Goal: Task Accomplishment & Management: Manage account settings

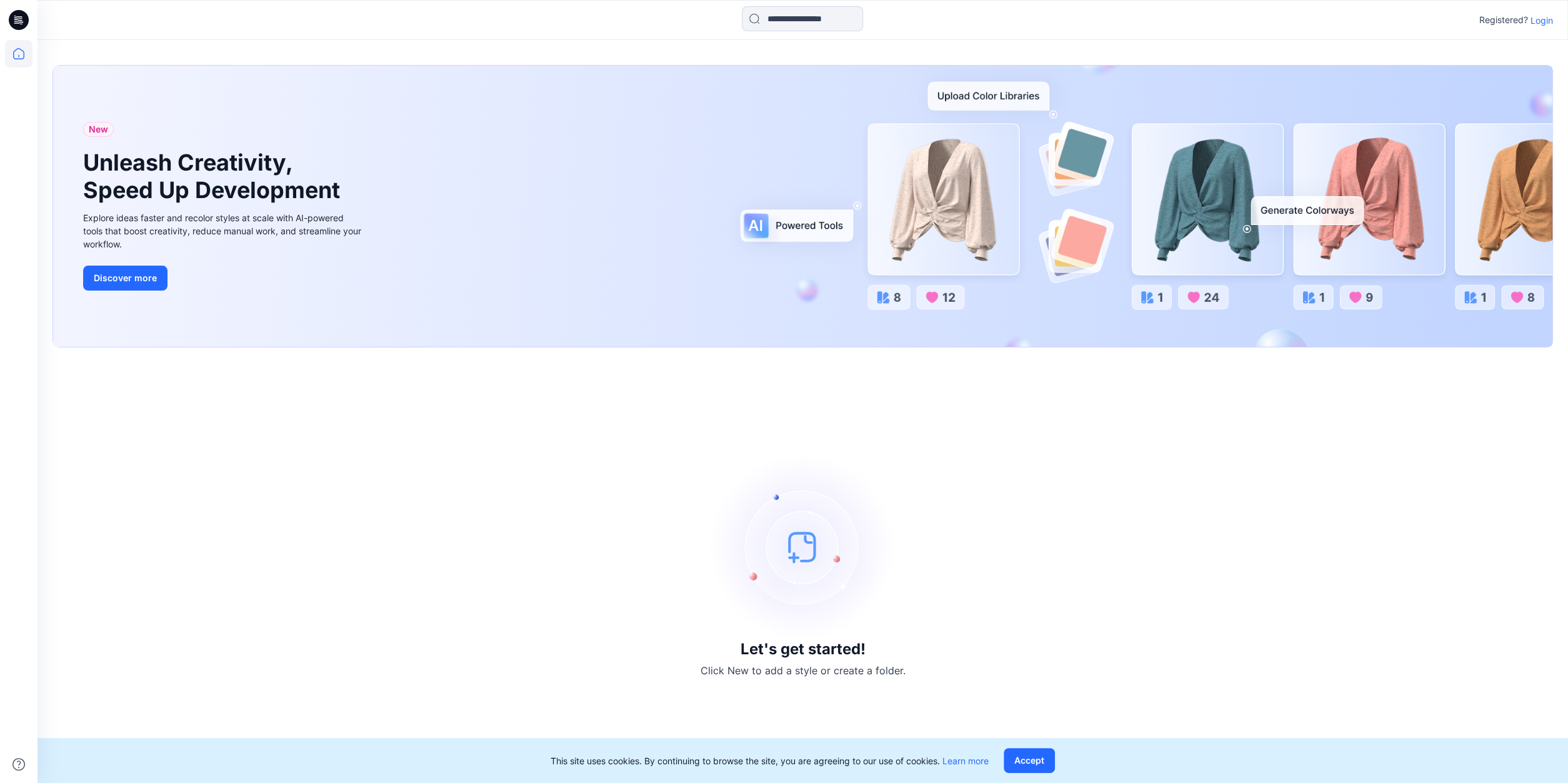
drag, startPoint x: 1540, startPoint y: 23, endPoint x: 1525, endPoint y: 31, distance: 17.0
click at [1538, 23] on p "Login" at bounding box center [1542, 20] width 23 height 13
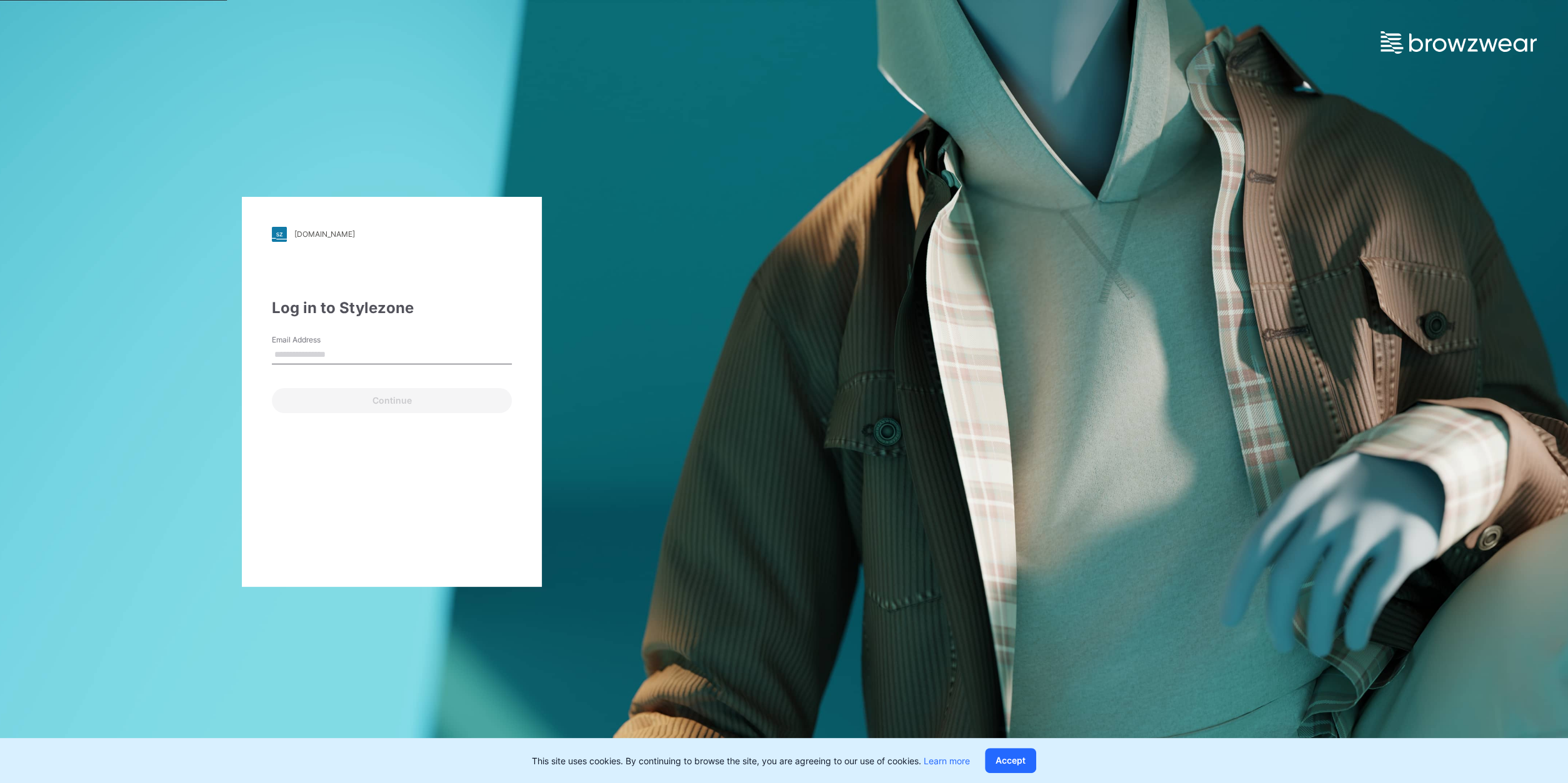
click at [387, 352] on input "Email Address" at bounding box center [391, 355] width 240 height 19
type input "**********"
click at [352, 402] on button "Continue" at bounding box center [391, 400] width 240 height 25
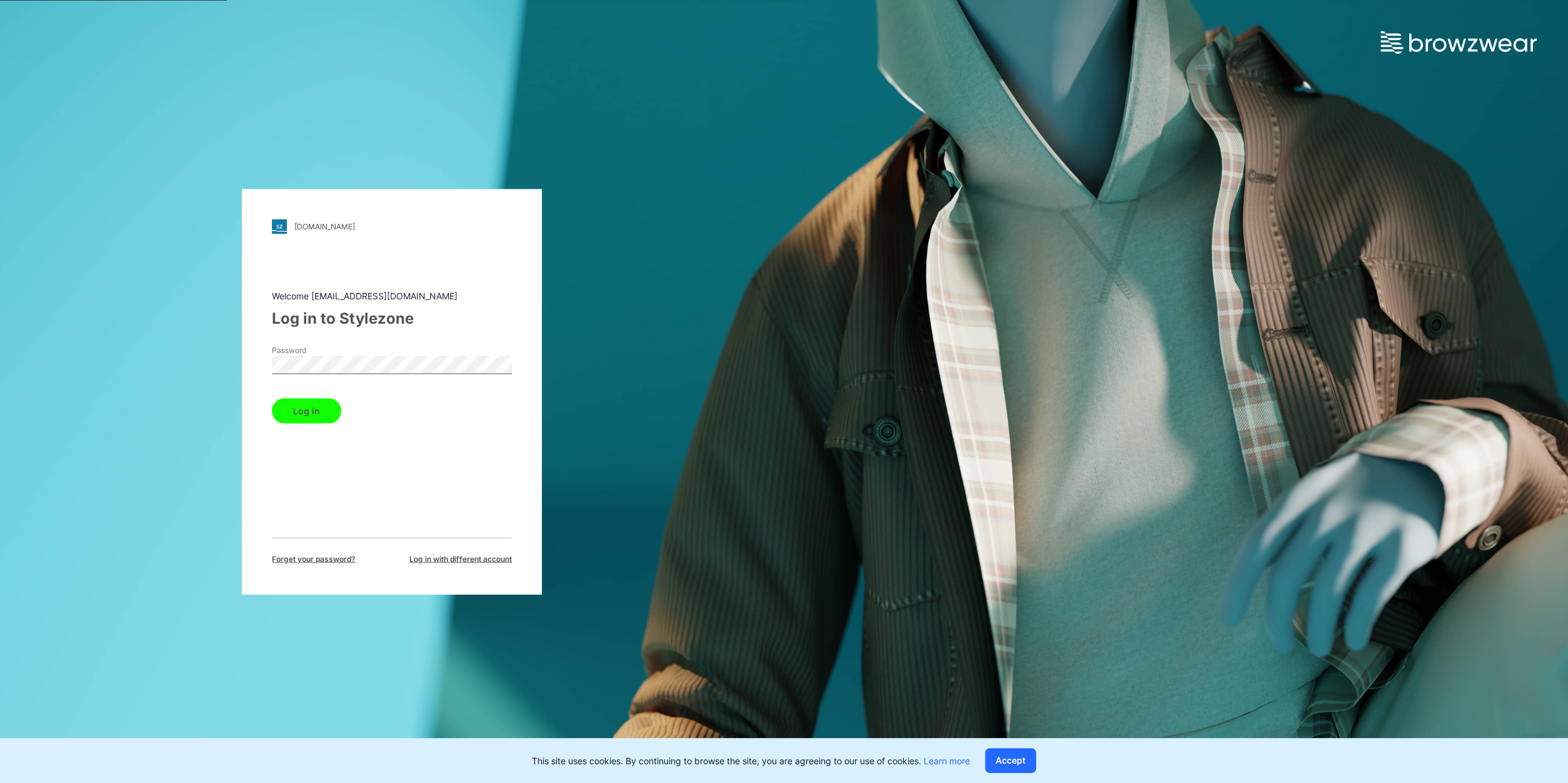
click at [302, 406] on button "Log in" at bounding box center [306, 410] width 70 height 25
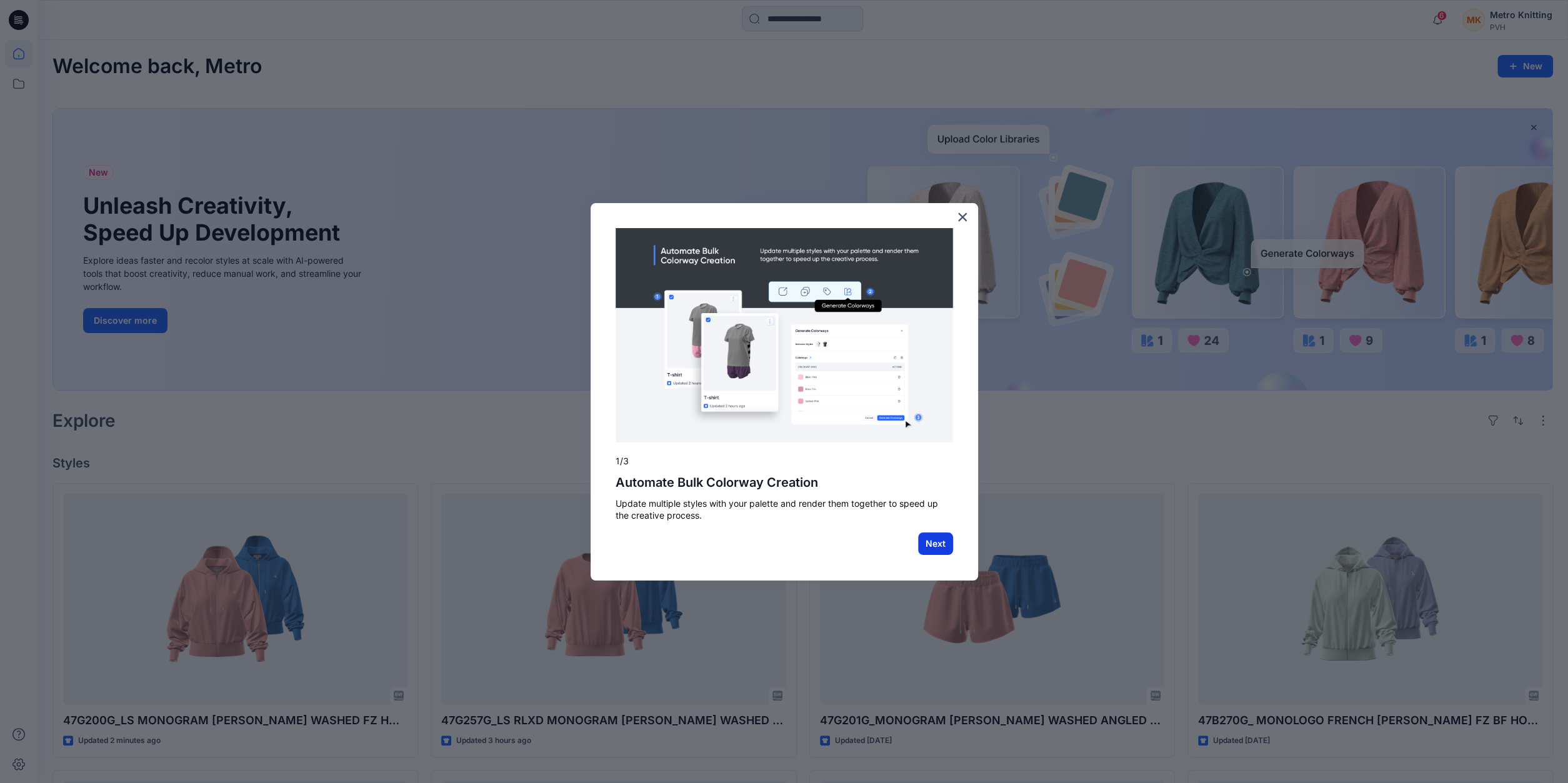
click at [925, 541] on button "Next" at bounding box center [935, 544] width 35 height 23
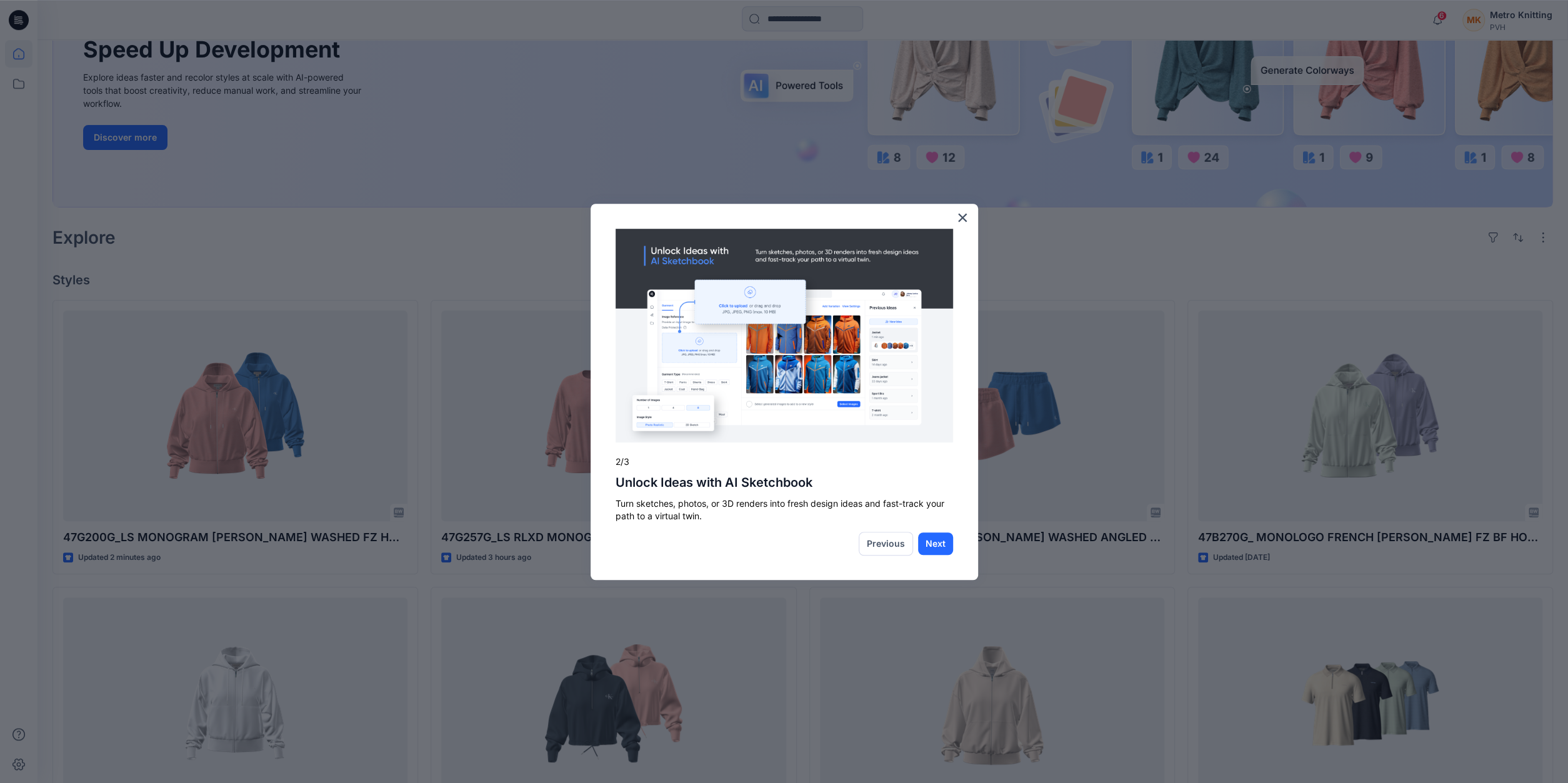
scroll to position [130, 0]
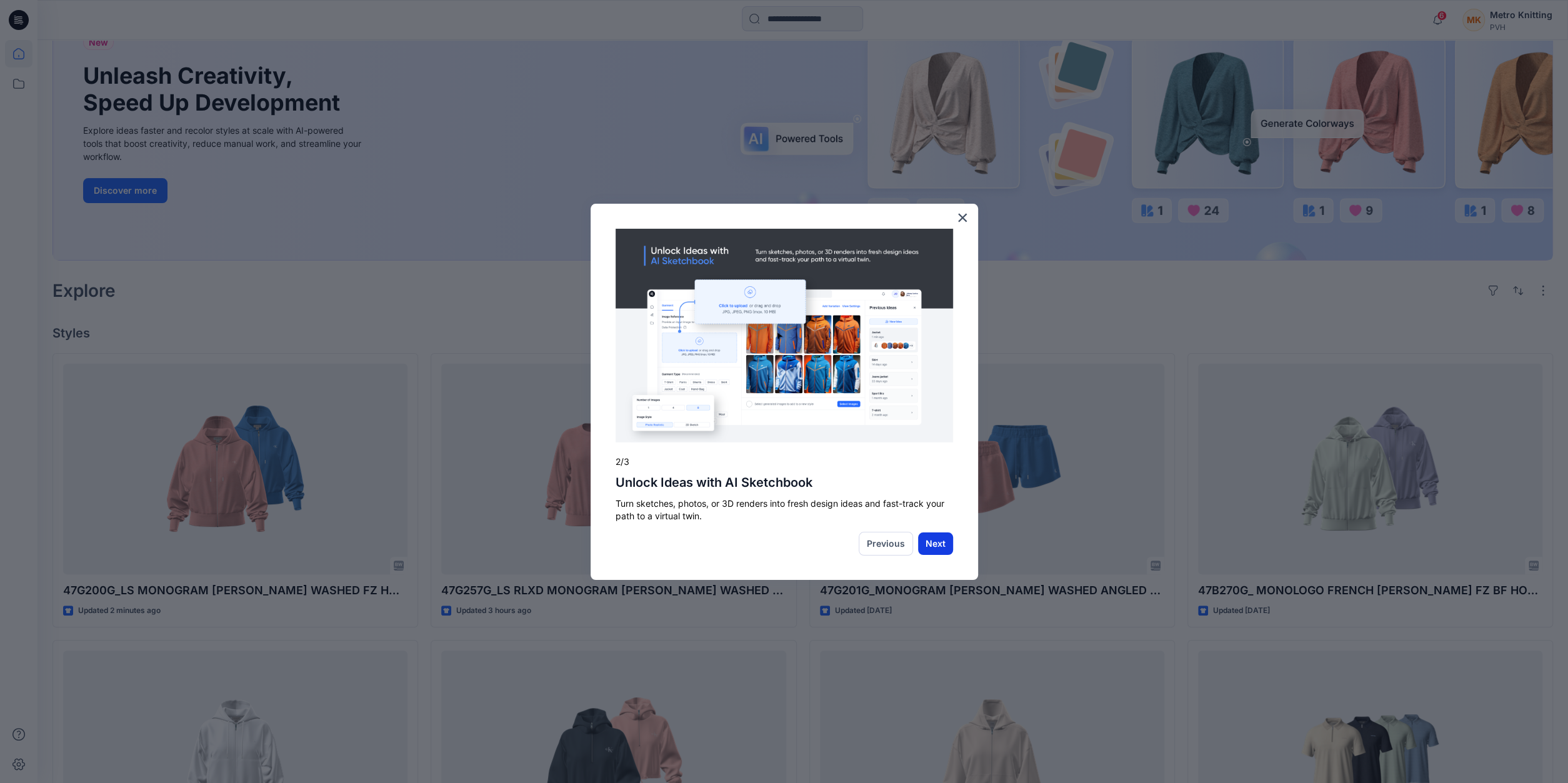
click at [934, 547] on button "Next" at bounding box center [935, 544] width 35 height 23
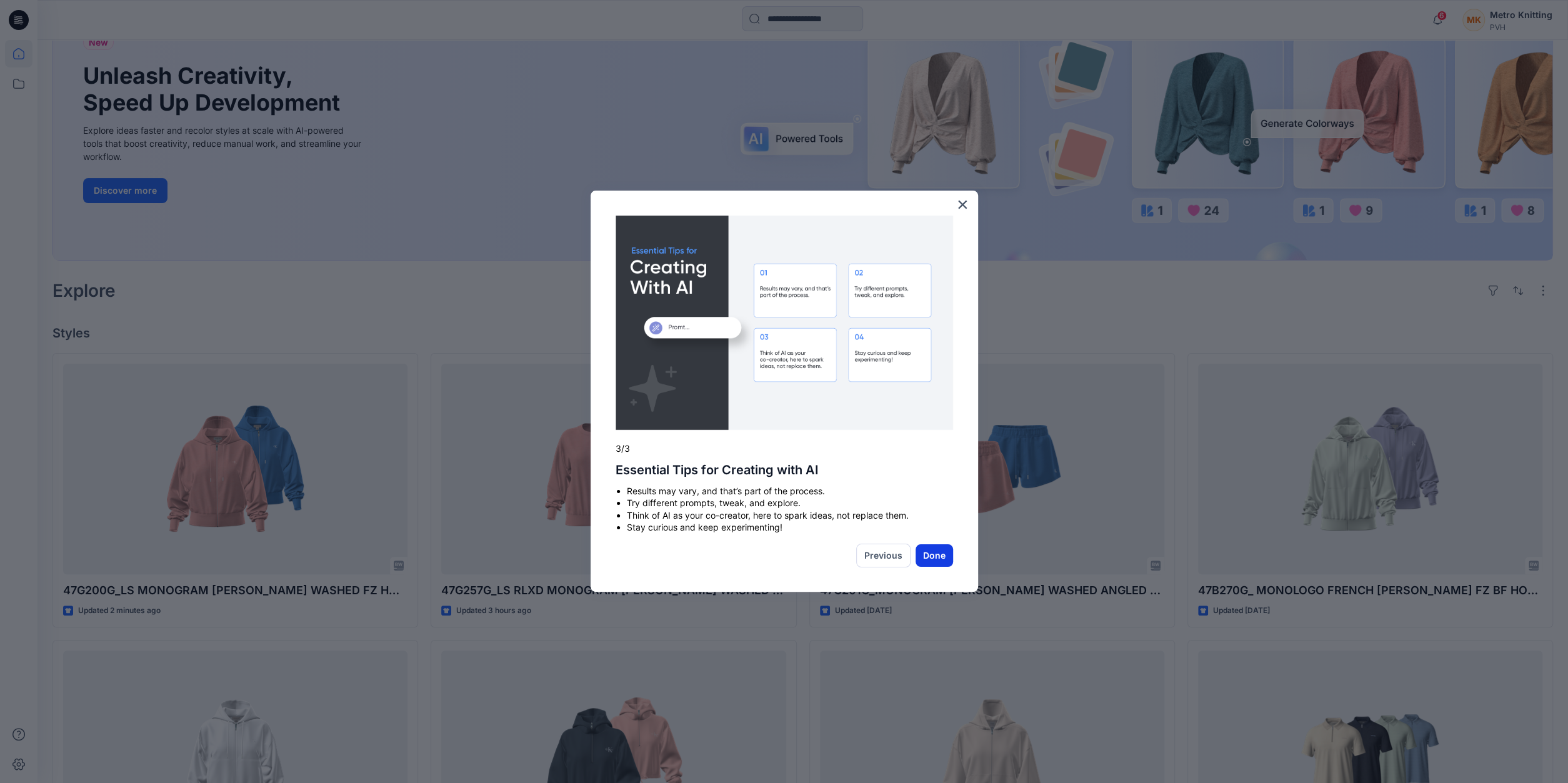
click at [929, 558] on button "Done" at bounding box center [934, 556] width 37 height 23
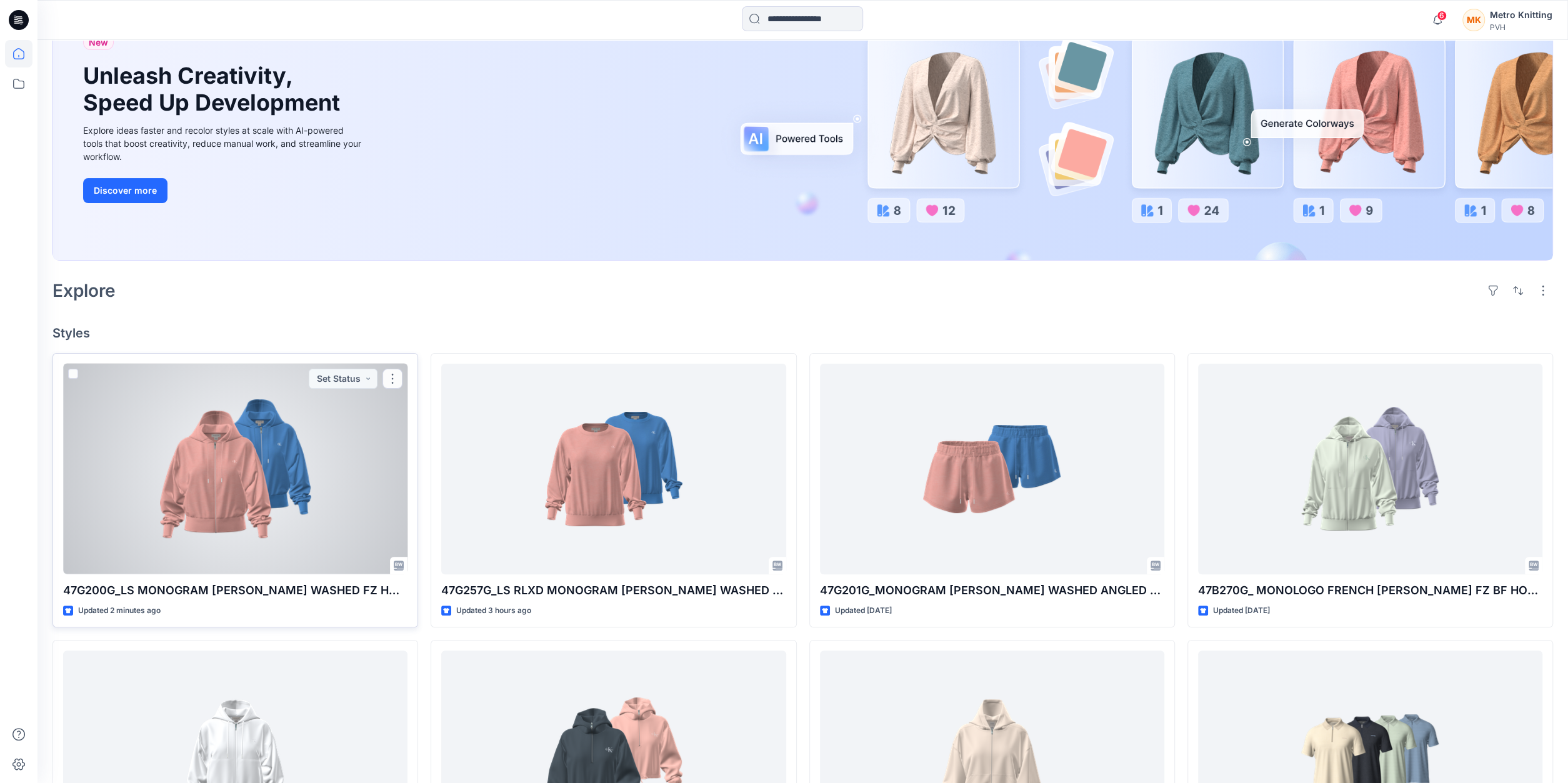
click at [346, 469] on div at bounding box center [235, 469] width 344 height 211
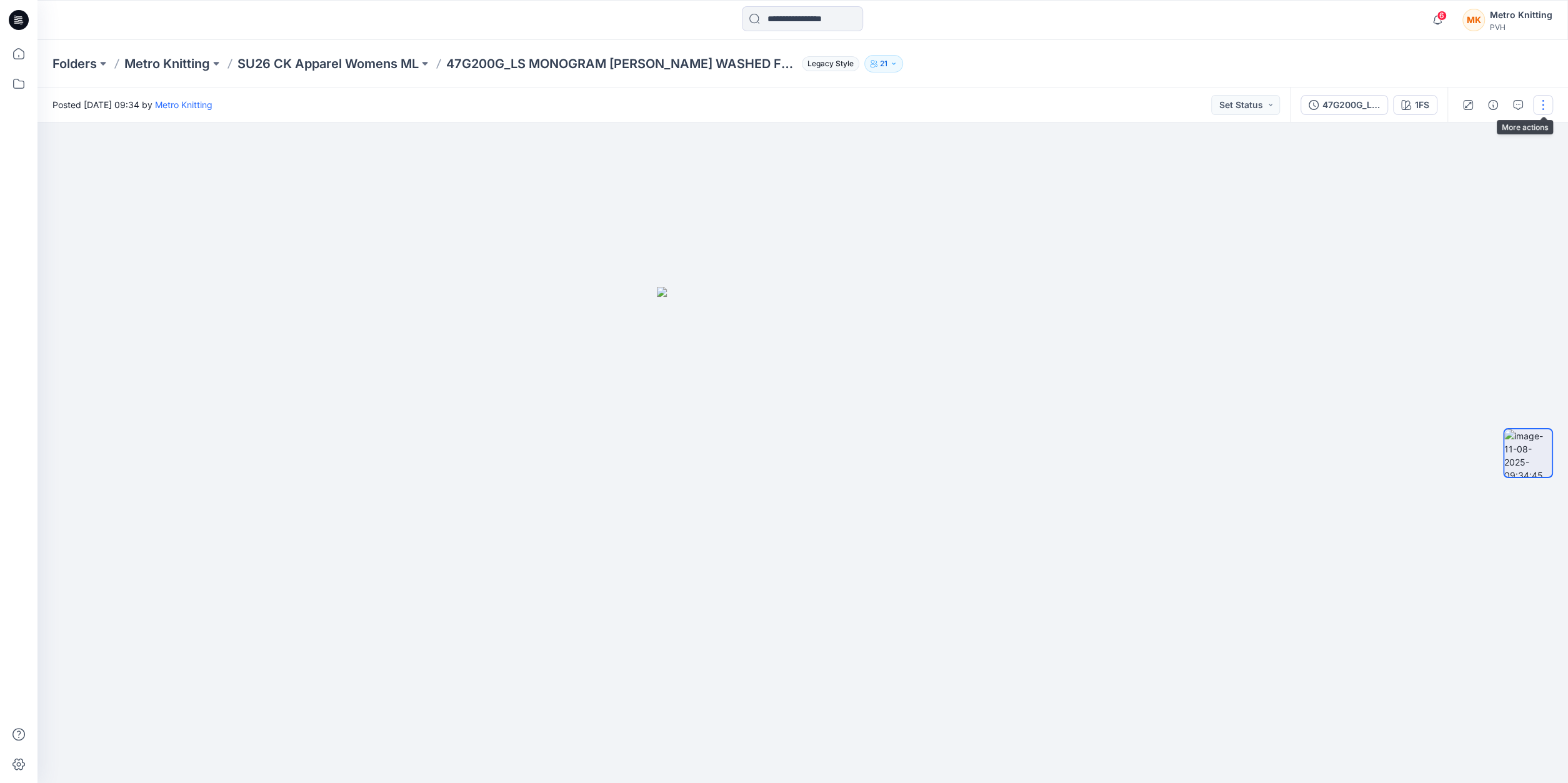
click at [1539, 104] on button "button" at bounding box center [1543, 105] width 20 height 20
click at [1486, 126] on button "Edit" at bounding box center [1490, 134] width 115 height 23
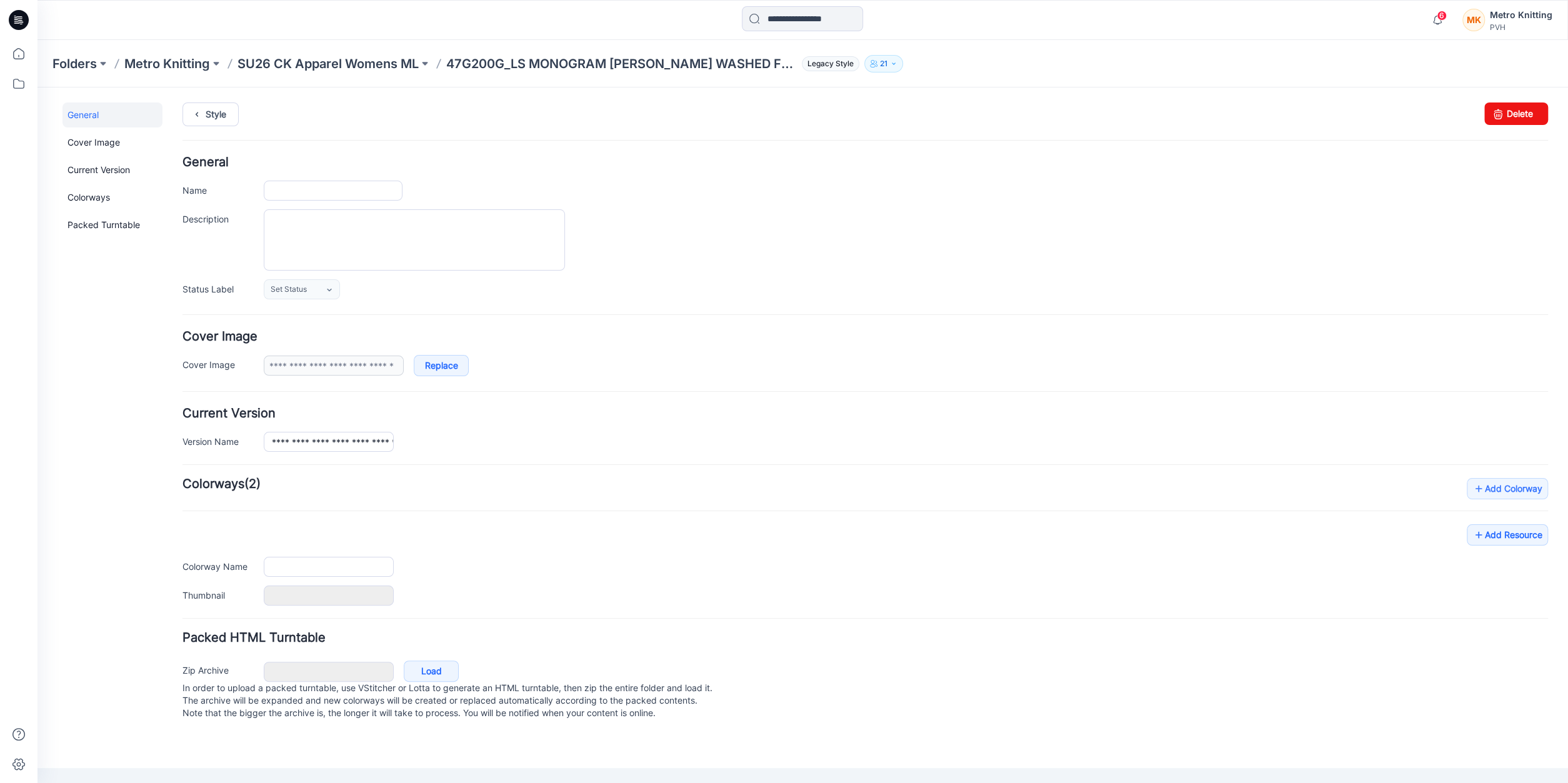
type input "**********"
type input "***"
type input "**********"
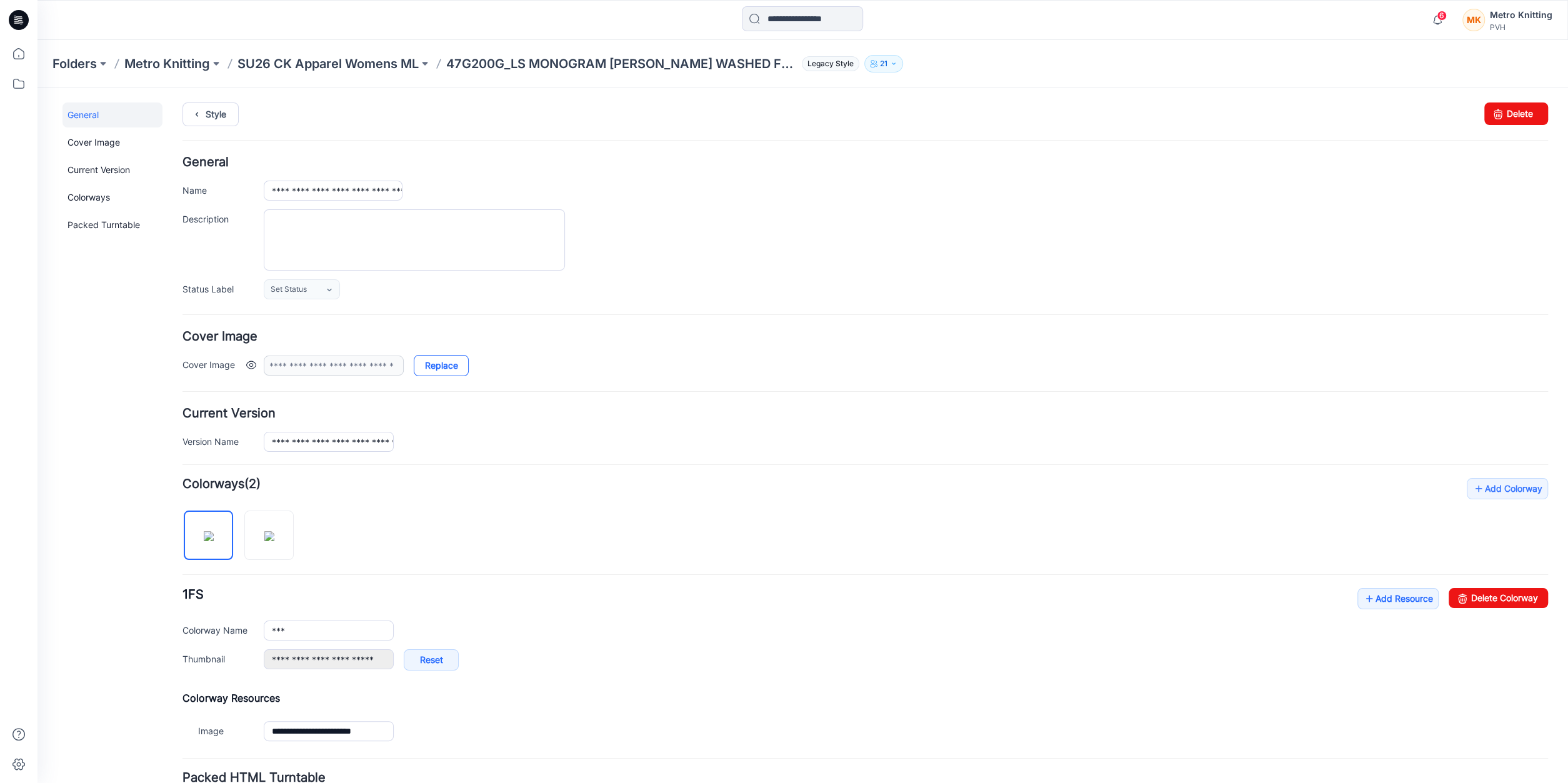
click at [437, 365] on link "Replace" at bounding box center [441, 365] width 55 height 21
type input "**********"
click at [1393, 598] on link "Add Resource" at bounding box center [1398, 599] width 82 height 21
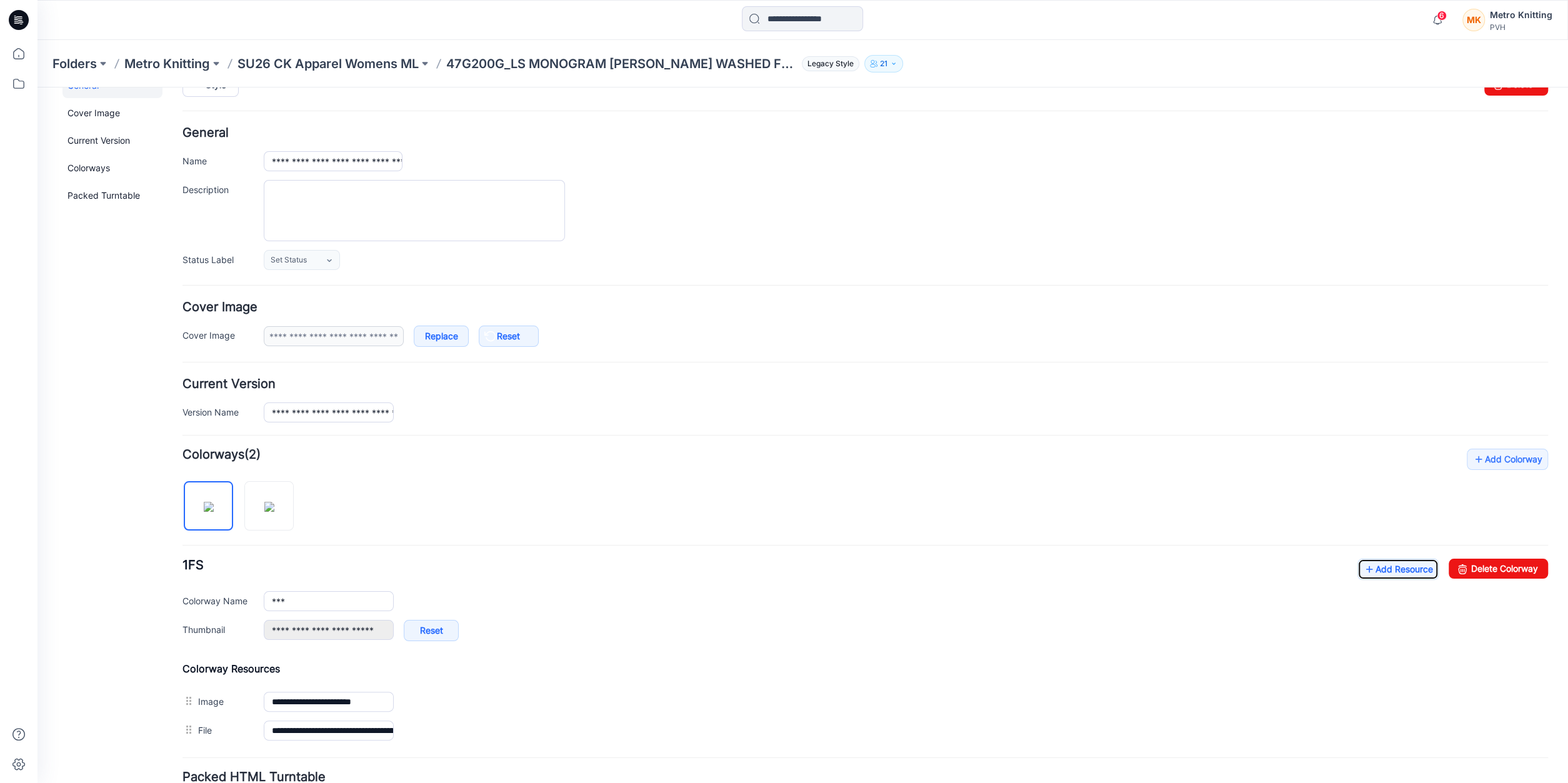
scroll to position [130, 0]
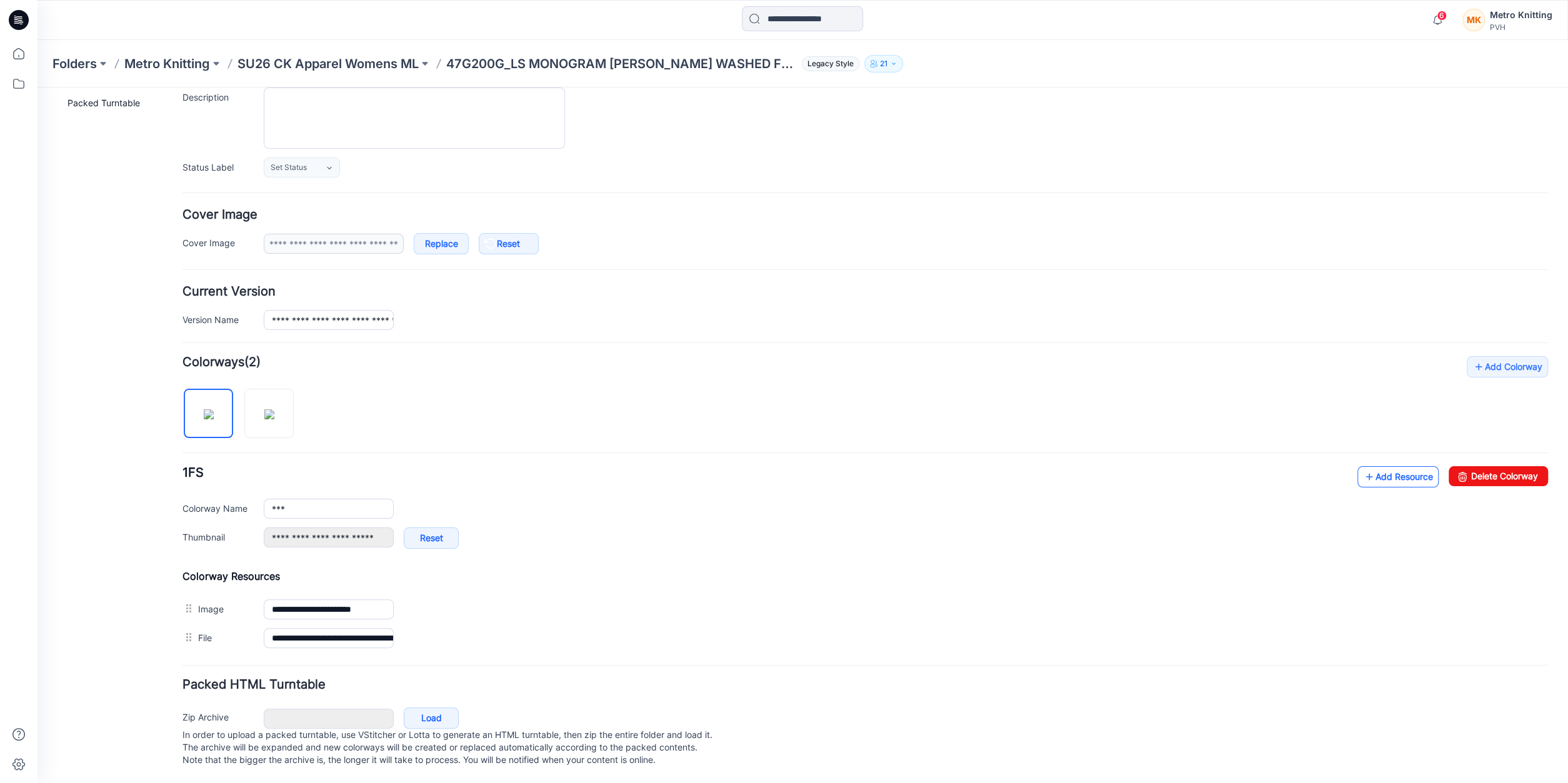
click at [1369, 471] on link "Add Resource" at bounding box center [1398, 477] width 82 height 21
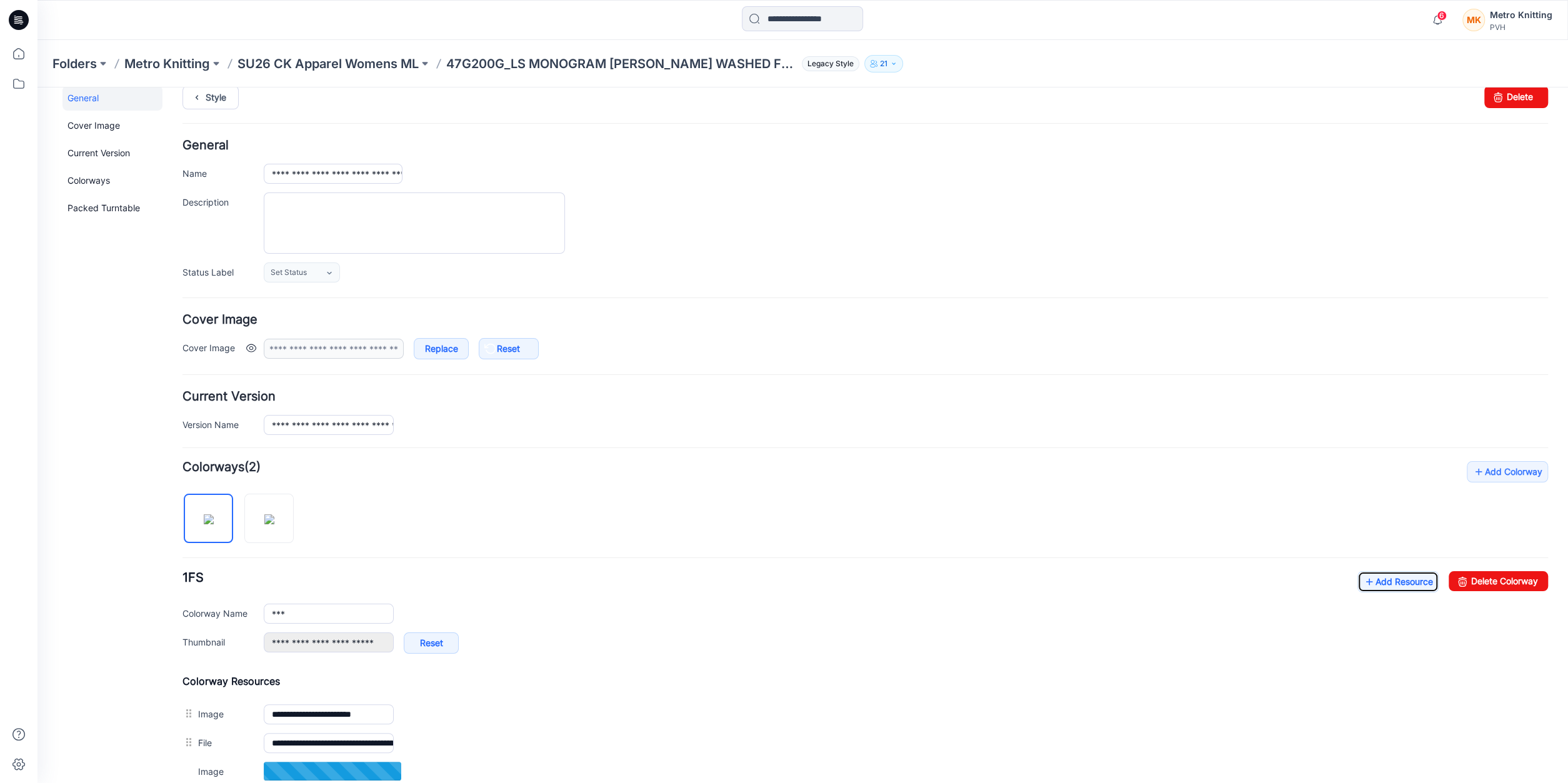
scroll to position [0, 0]
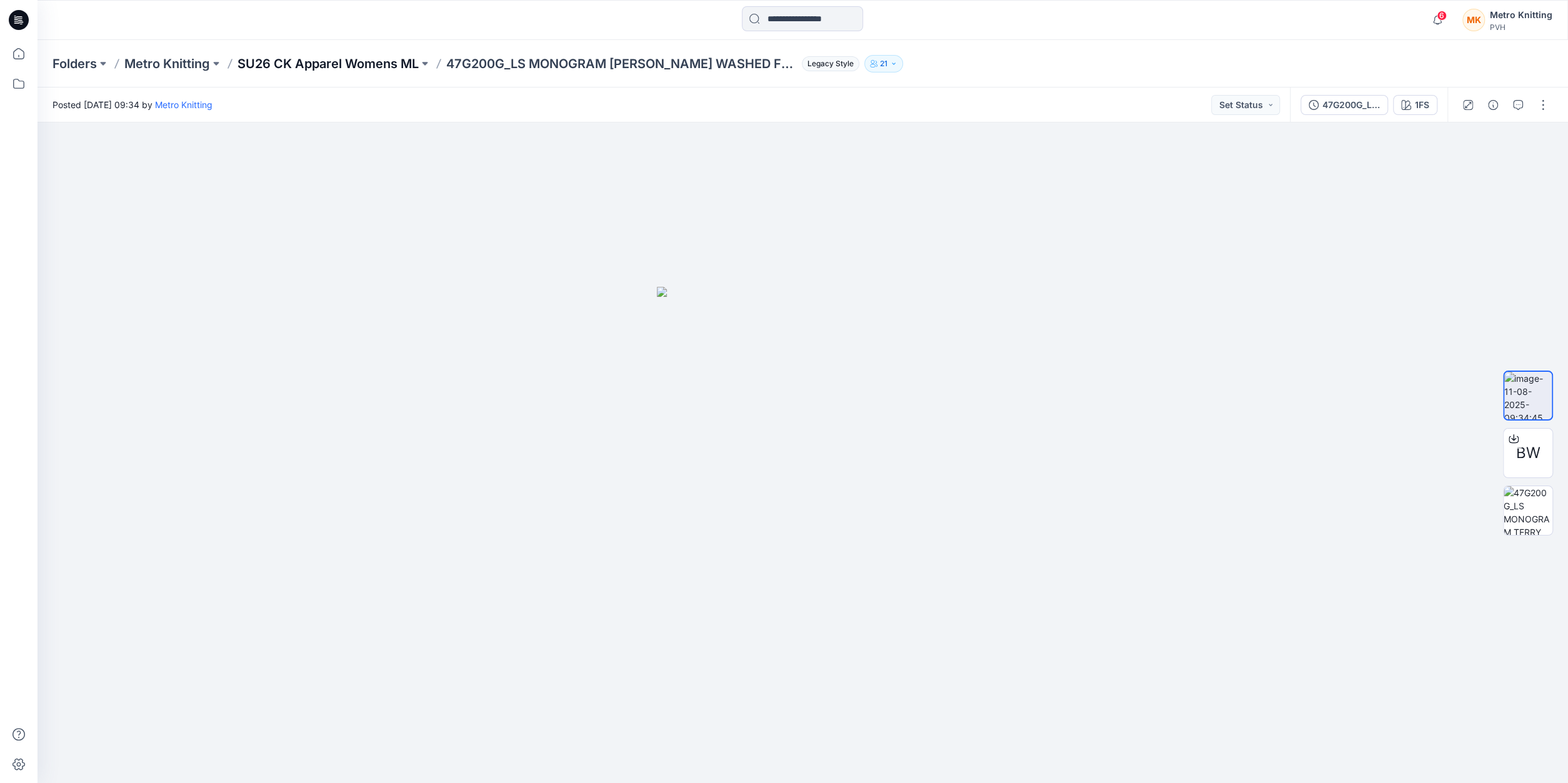
click at [377, 65] on p "SU26 CK Apparel Womens ML" at bounding box center [328, 64] width 181 height 18
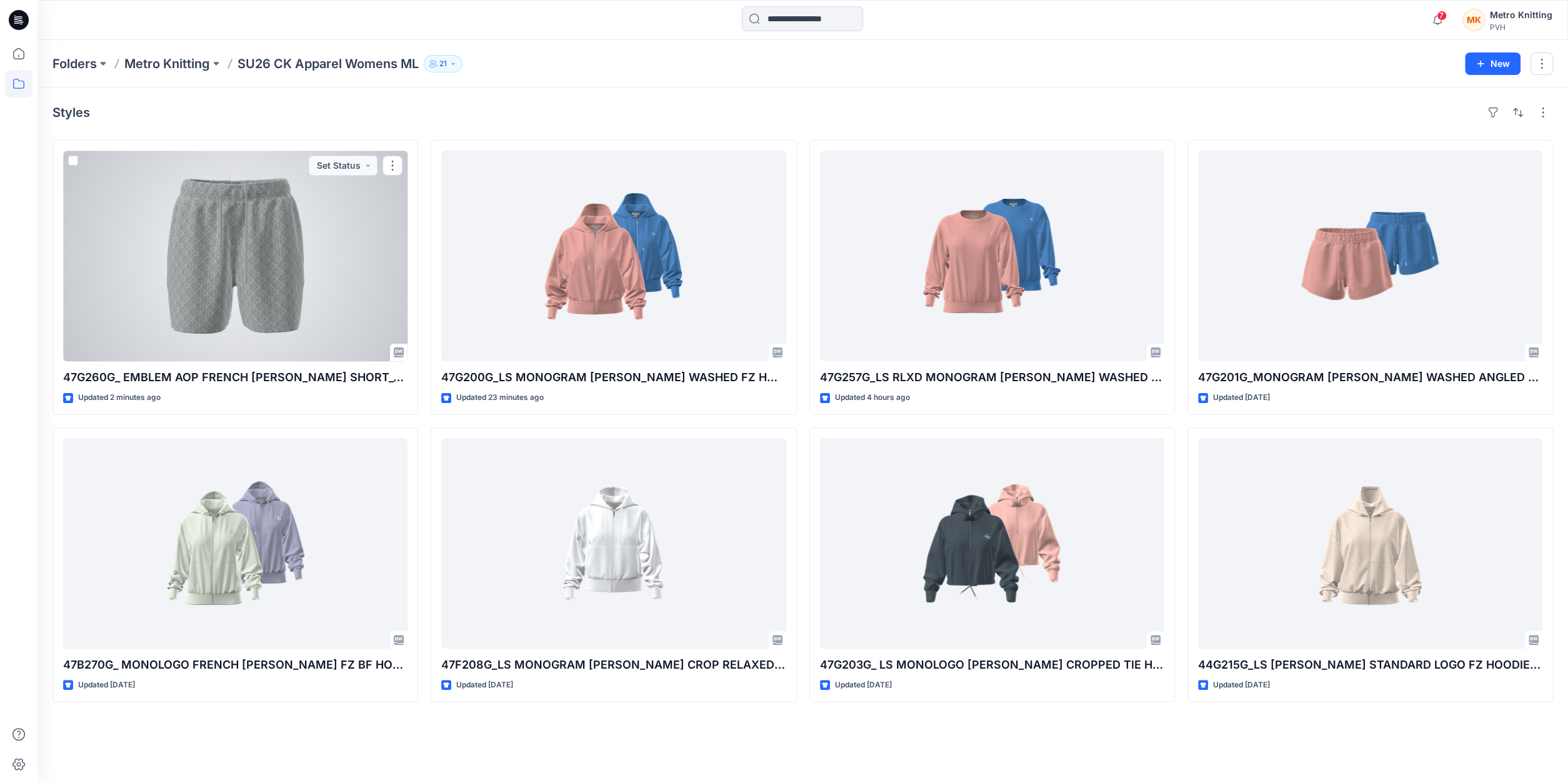
click at [330, 276] on div at bounding box center [235, 255] width 344 height 211
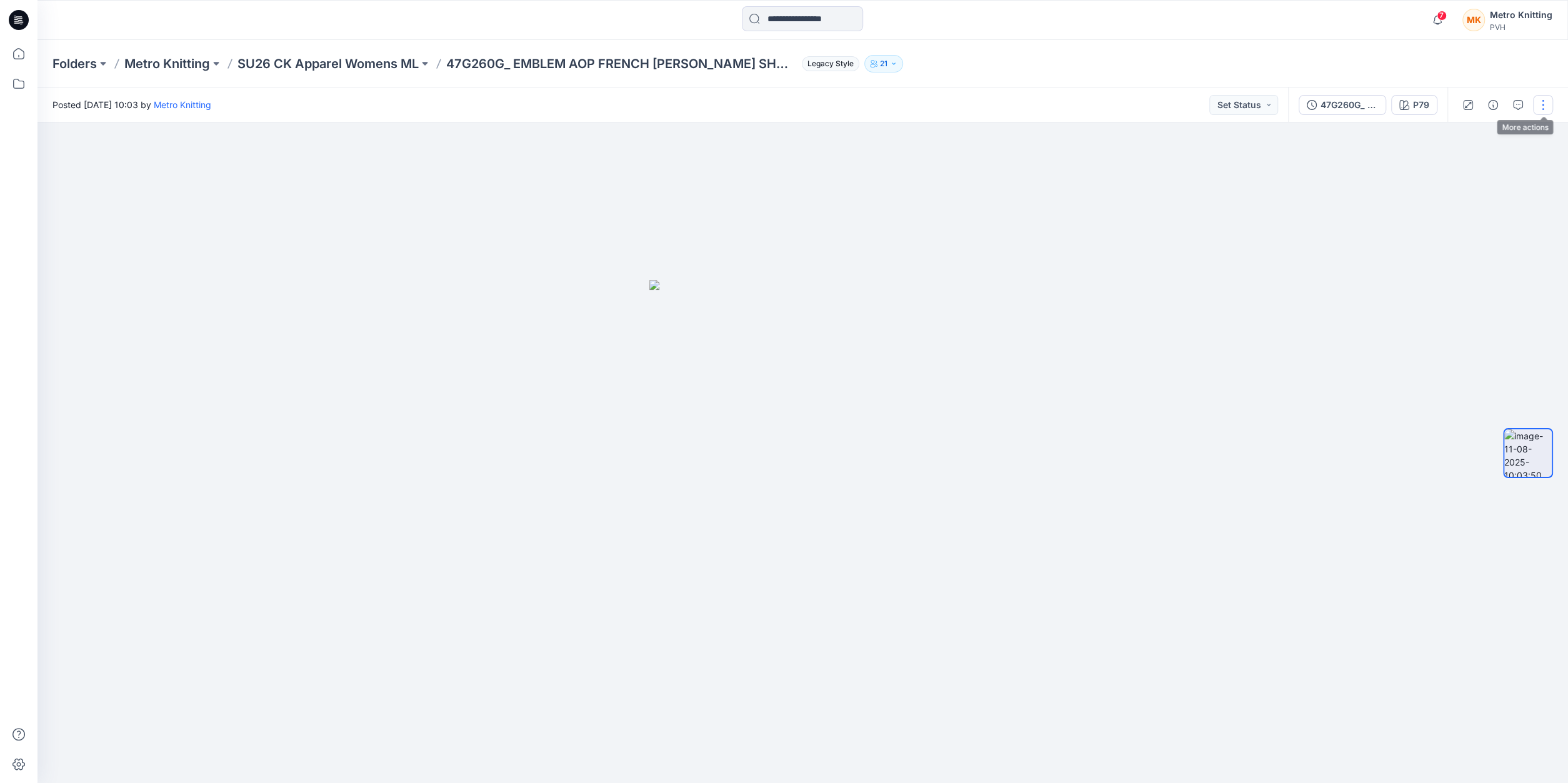
click at [1544, 109] on button "button" at bounding box center [1543, 105] width 20 height 20
click at [1482, 133] on button "Edit" at bounding box center [1490, 134] width 115 height 23
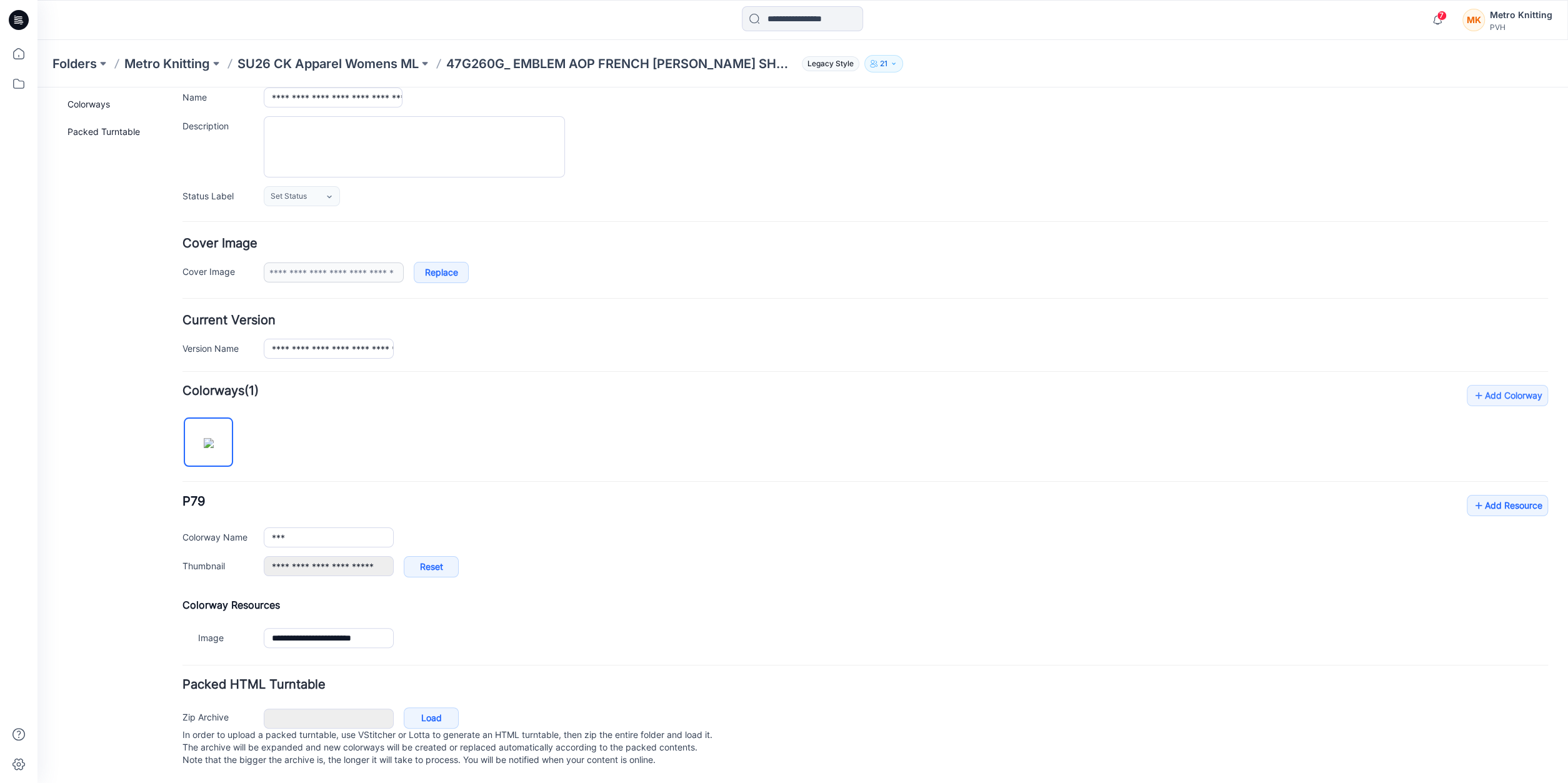
scroll to position [101, 0]
click at [1505, 495] on link "Add Resource" at bounding box center [1507, 505] width 82 height 21
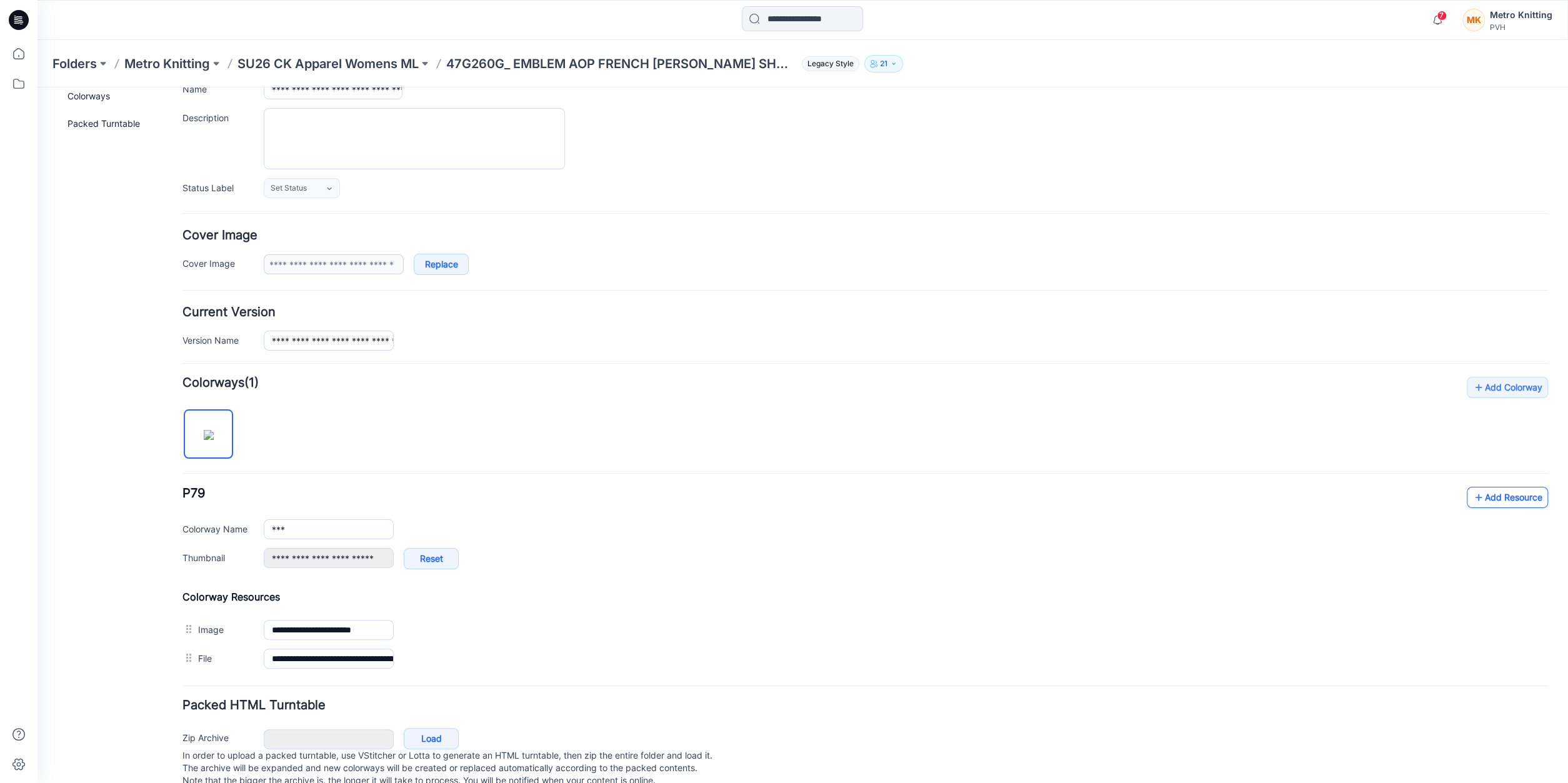
click at [1494, 497] on link "Add Resource" at bounding box center [1507, 497] width 82 height 21
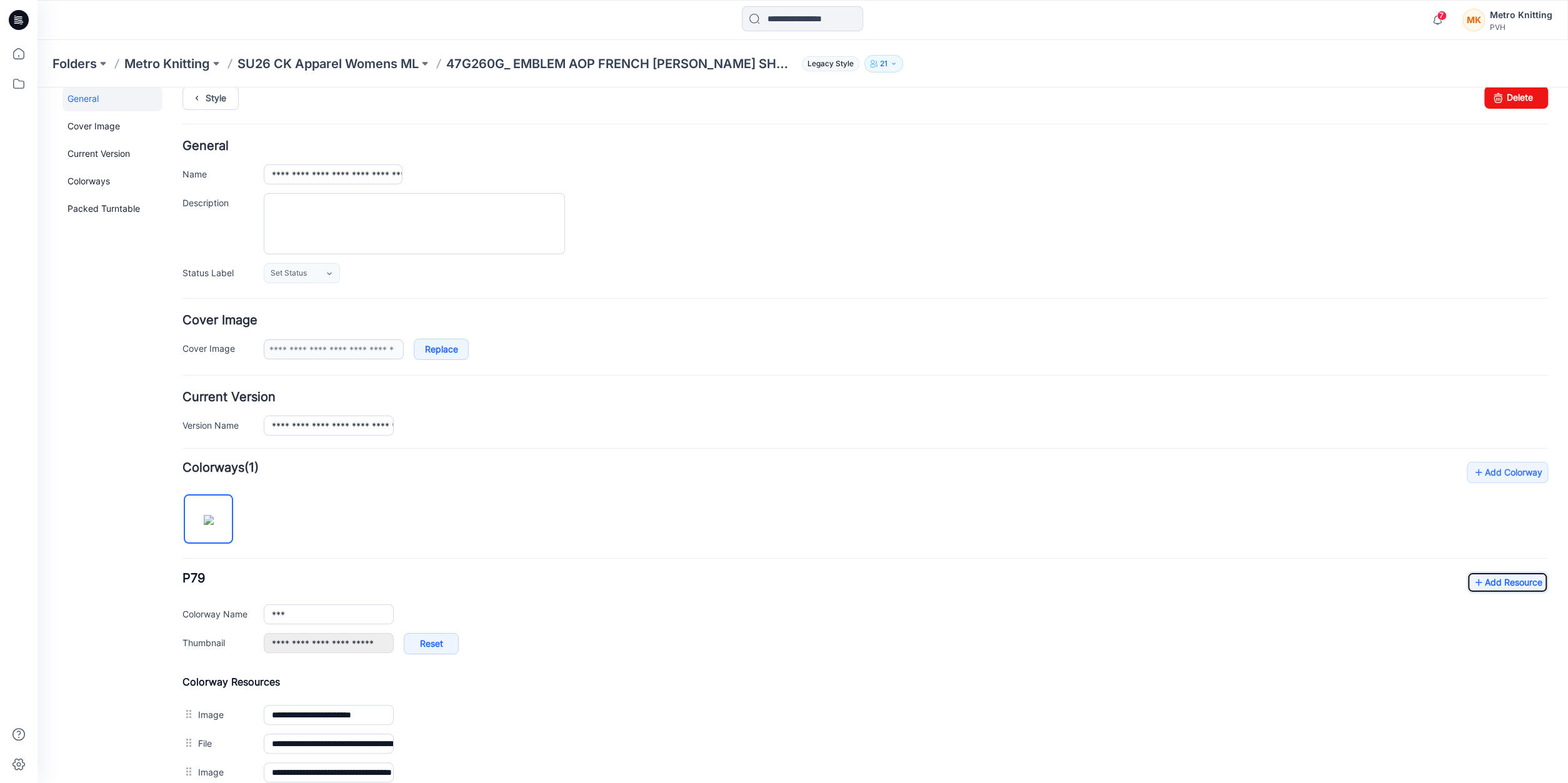
scroll to position [0, 0]
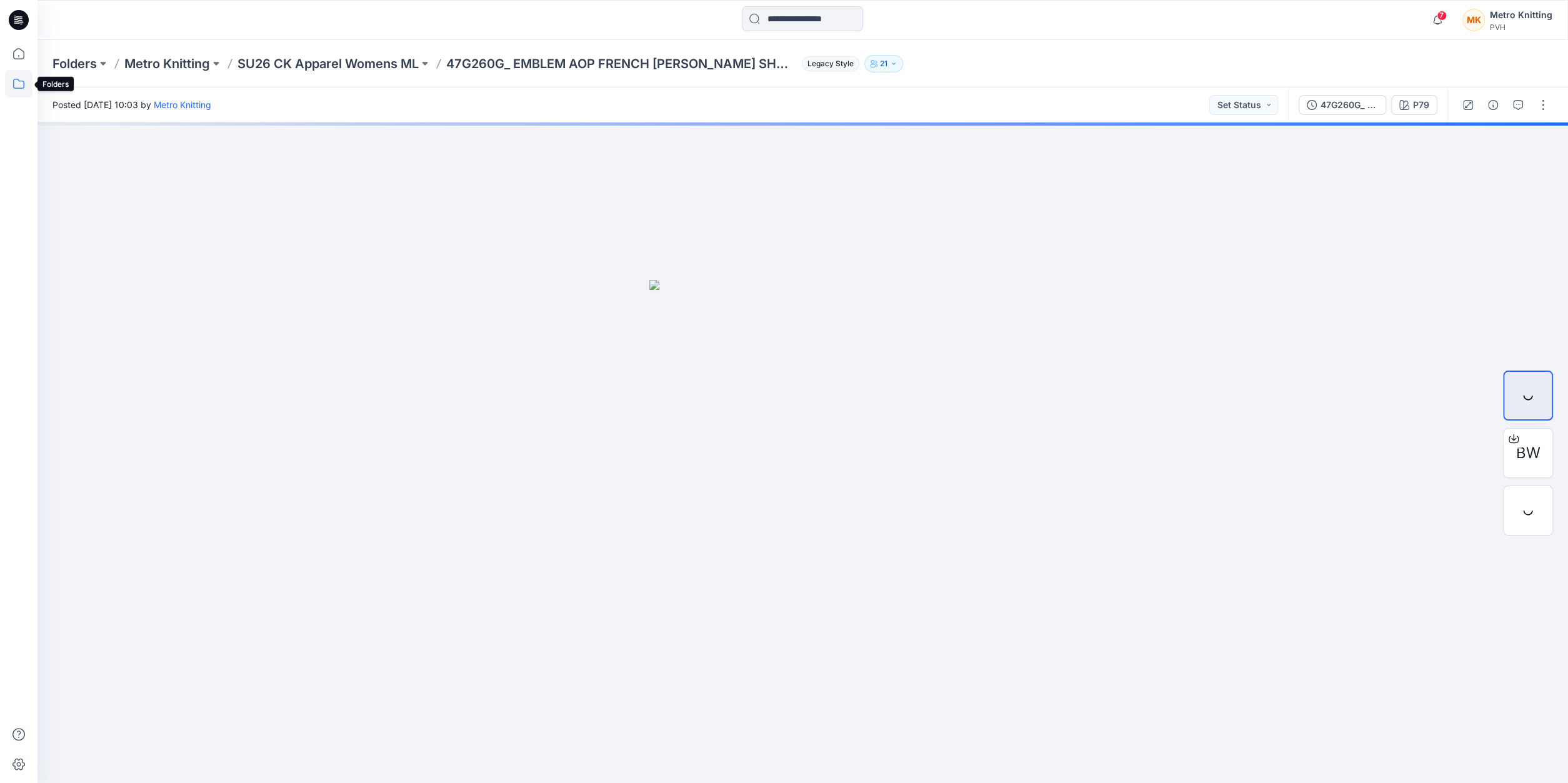
click at [21, 82] on icon at bounding box center [19, 84] width 27 height 27
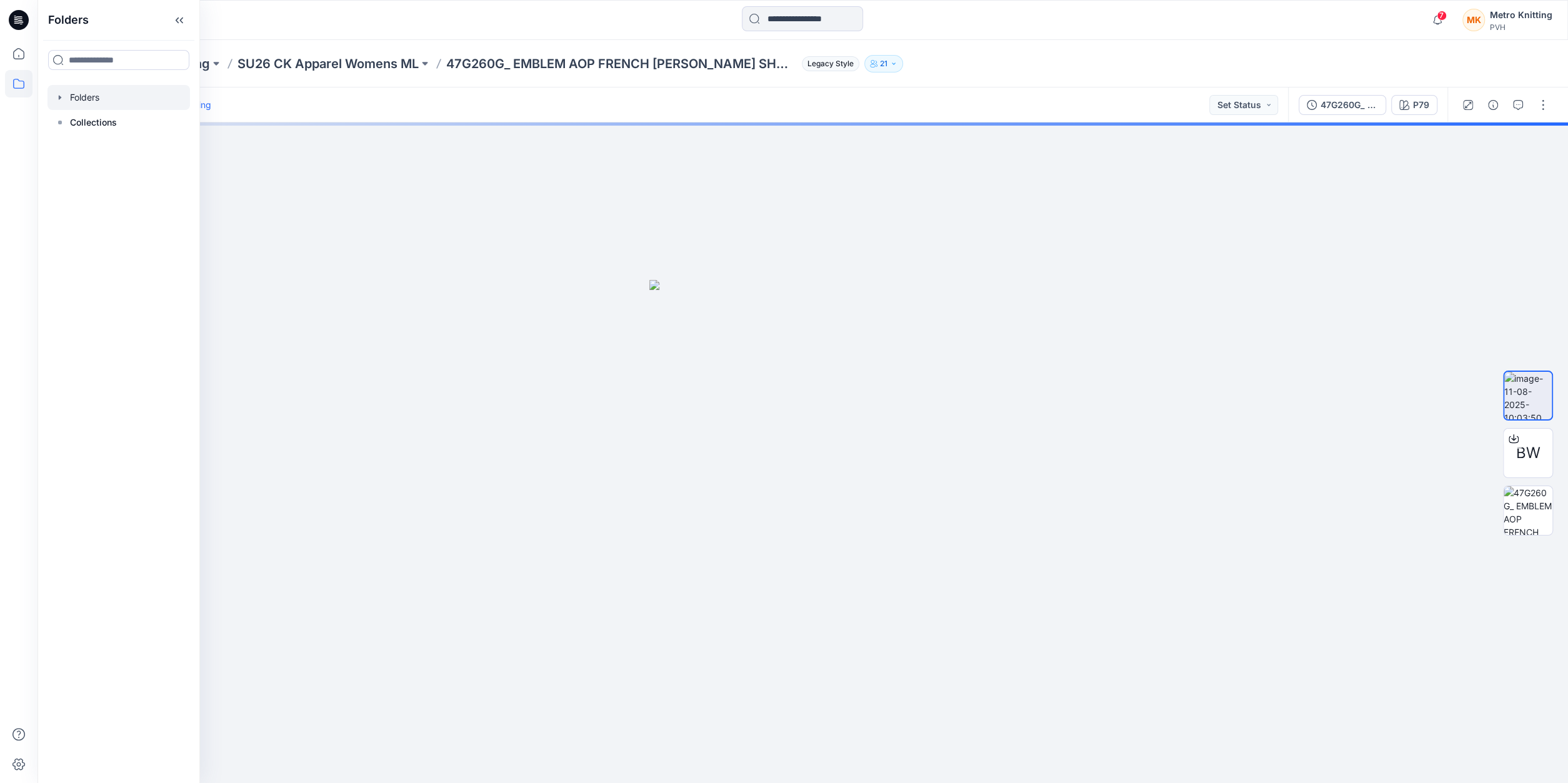
click at [67, 97] on div at bounding box center [119, 97] width 142 height 25
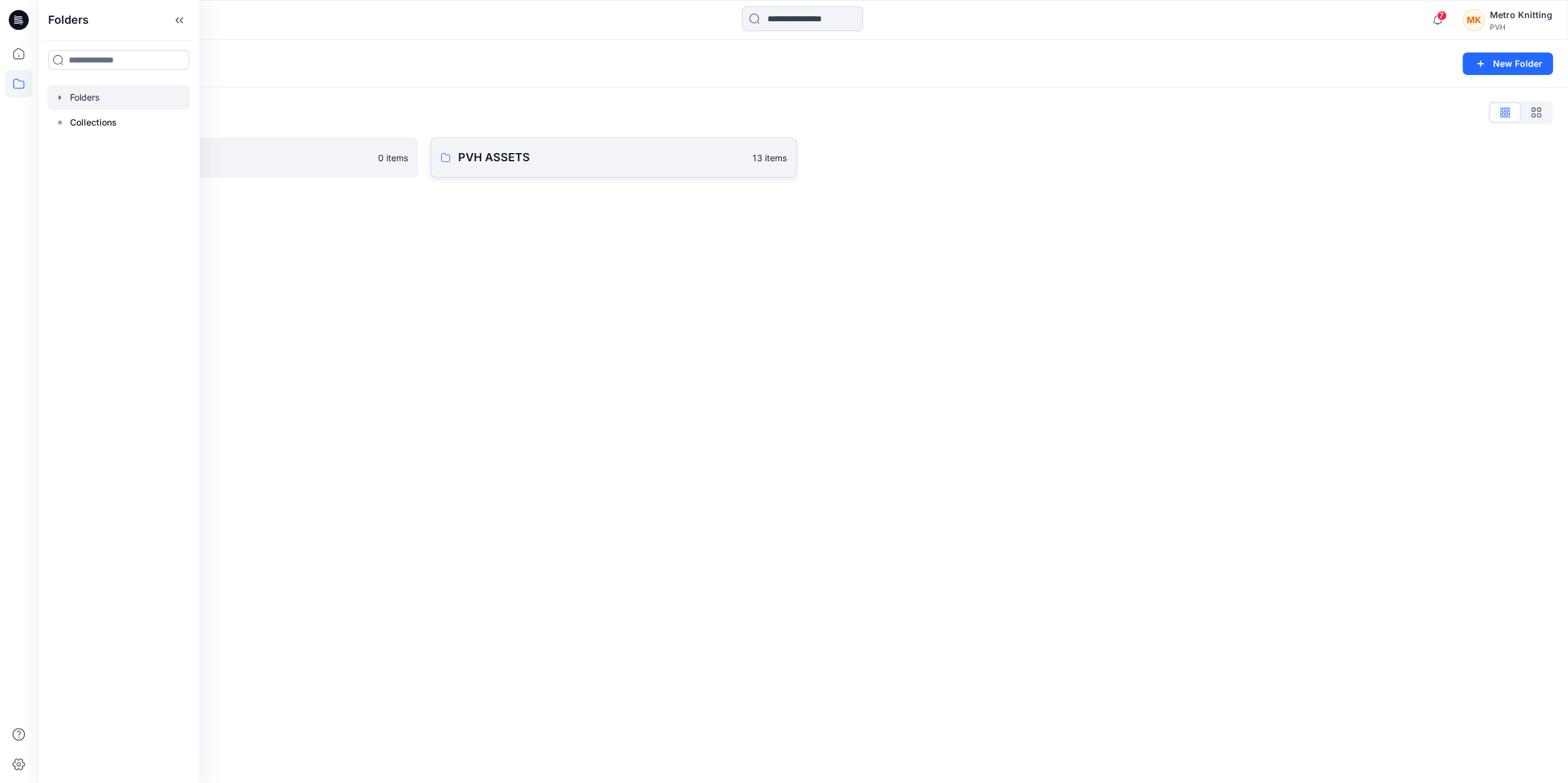
click at [562, 158] on p "PVH ASSETS" at bounding box center [601, 158] width 286 height 18
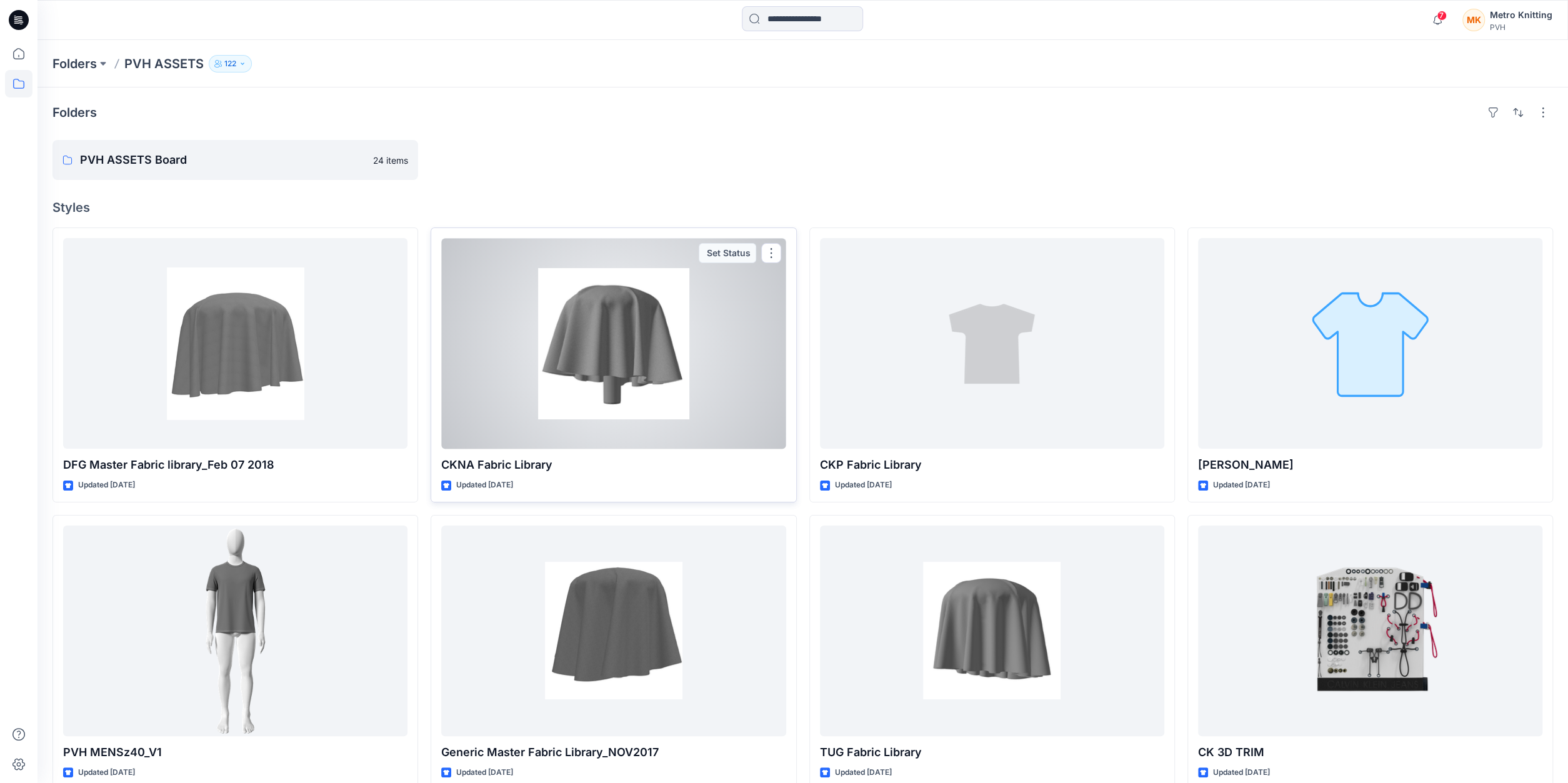
click at [618, 420] on div at bounding box center [613, 343] width 344 height 211
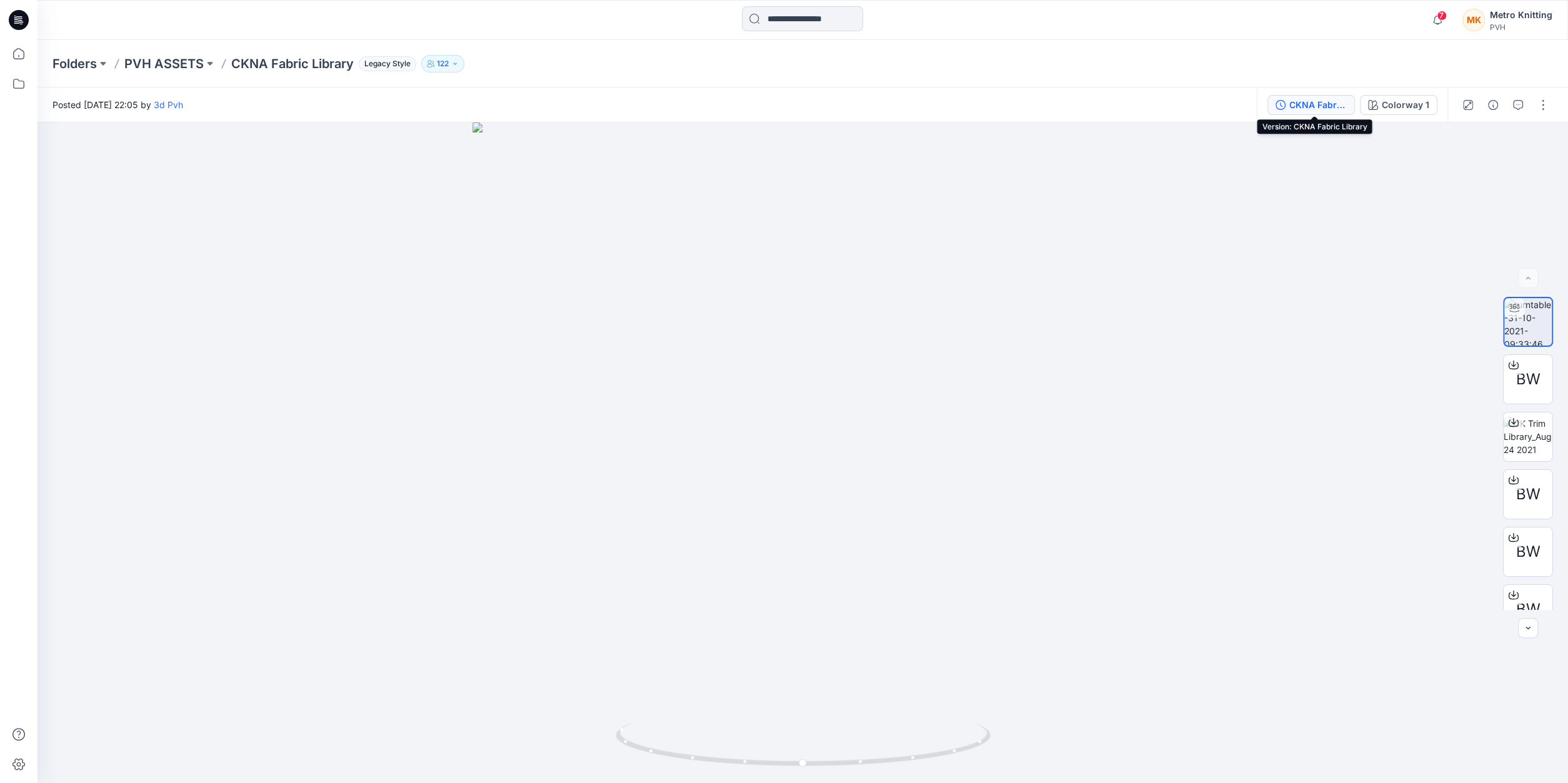
click at [1341, 104] on div "CKNA Fabric Library" at bounding box center [1317, 104] width 57 height 14
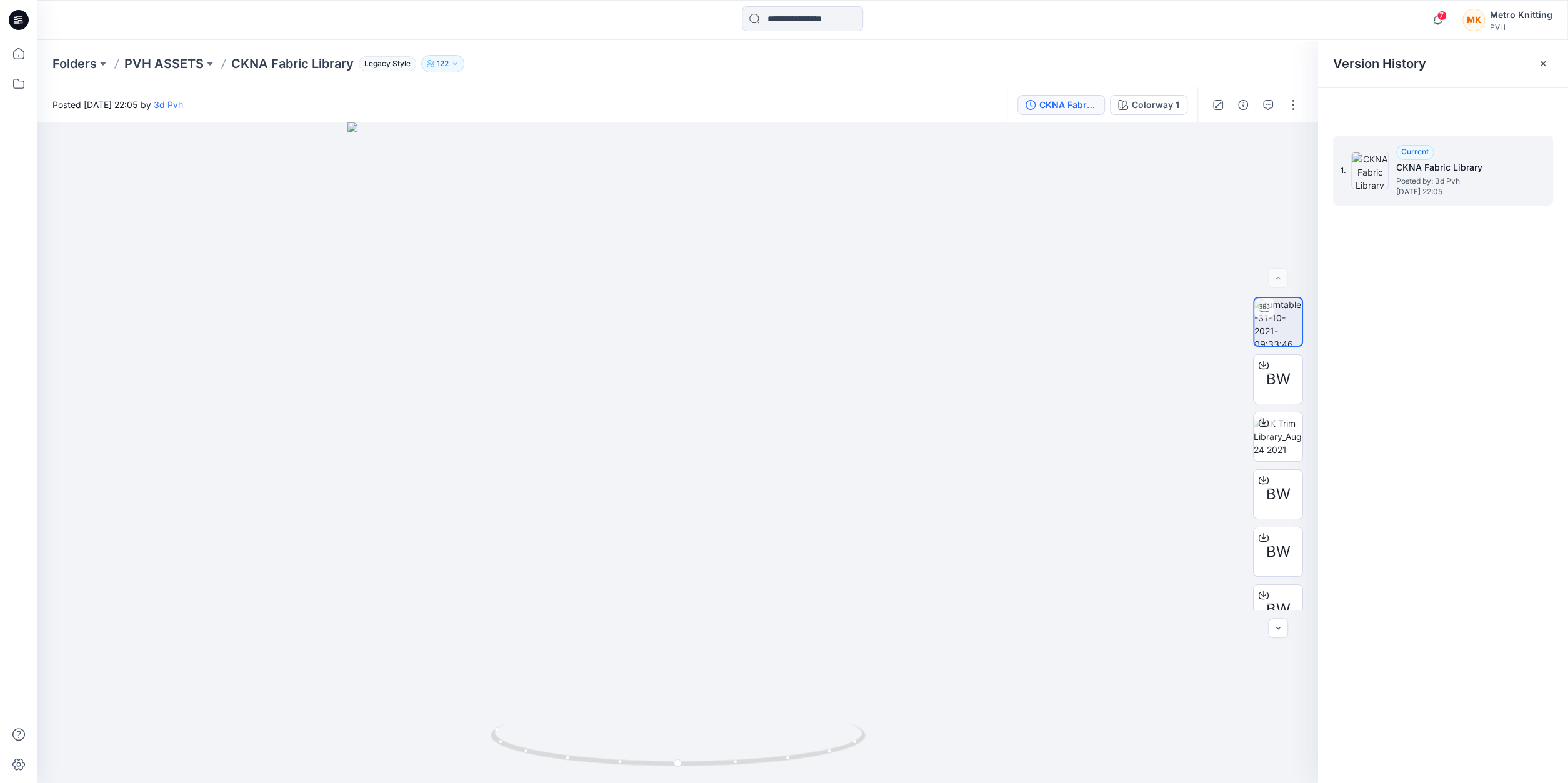
click at [1413, 163] on h5 "CKNA Fabric Library" at bounding box center [1458, 167] width 125 height 15
click at [1097, 108] on div "CKNA Fabric Library" at bounding box center [1068, 104] width 57 height 14
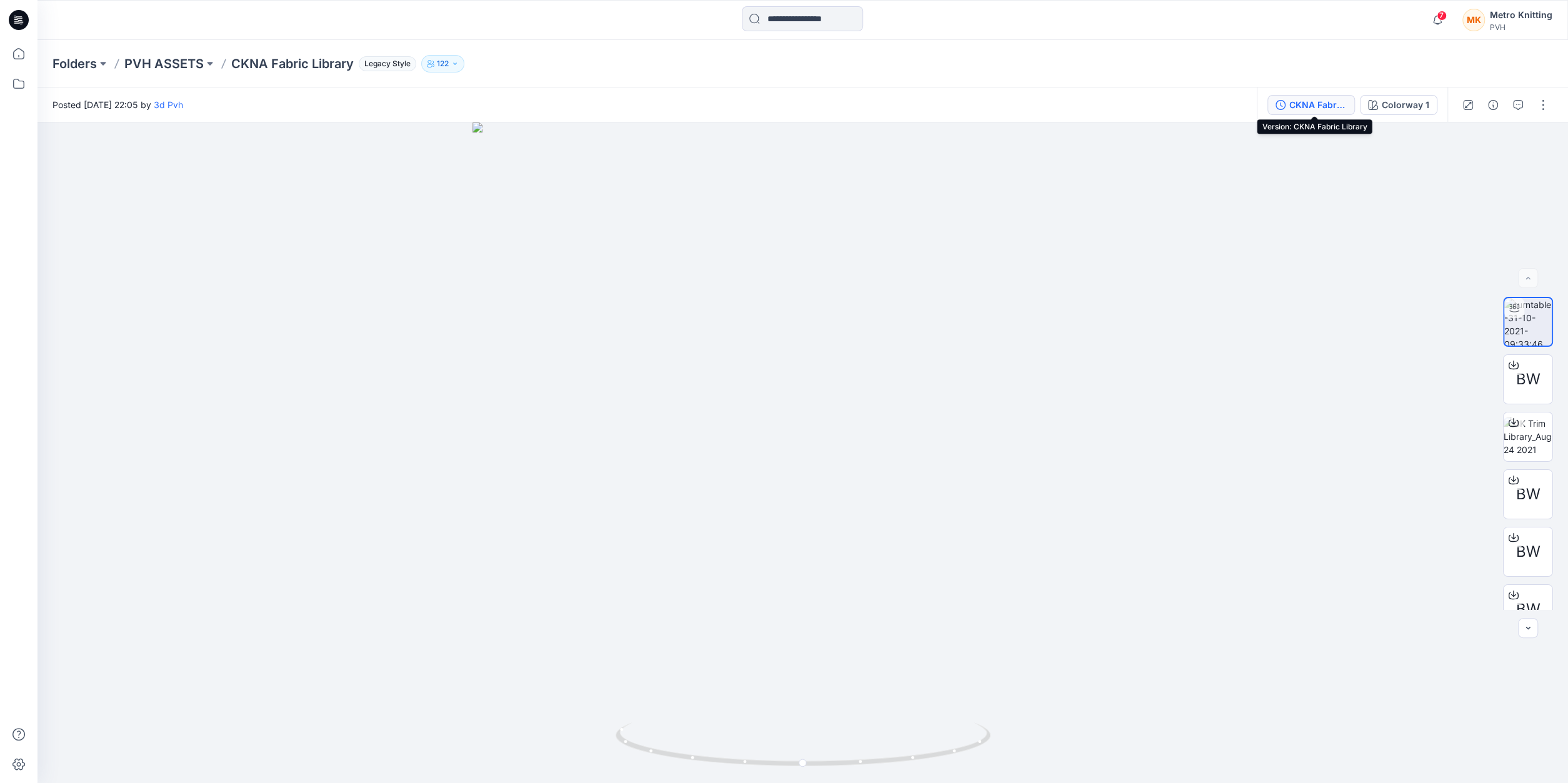
click at [1347, 106] on div "CKNA Fabric Library" at bounding box center [1317, 104] width 57 height 14
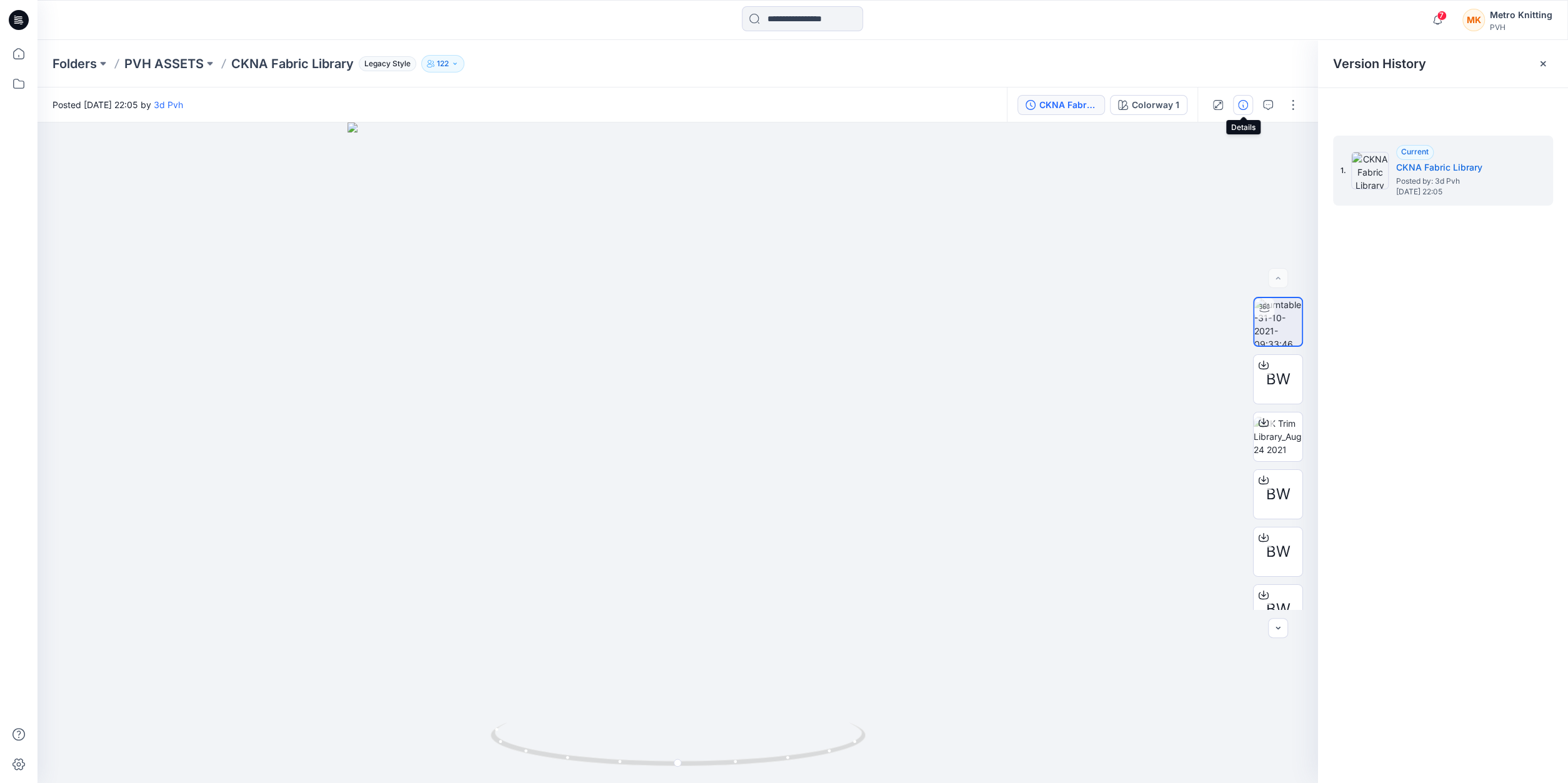
click at [1247, 107] on icon "button" at bounding box center [1243, 105] width 10 height 10
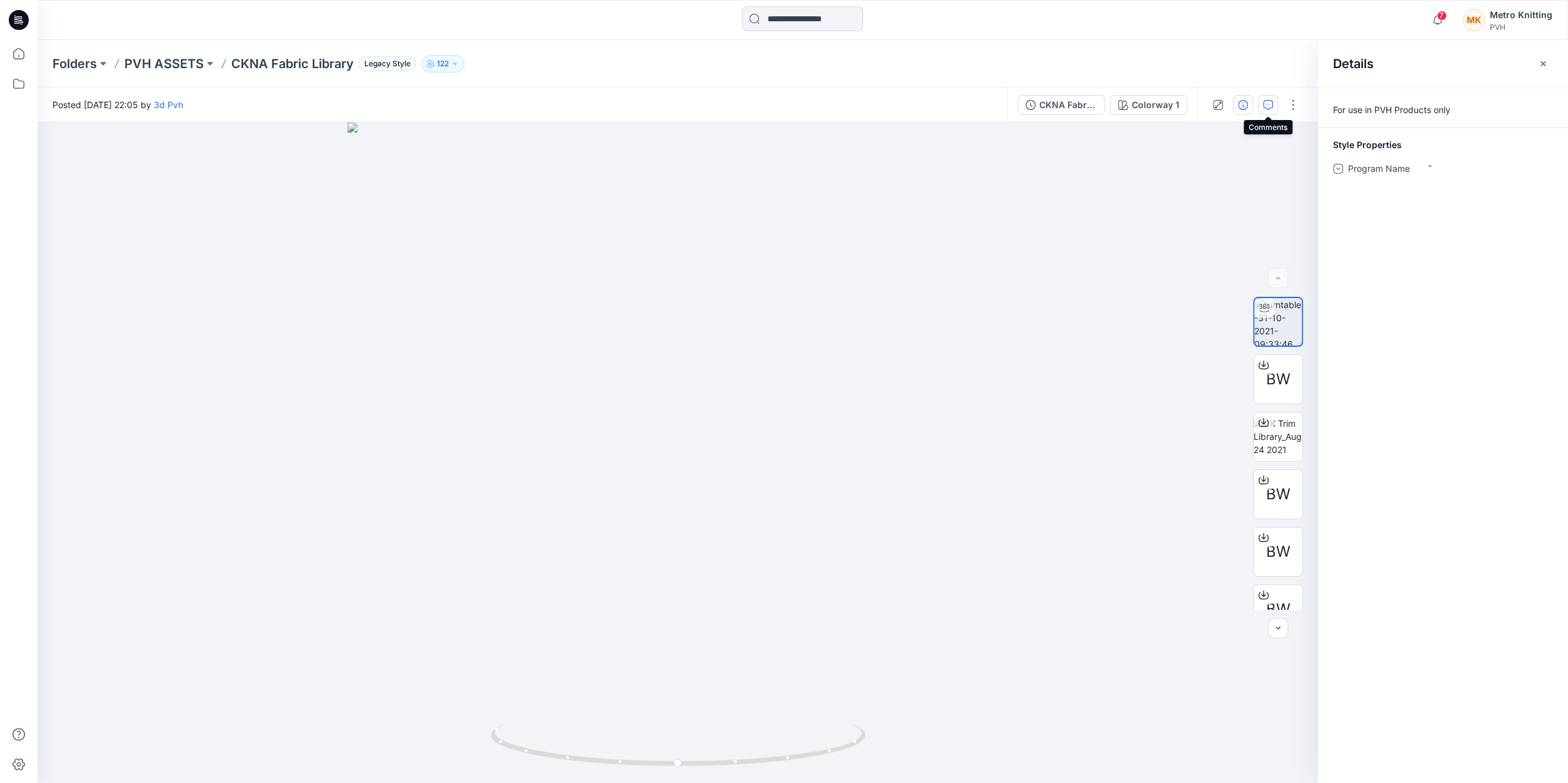
click at [1267, 106] on icon "button" at bounding box center [1268, 105] width 10 height 10
click at [1294, 104] on button "button" at bounding box center [1293, 105] width 20 height 20
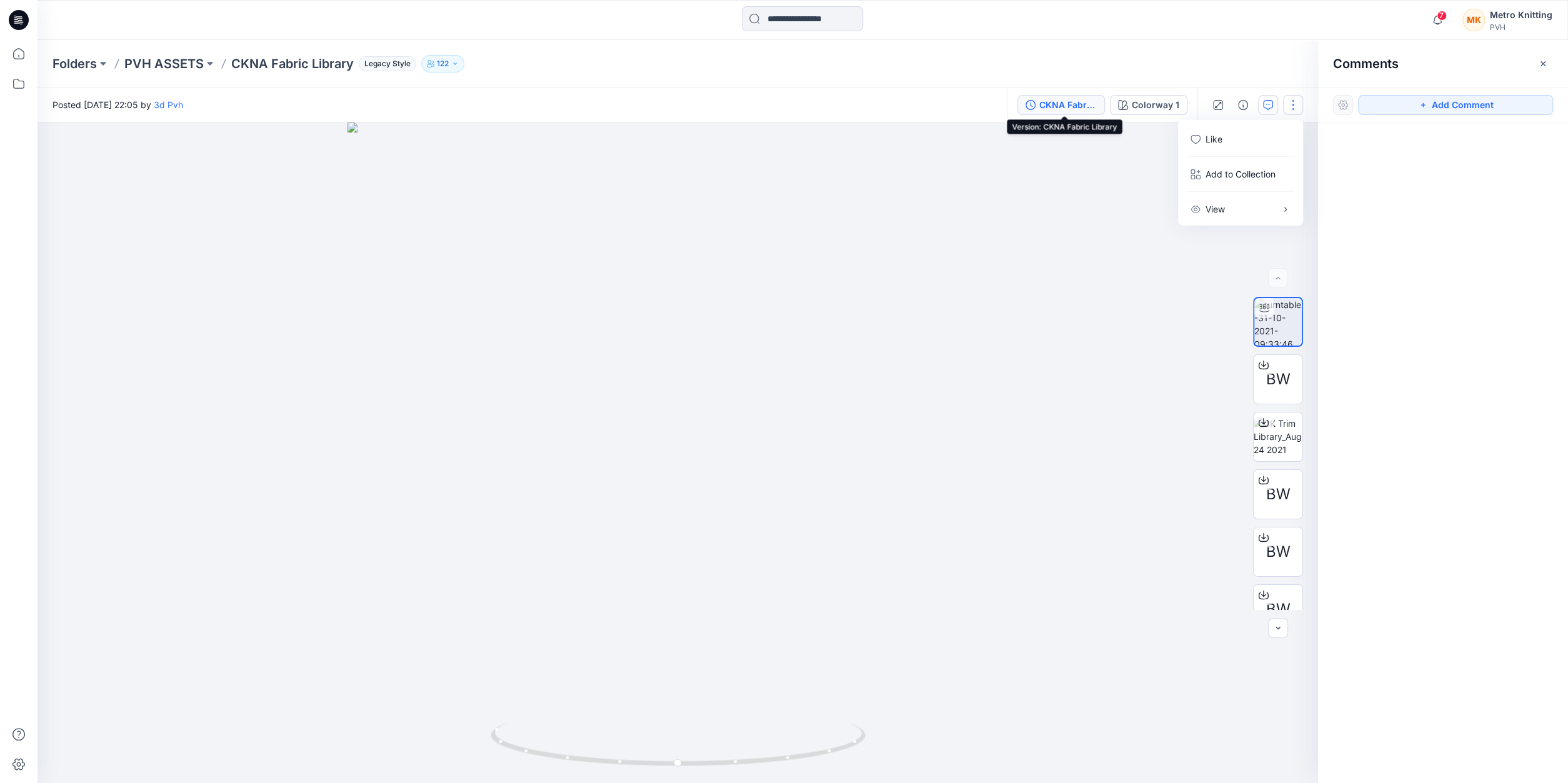
click at [1084, 102] on div "CKNA Fabric Library" at bounding box center [1068, 104] width 57 height 14
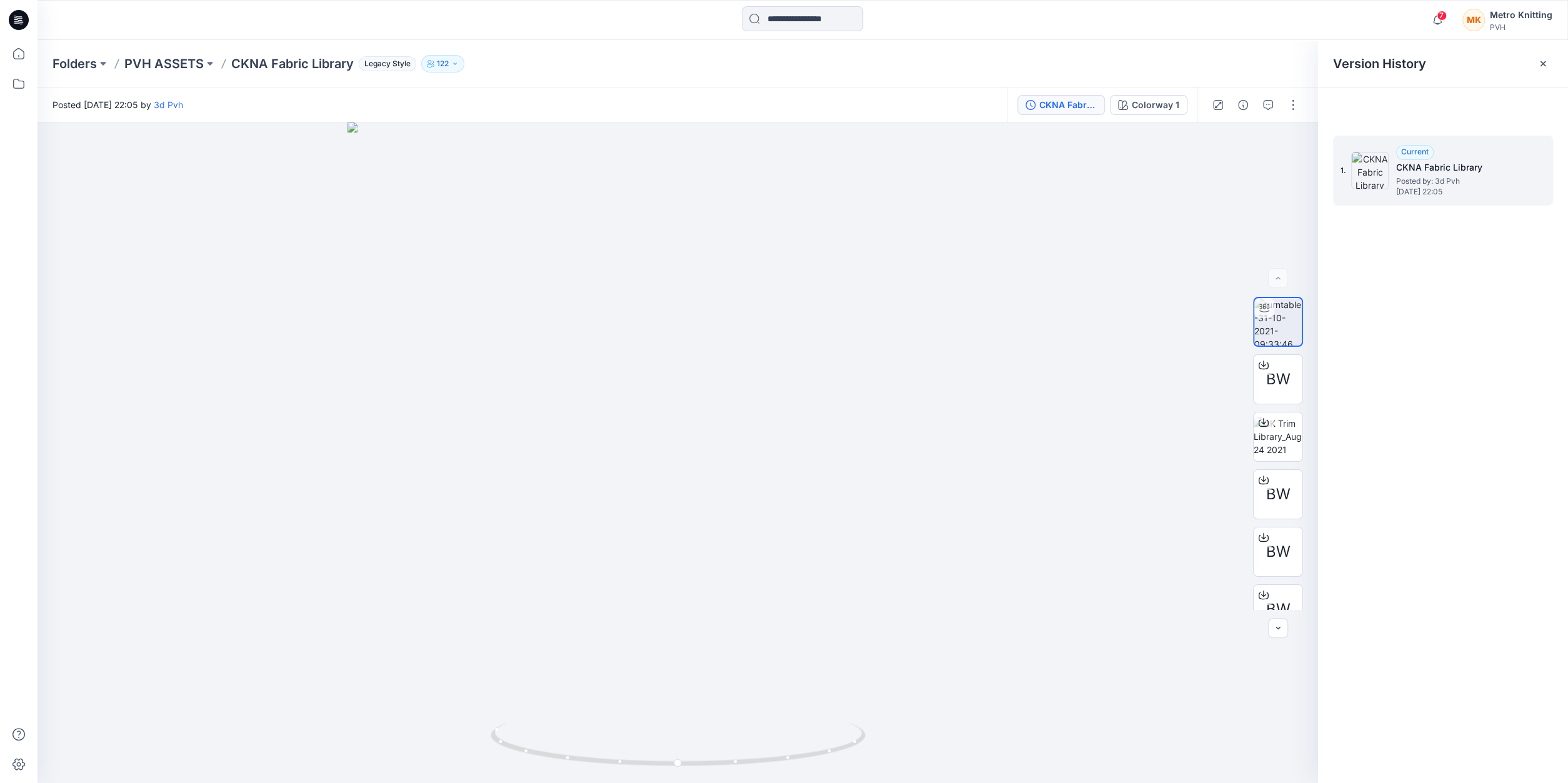
click at [1434, 166] on h5 "CKNA Fabric Library" at bounding box center [1458, 167] width 125 height 15
click at [1434, 166] on h5 "CKNA Fabric Library" at bounding box center [1458, 167] width 125 height 15
click at [1412, 148] on span "Current" at bounding box center [1415, 152] width 27 height 10
click at [1245, 158] on div at bounding box center [677, 453] width 1280 height 660
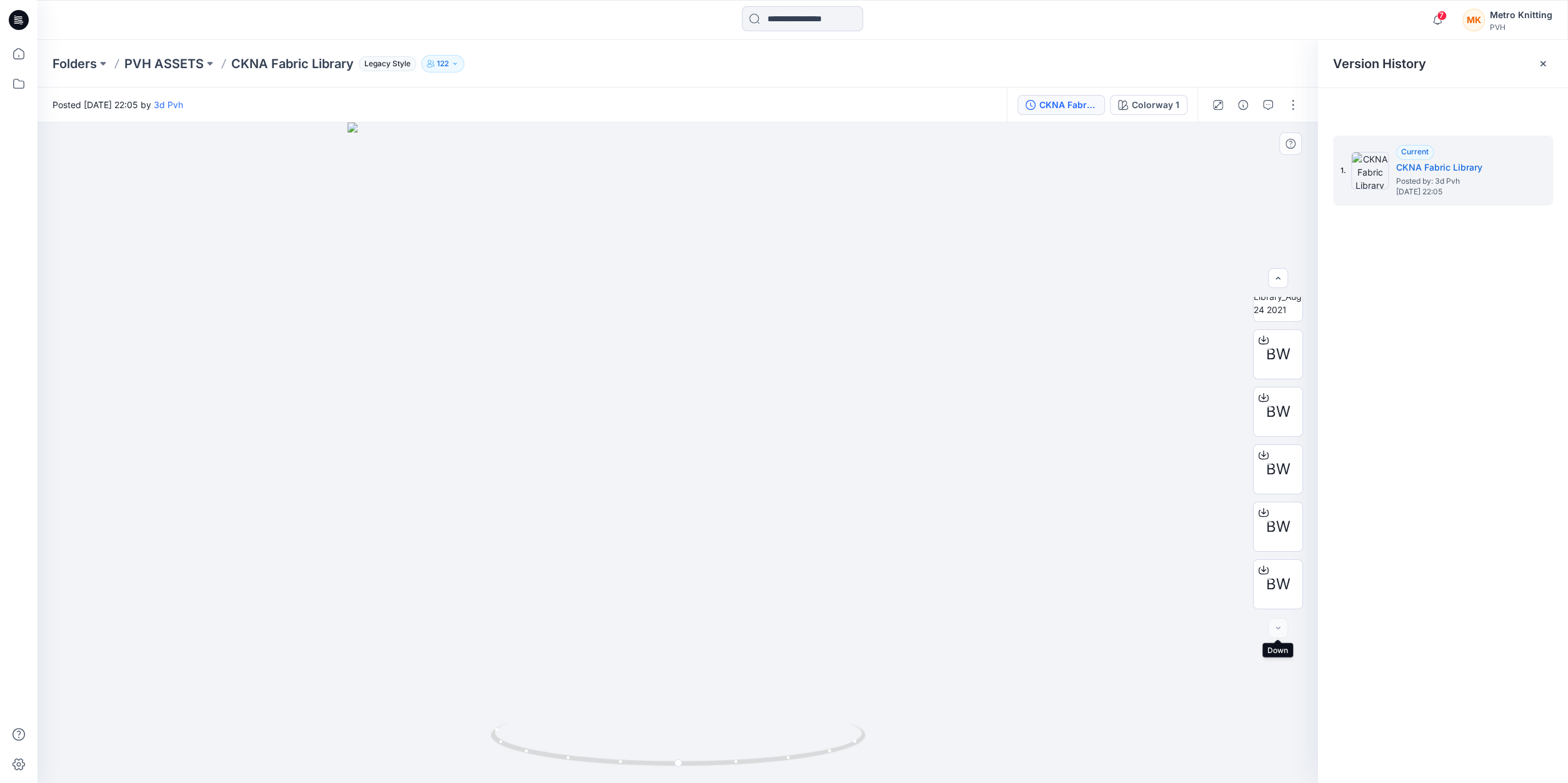
click at [1278, 629] on div at bounding box center [1278, 628] width 20 height 20
click at [1417, 152] on span "Current" at bounding box center [1415, 152] width 27 height 10
click at [1418, 168] on h5 "CKNA Fabric Library" at bounding box center [1458, 167] width 125 height 15
click at [1408, 172] on h5 "CKNA Fabric Library" at bounding box center [1458, 167] width 125 height 15
click at [1220, 106] on icon "button" at bounding box center [1218, 105] width 10 height 10
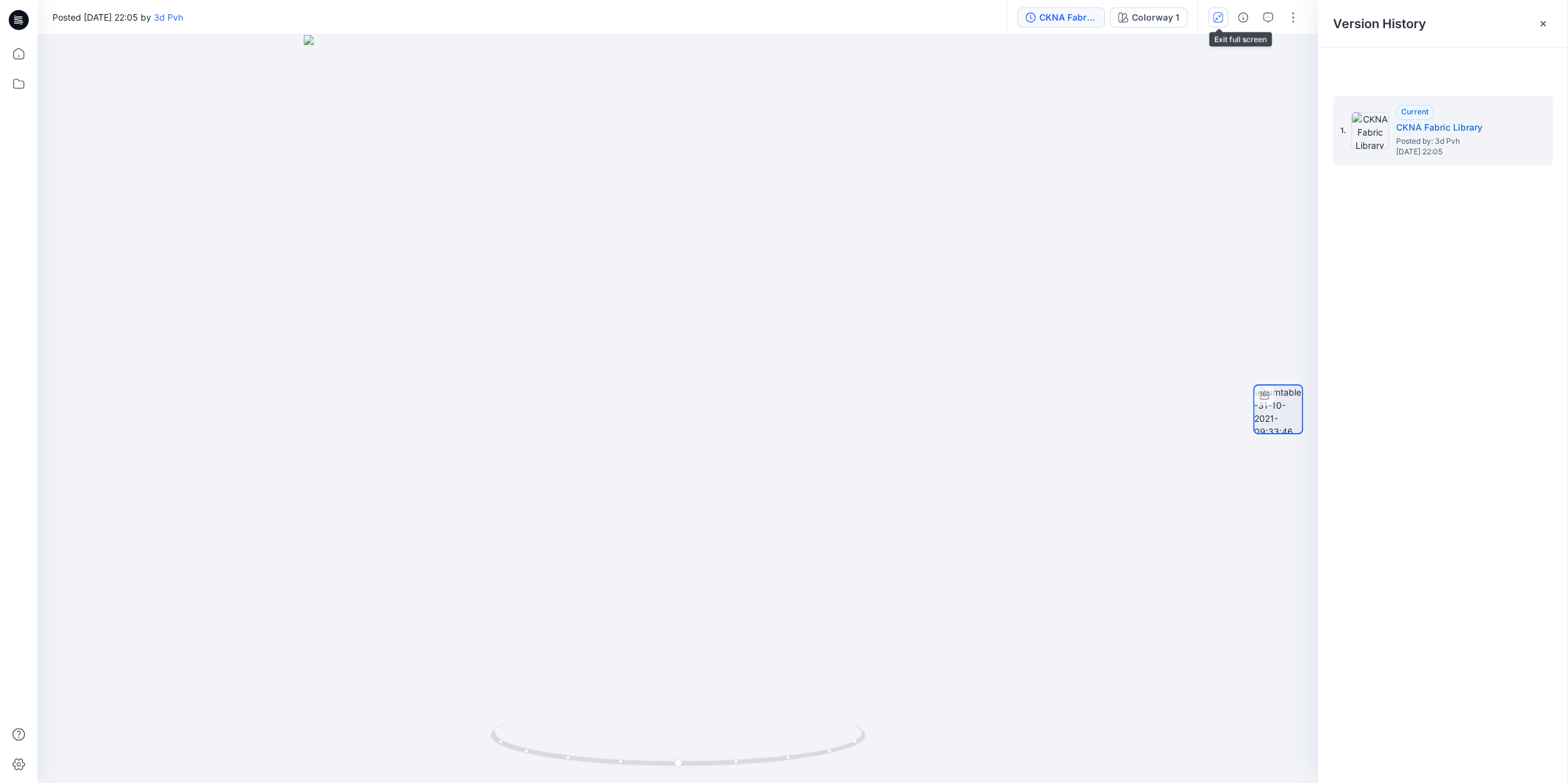
click at [1221, 17] on icon "button" at bounding box center [1218, 17] width 10 height 10
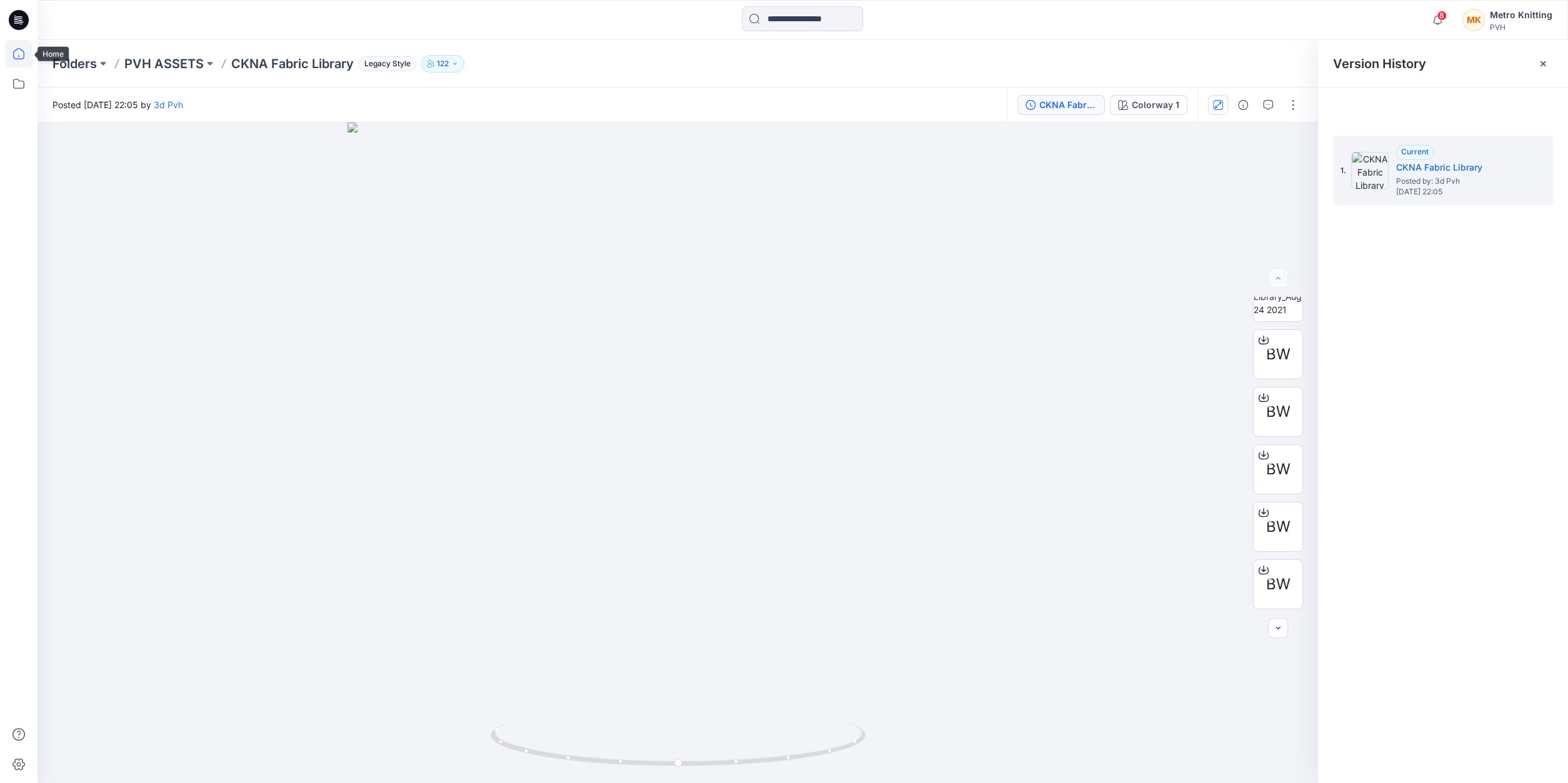
click at [19, 57] on icon at bounding box center [19, 53] width 27 height 27
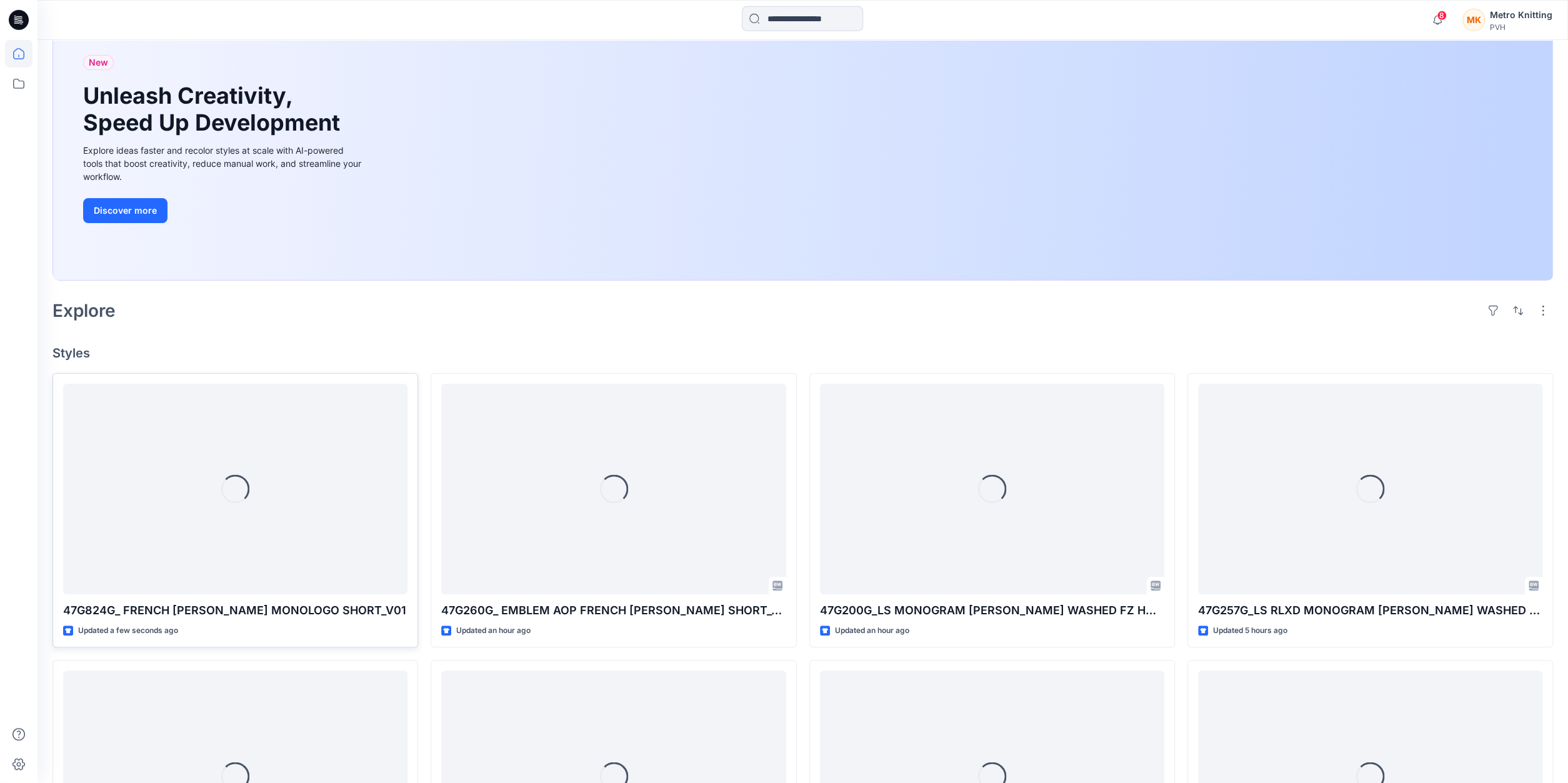
scroll to position [130, 0]
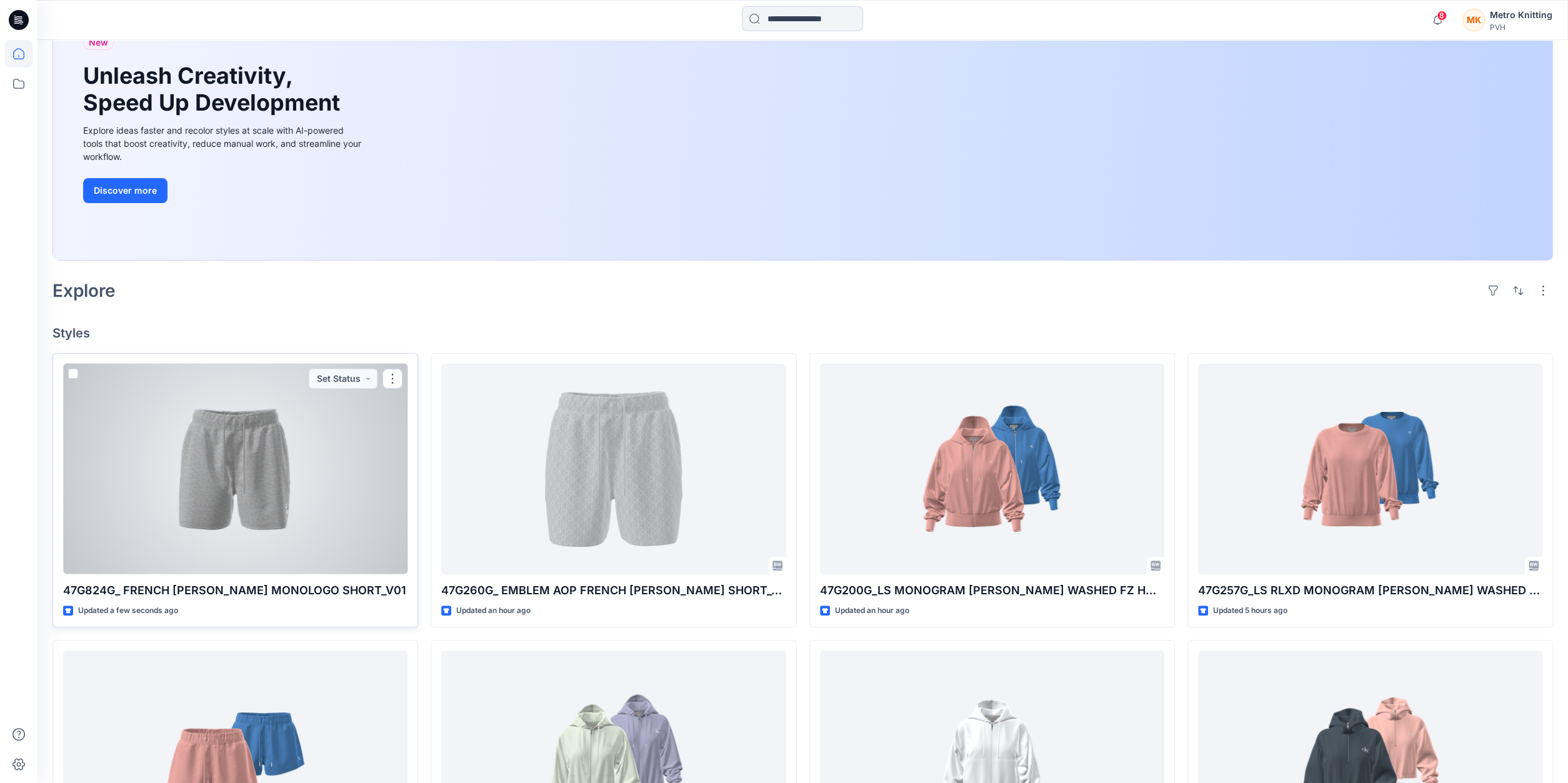
click at [333, 448] on div at bounding box center [235, 469] width 344 height 211
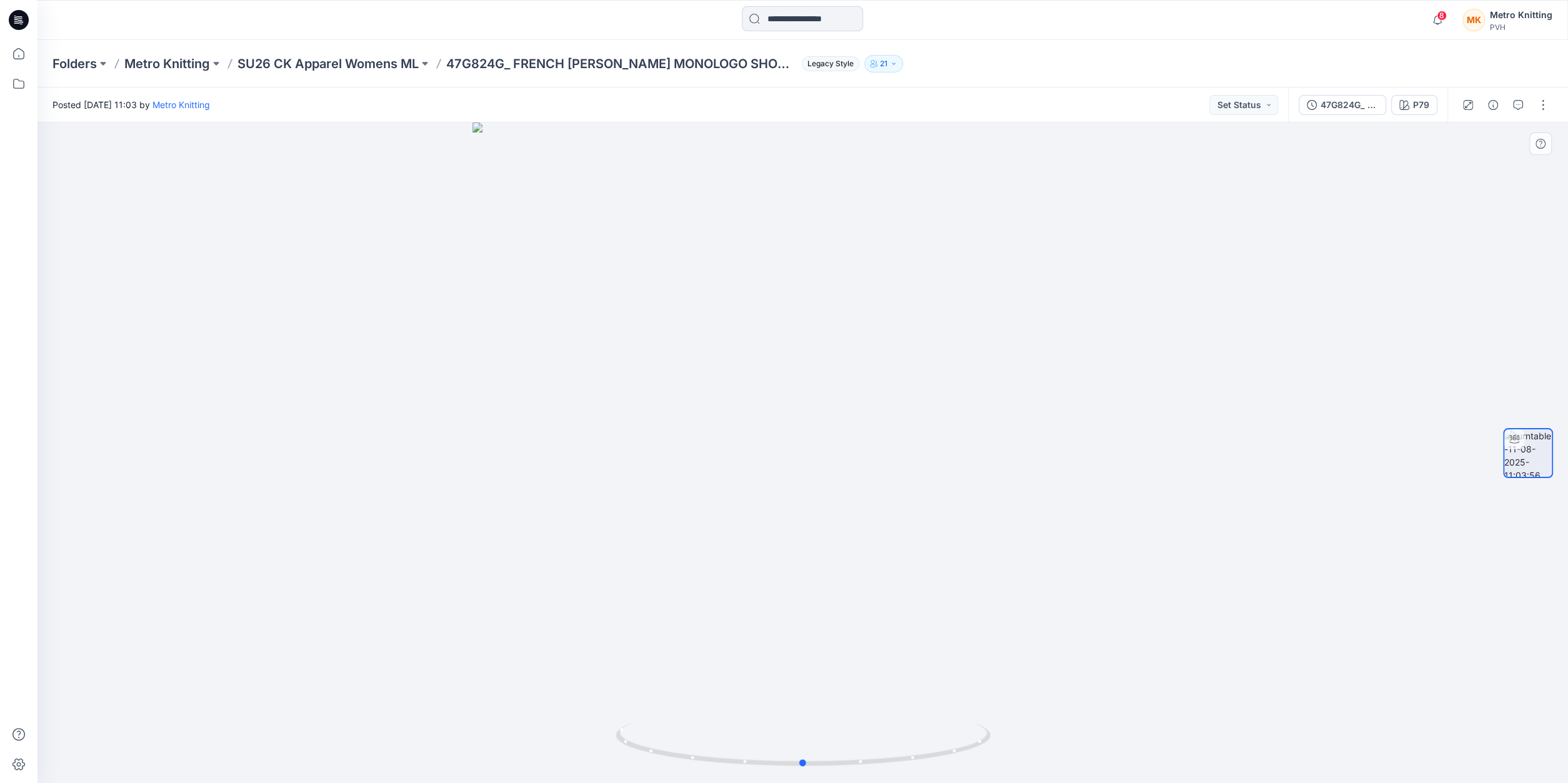
click at [716, 170] on div at bounding box center [803, 453] width 1531 height 660
click at [1539, 101] on button "button" at bounding box center [1543, 105] width 20 height 20
click at [1460, 127] on button "Edit" at bounding box center [1490, 134] width 115 height 23
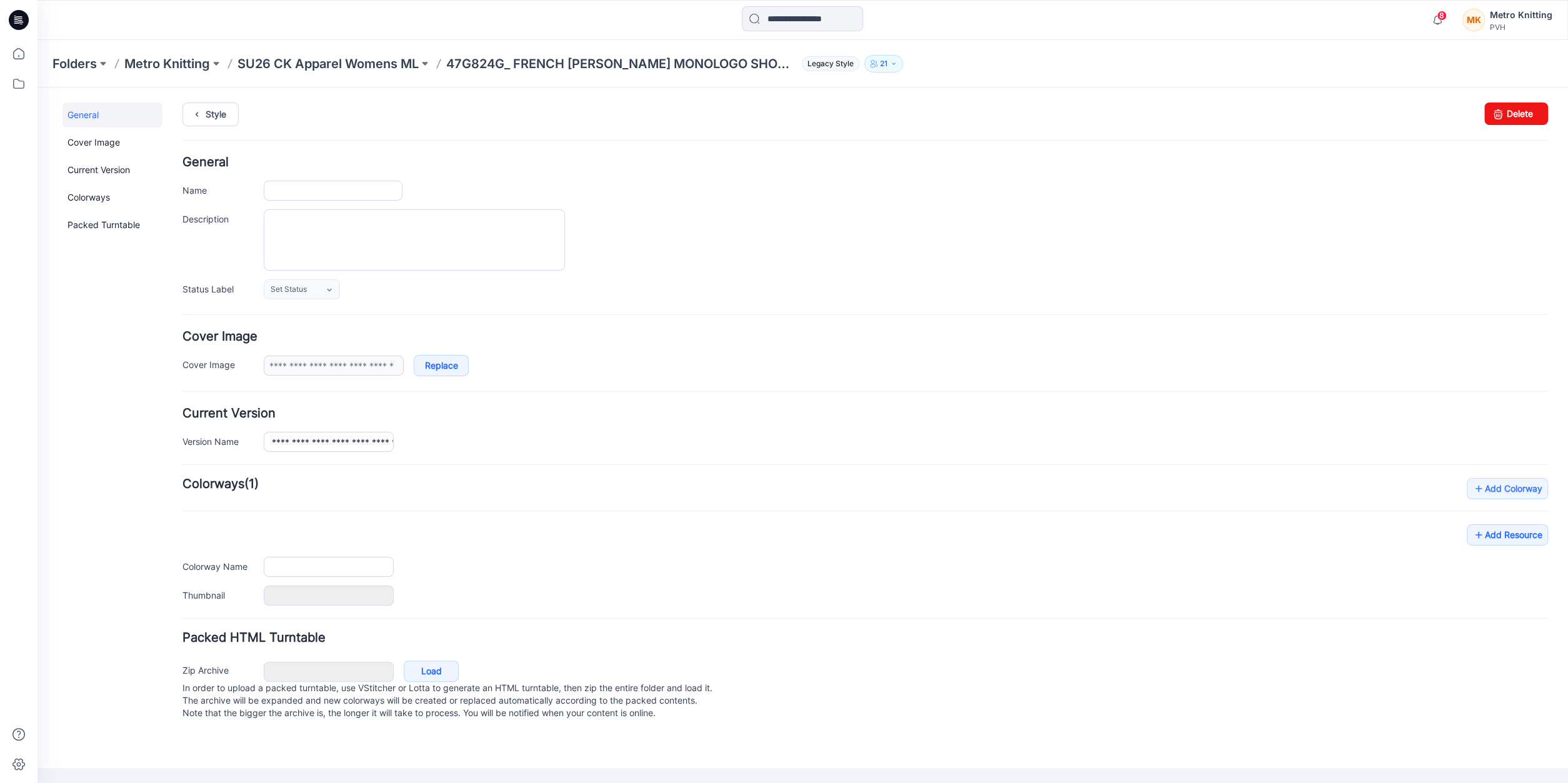
type input "**********"
type input "***"
type input "**********"
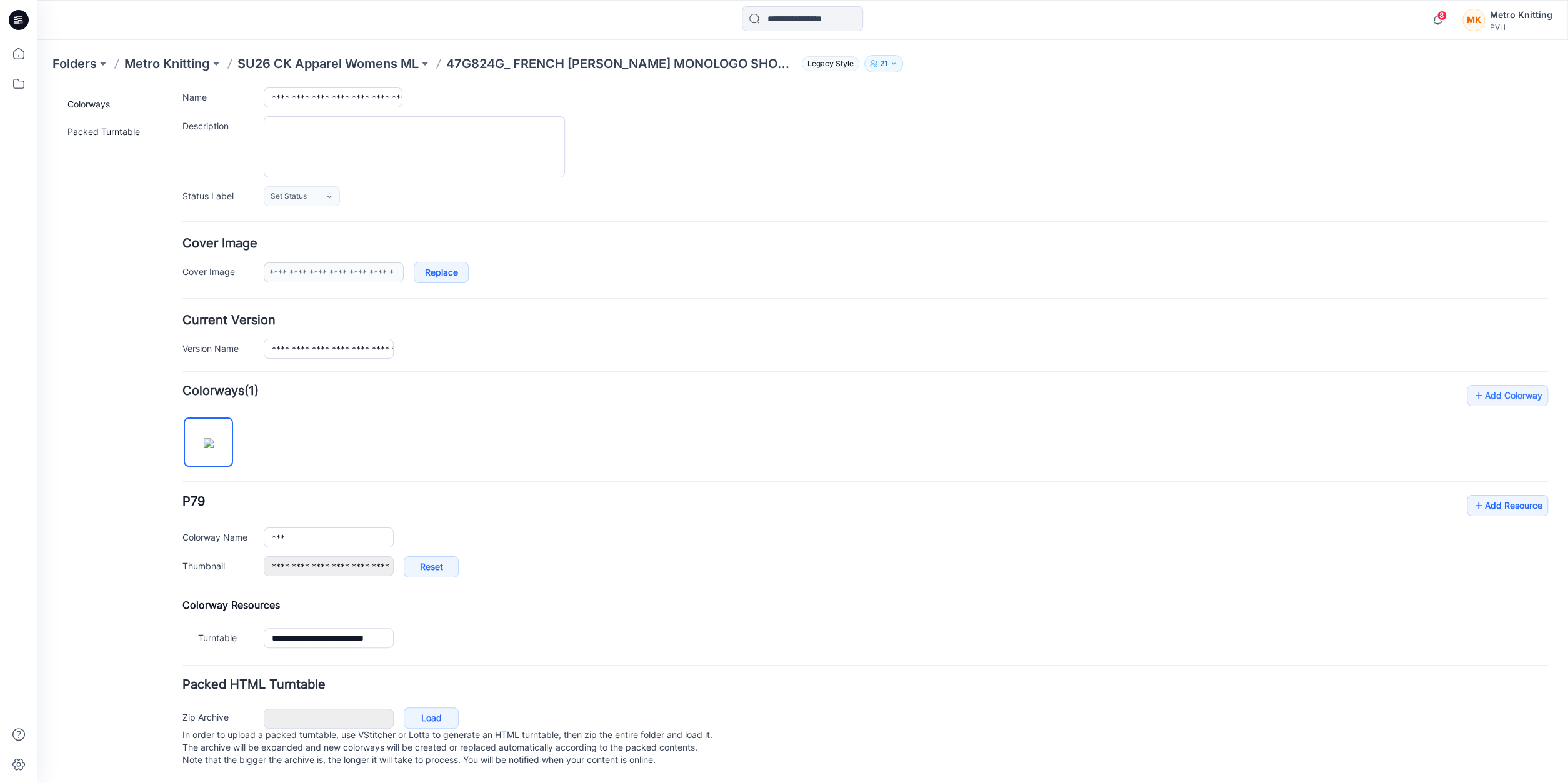
scroll to position [101, 0]
click at [1492, 495] on link "Add Resource" at bounding box center [1507, 505] width 82 height 21
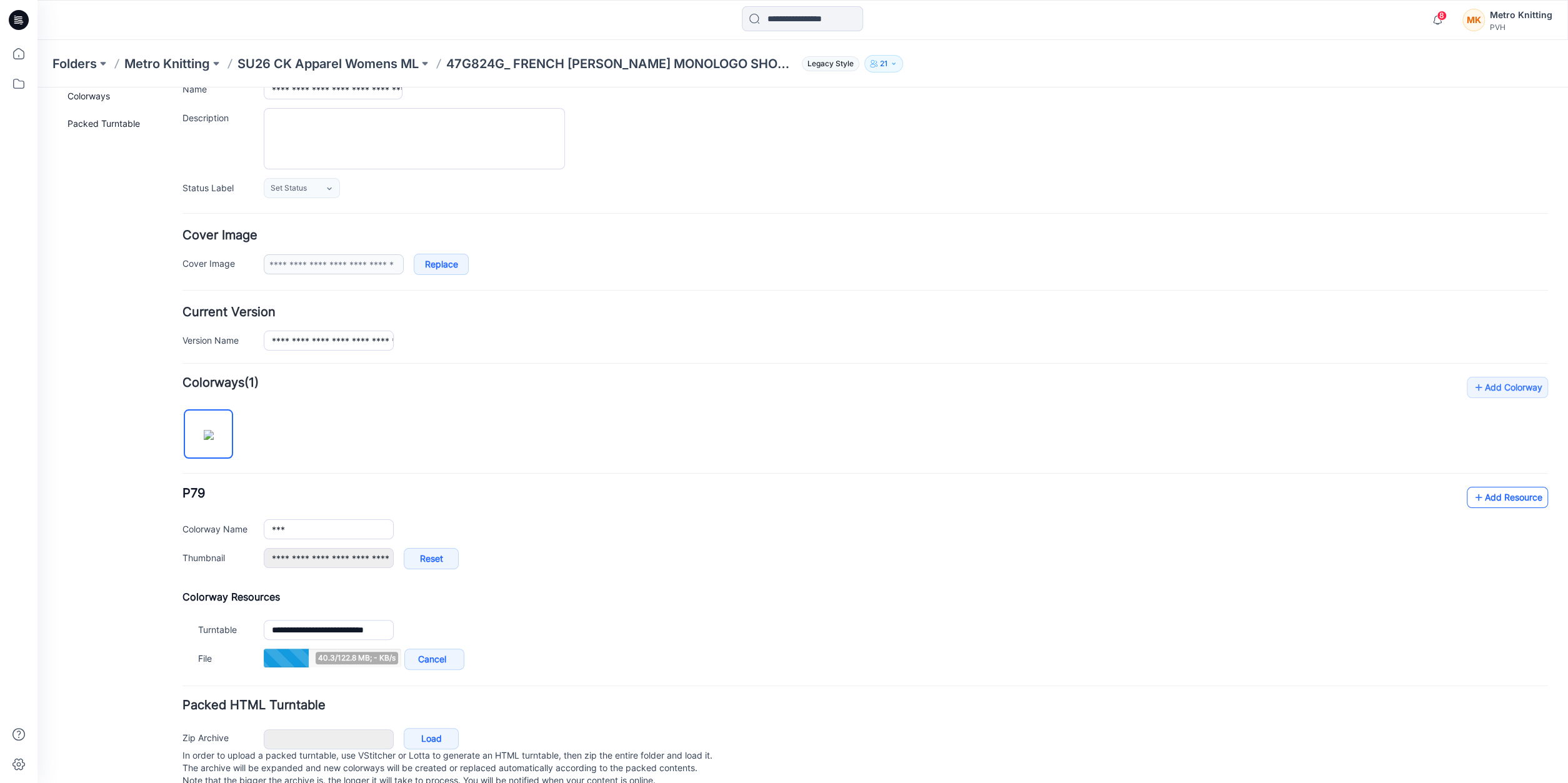
click at [1507, 495] on link "Add Resource" at bounding box center [1507, 497] width 82 height 21
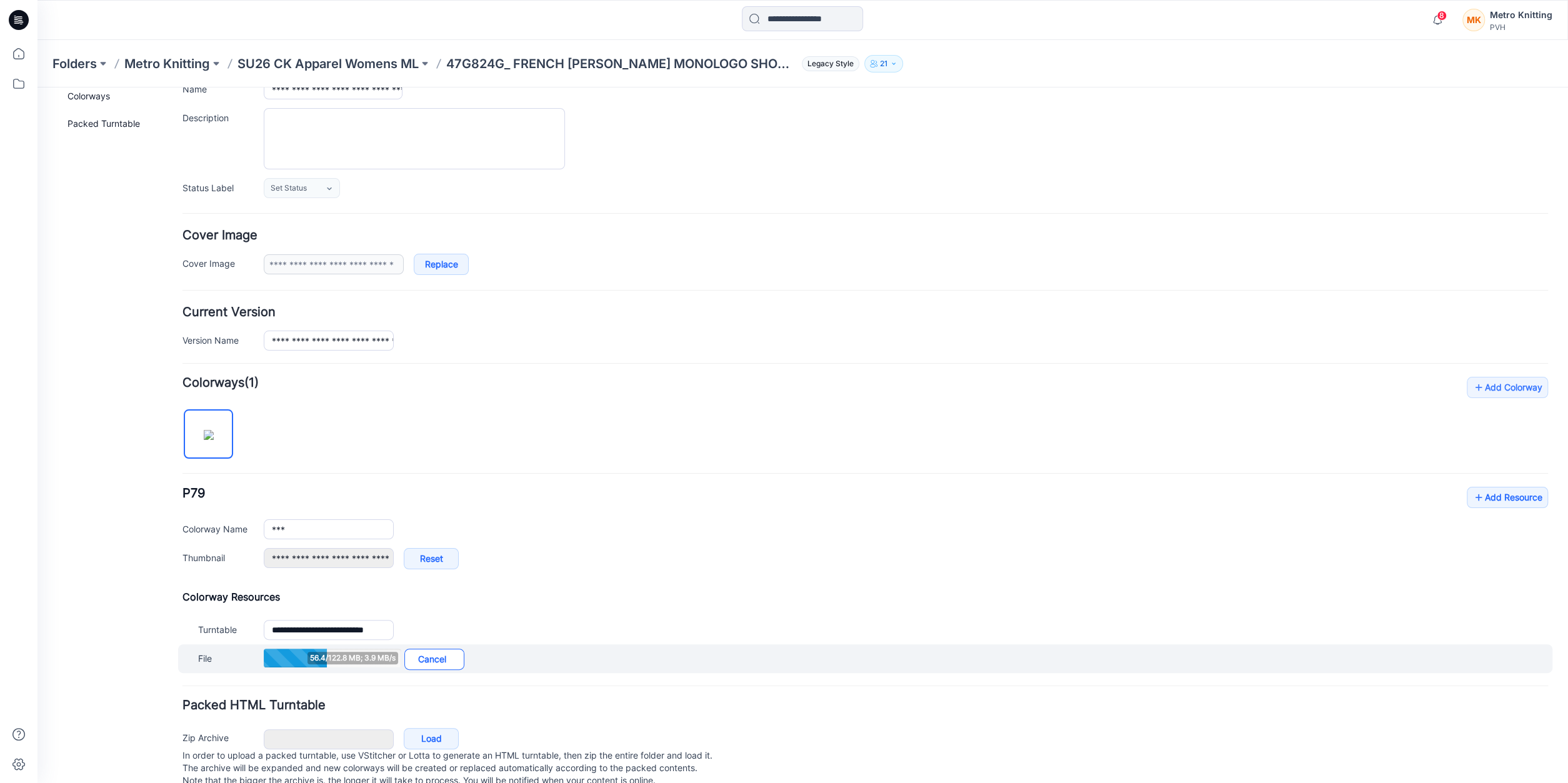
click at [429, 657] on link "Cancel" at bounding box center [434, 659] width 60 height 21
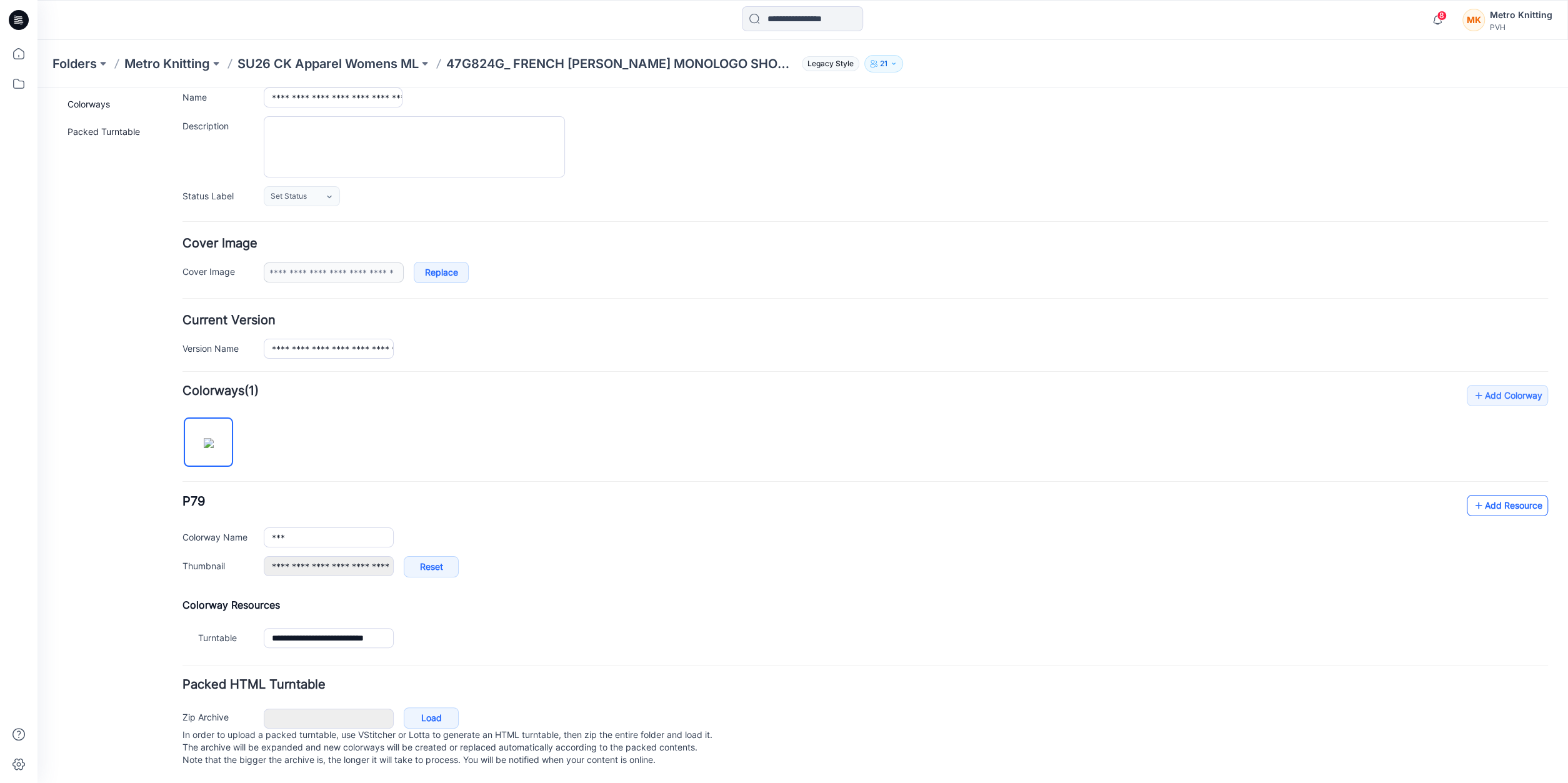
click at [1498, 498] on link "Add Resource" at bounding box center [1507, 505] width 82 height 21
click at [1506, 496] on link "Add Resource" at bounding box center [1507, 505] width 82 height 21
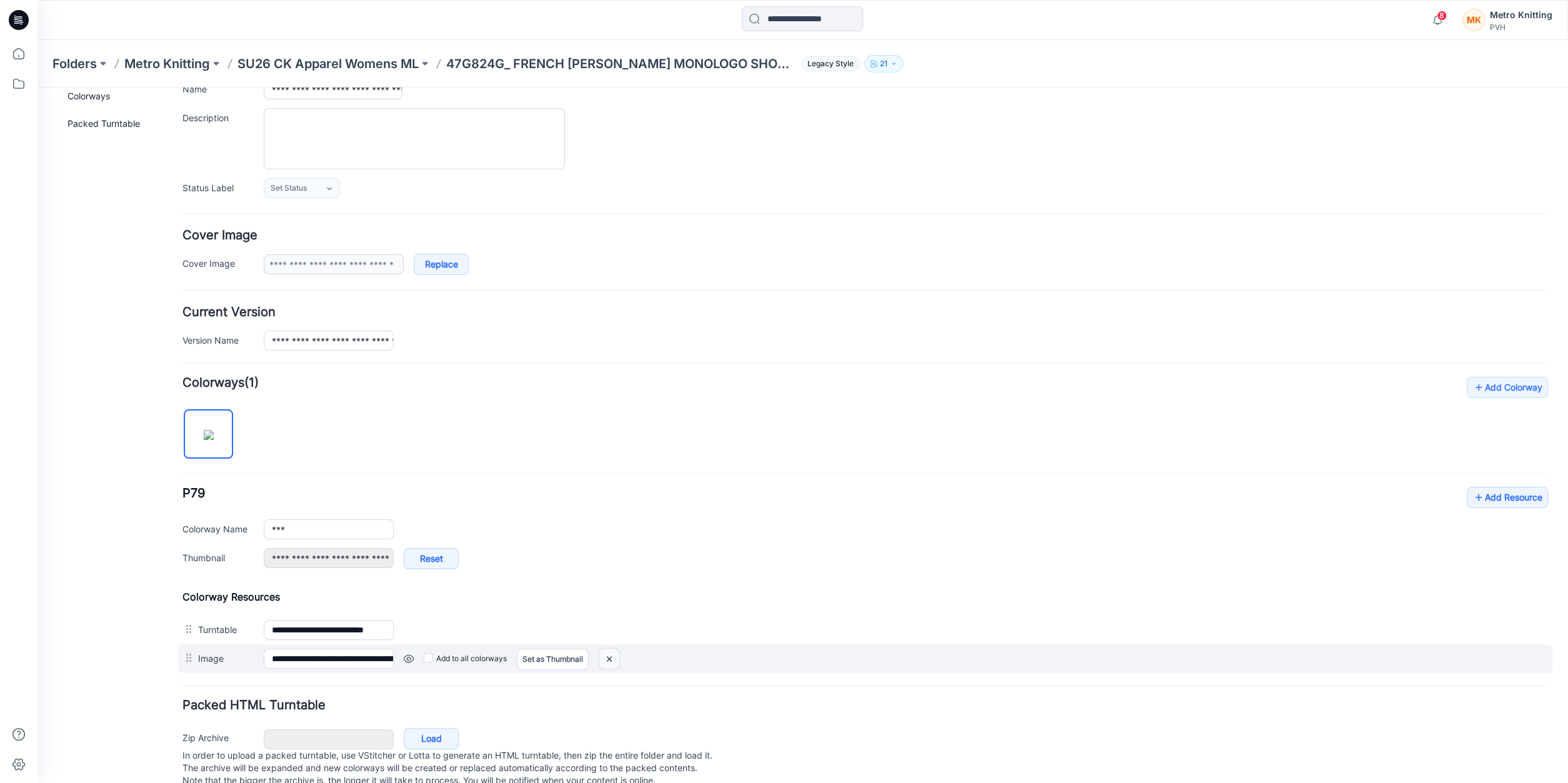
click at [37, 87] on img at bounding box center [37, 87] width 0 height 0
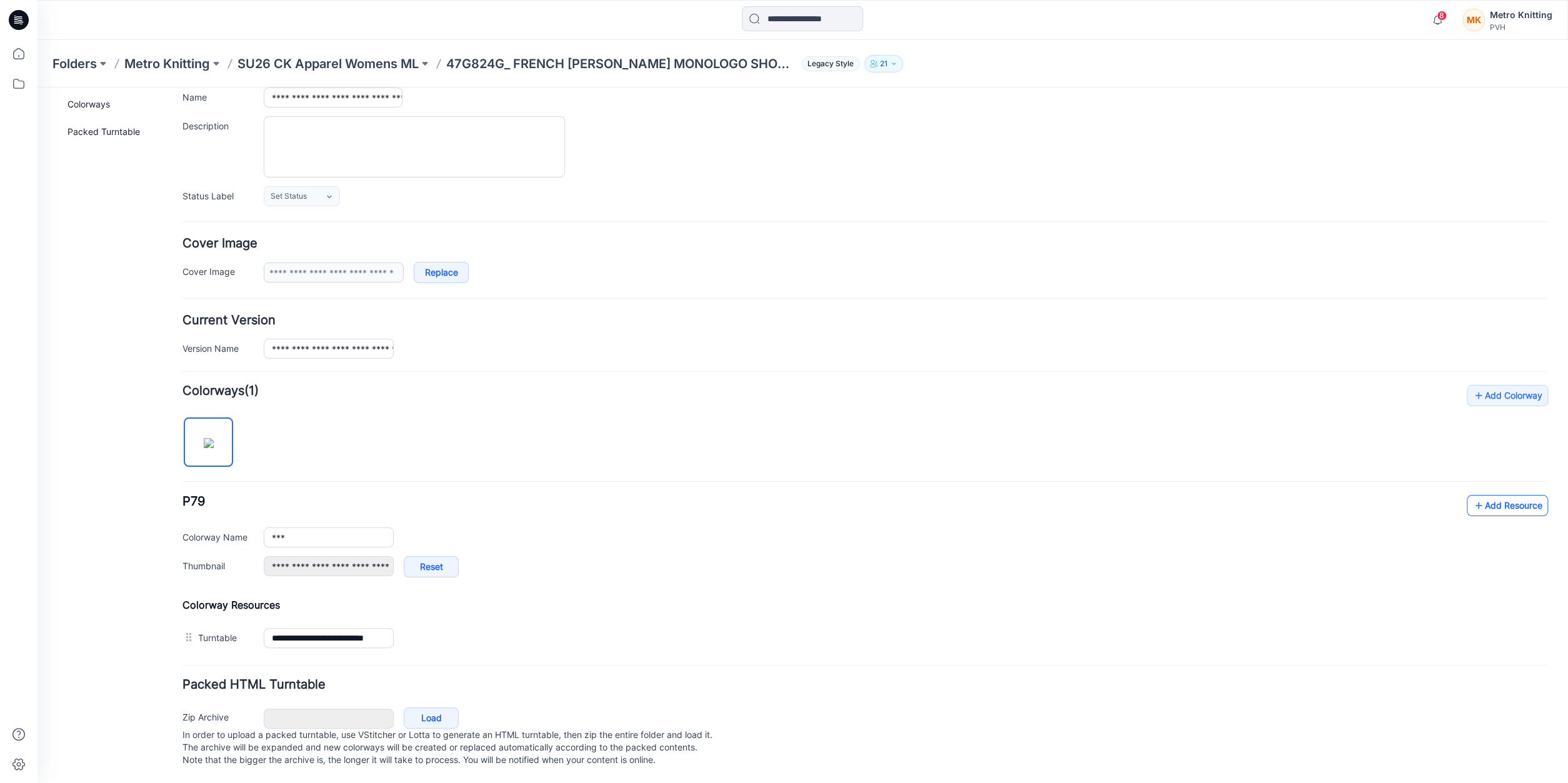
click at [1512, 495] on link "Add Resource" at bounding box center [1507, 505] width 82 height 21
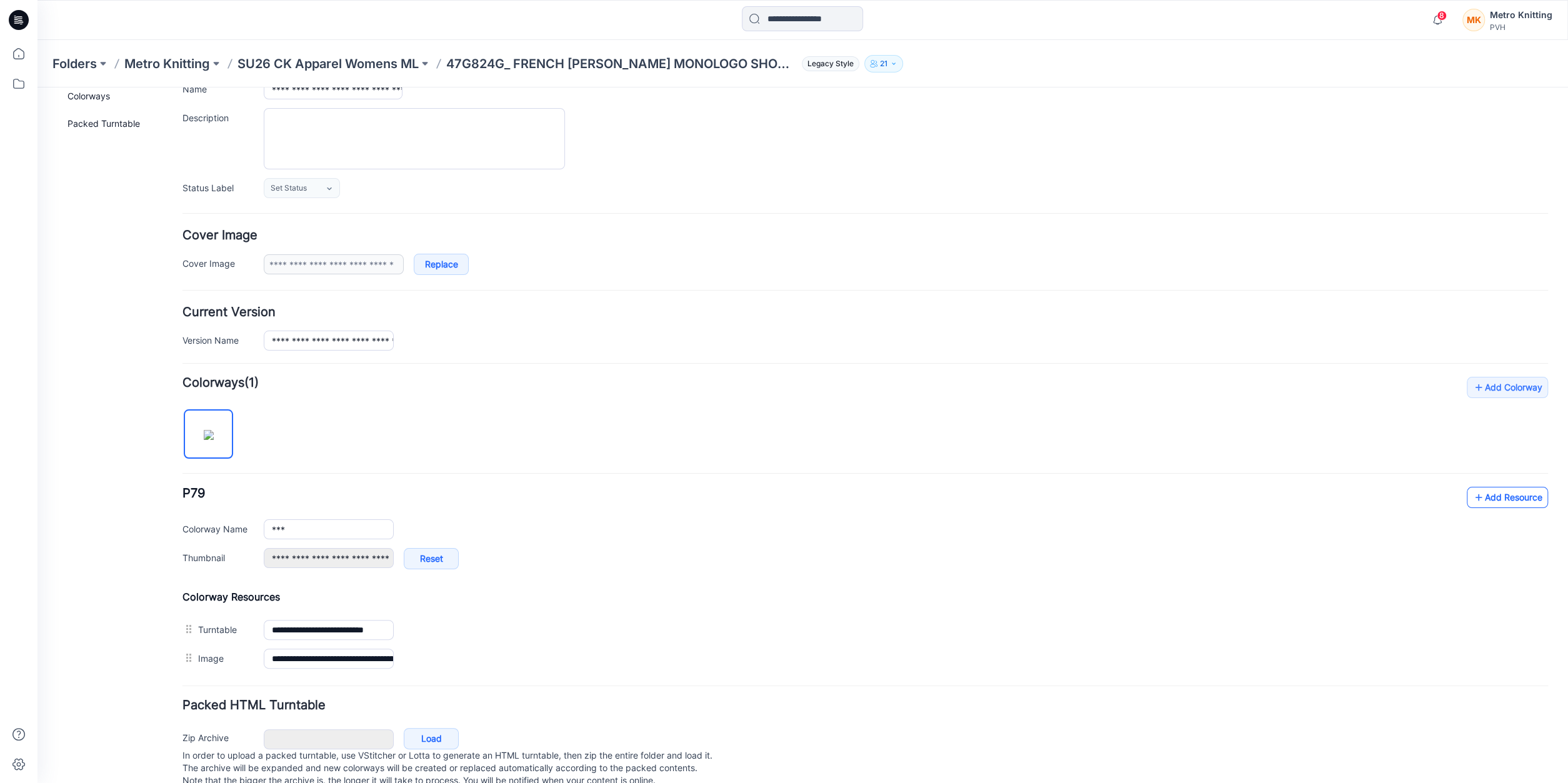
click at [1497, 492] on link "Add Resource" at bounding box center [1507, 497] width 82 height 21
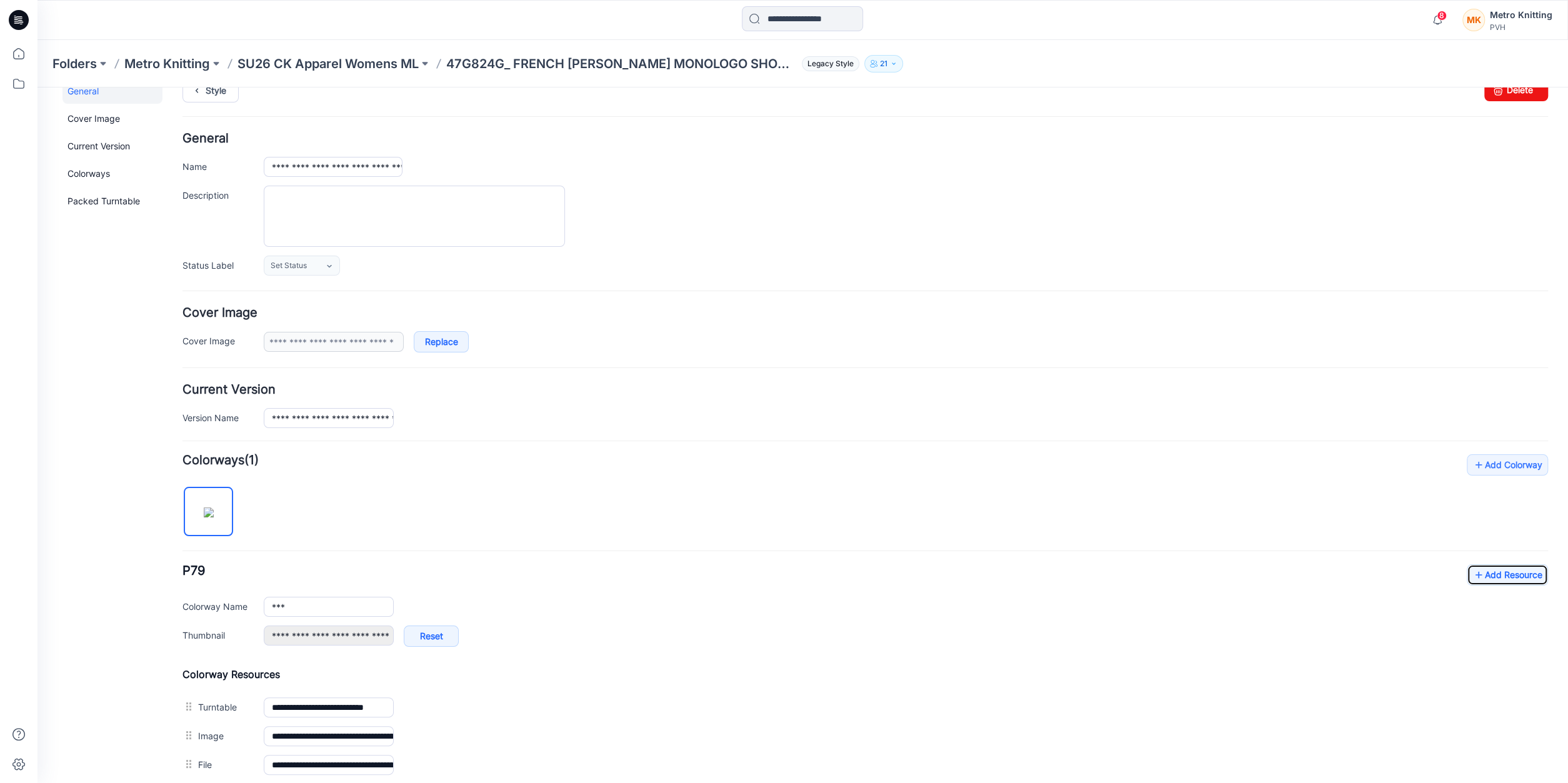
scroll to position [0, 0]
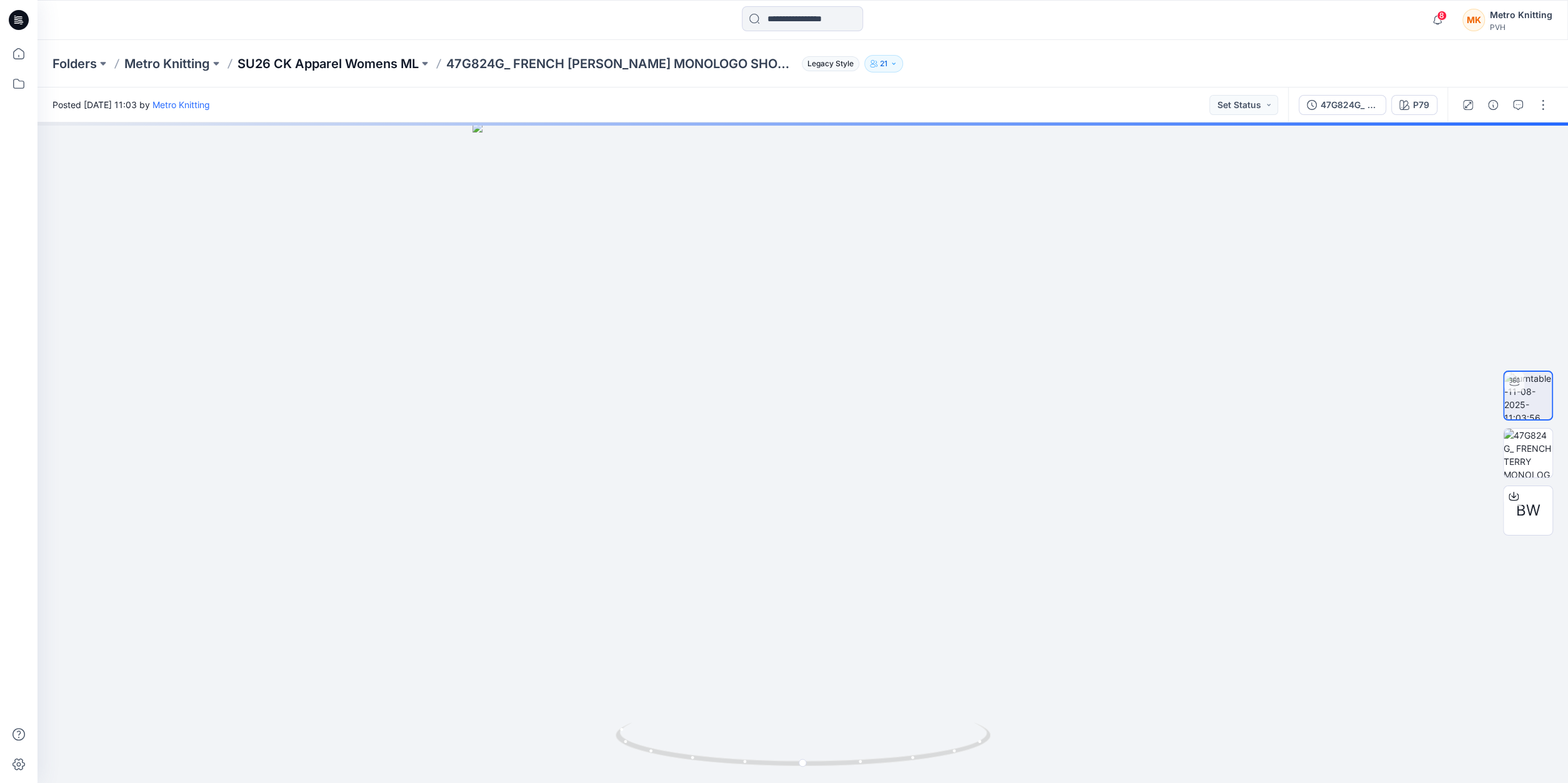
click at [395, 67] on p "SU26 CK Apparel Womens ML" at bounding box center [328, 64] width 181 height 18
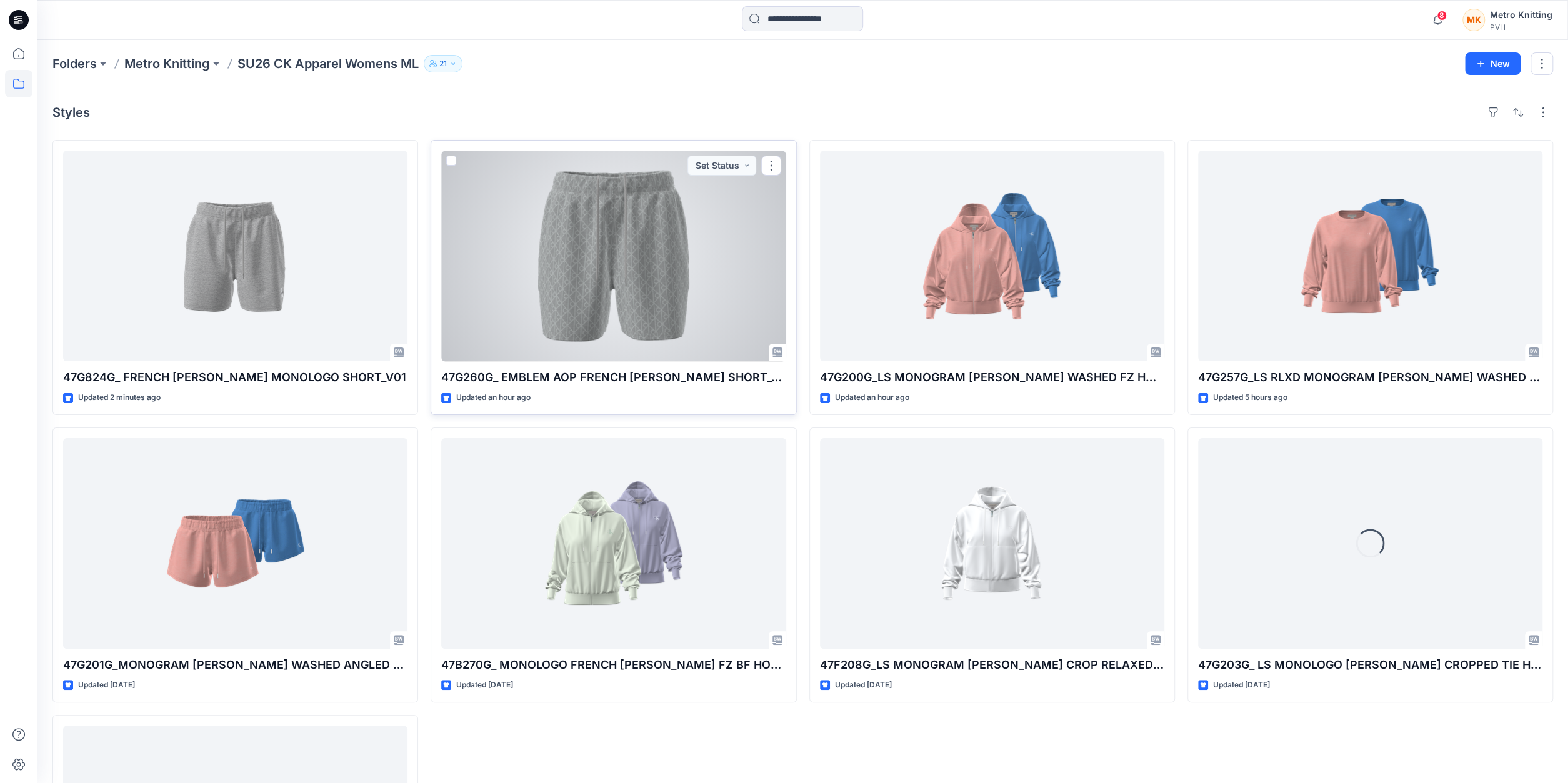
click at [664, 294] on div at bounding box center [613, 255] width 344 height 211
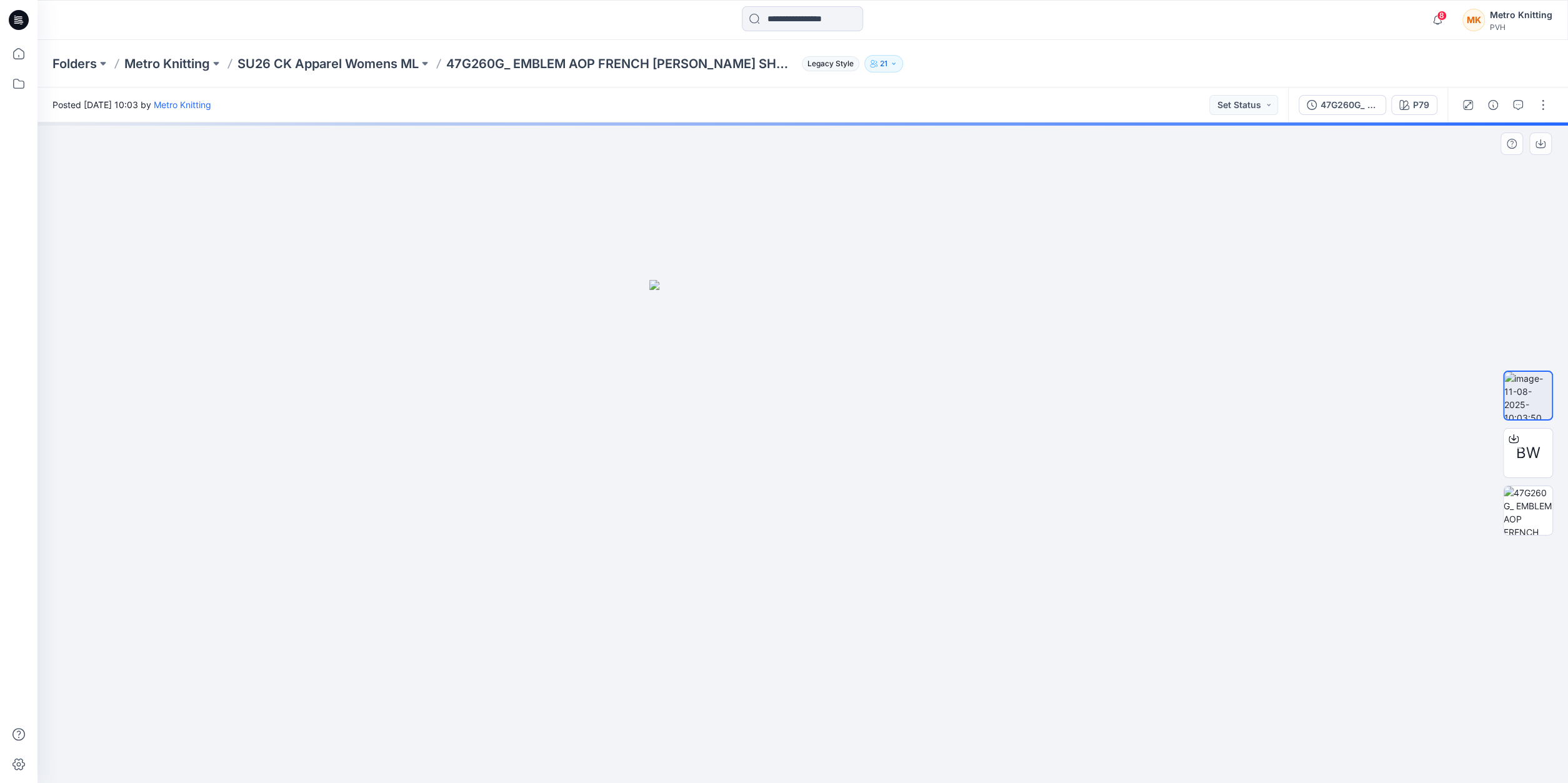
click at [867, 498] on img at bounding box center [802, 531] width 306 height 503
click at [916, 490] on img at bounding box center [802, 531] width 306 height 503
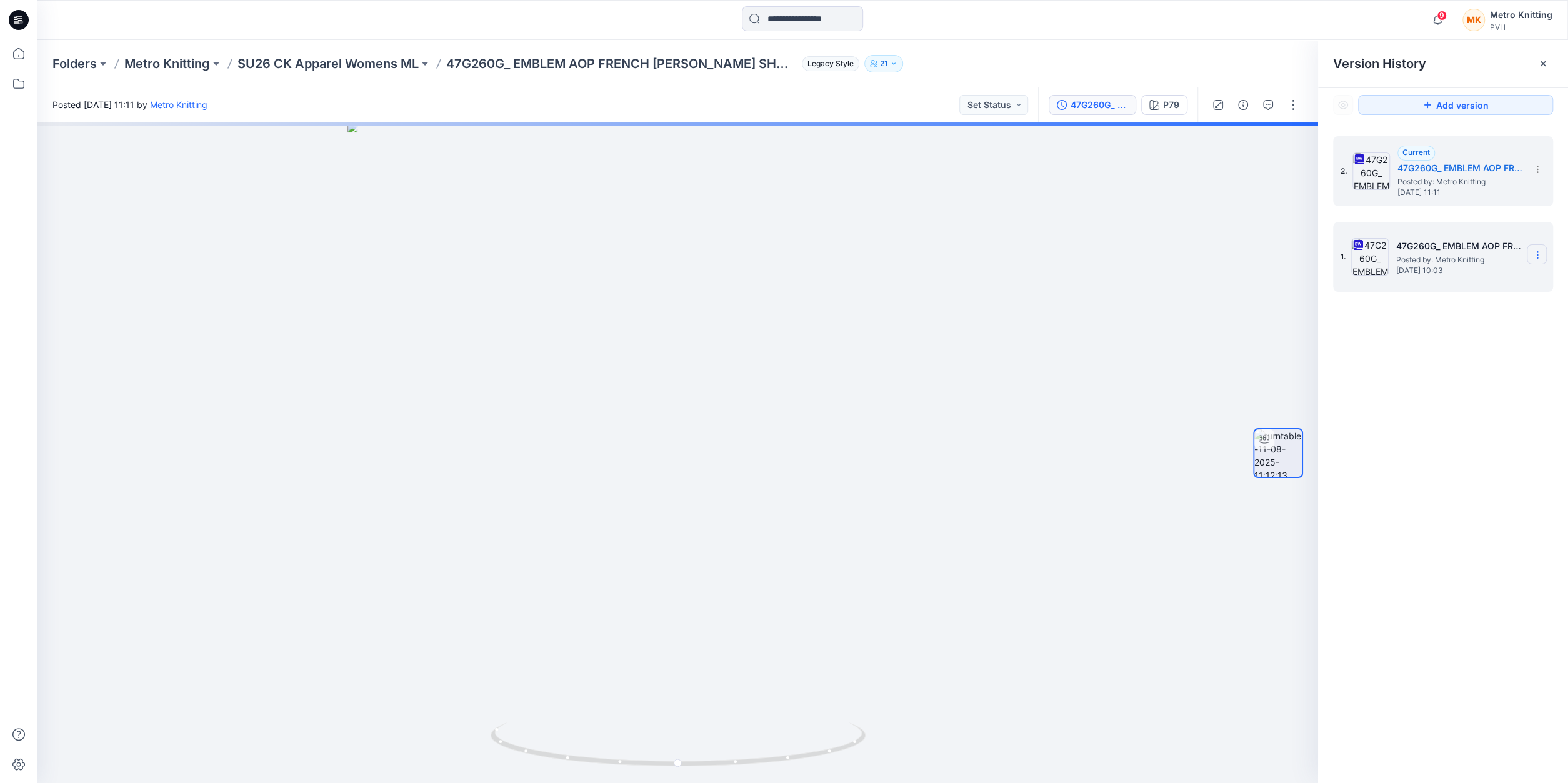
click at [1536, 250] on icon at bounding box center [1537, 255] width 10 height 10
click at [1437, 382] on span "Delete Version" at bounding box center [1451, 384] width 58 height 15
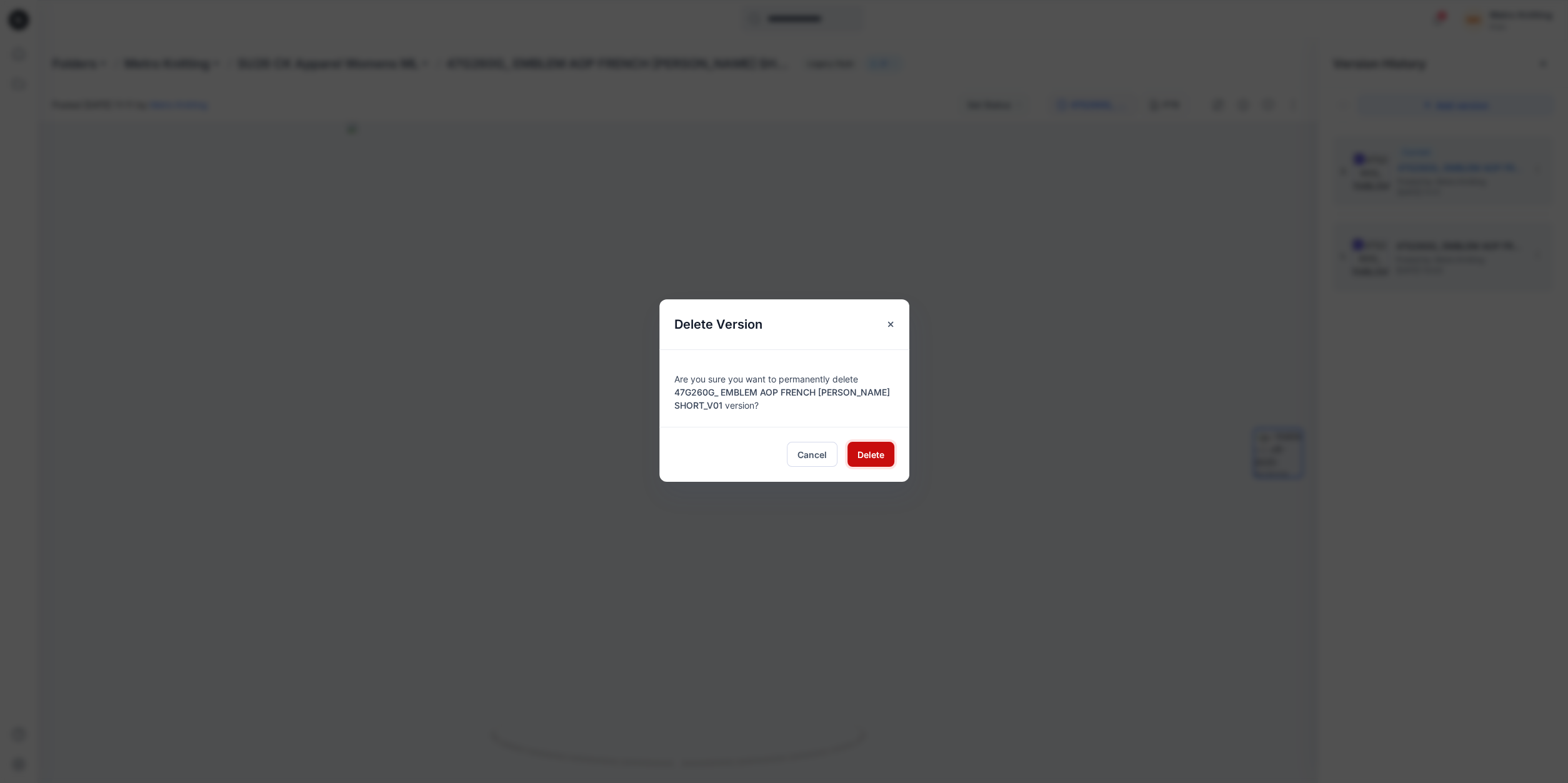
click at [878, 453] on span "Delete" at bounding box center [870, 454] width 27 height 13
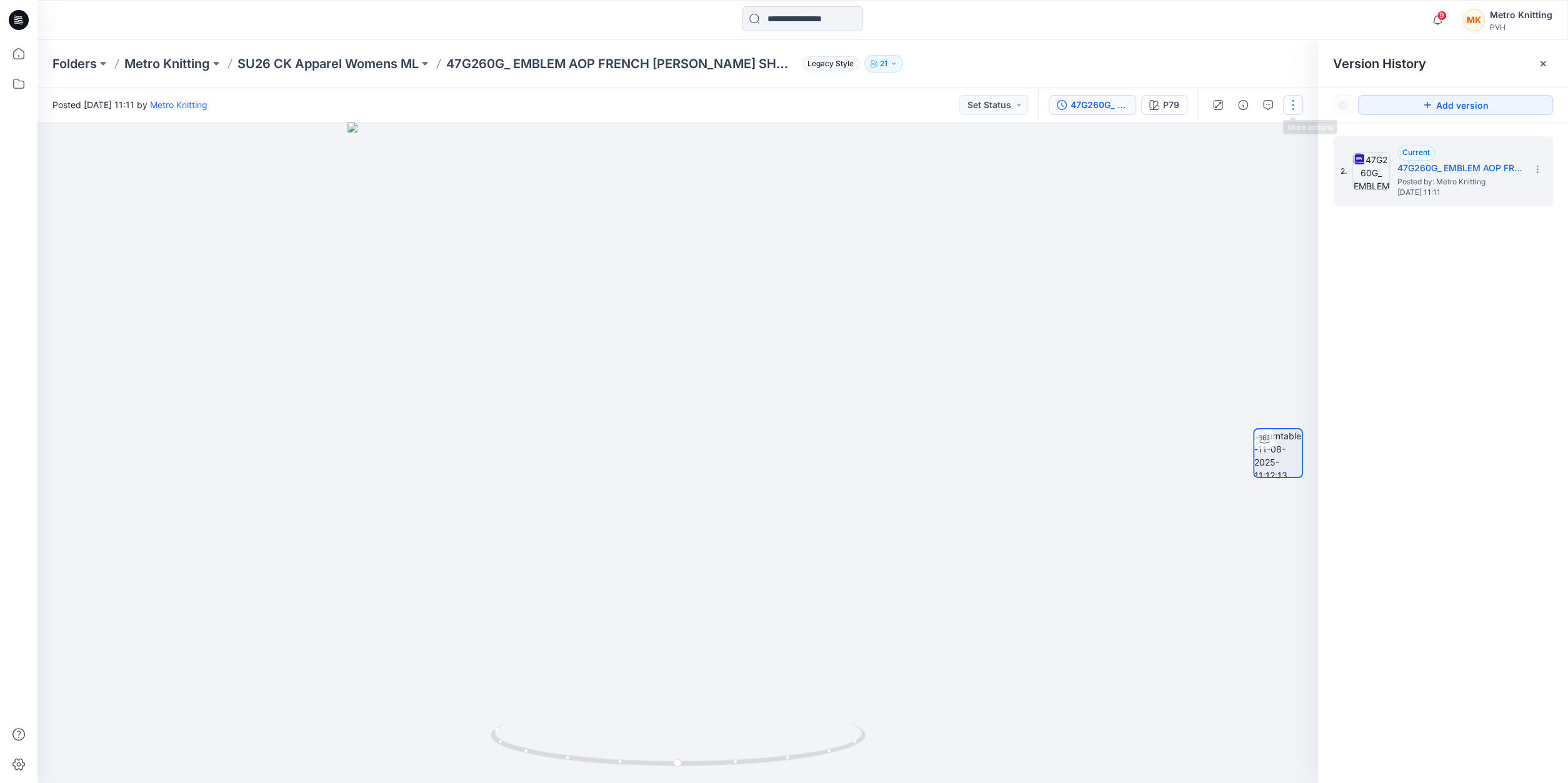
click at [1300, 103] on button "button" at bounding box center [1293, 105] width 20 height 20
click at [1256, 128] on button "Edit" at bounding box center [1241, 134] width 115 height 23
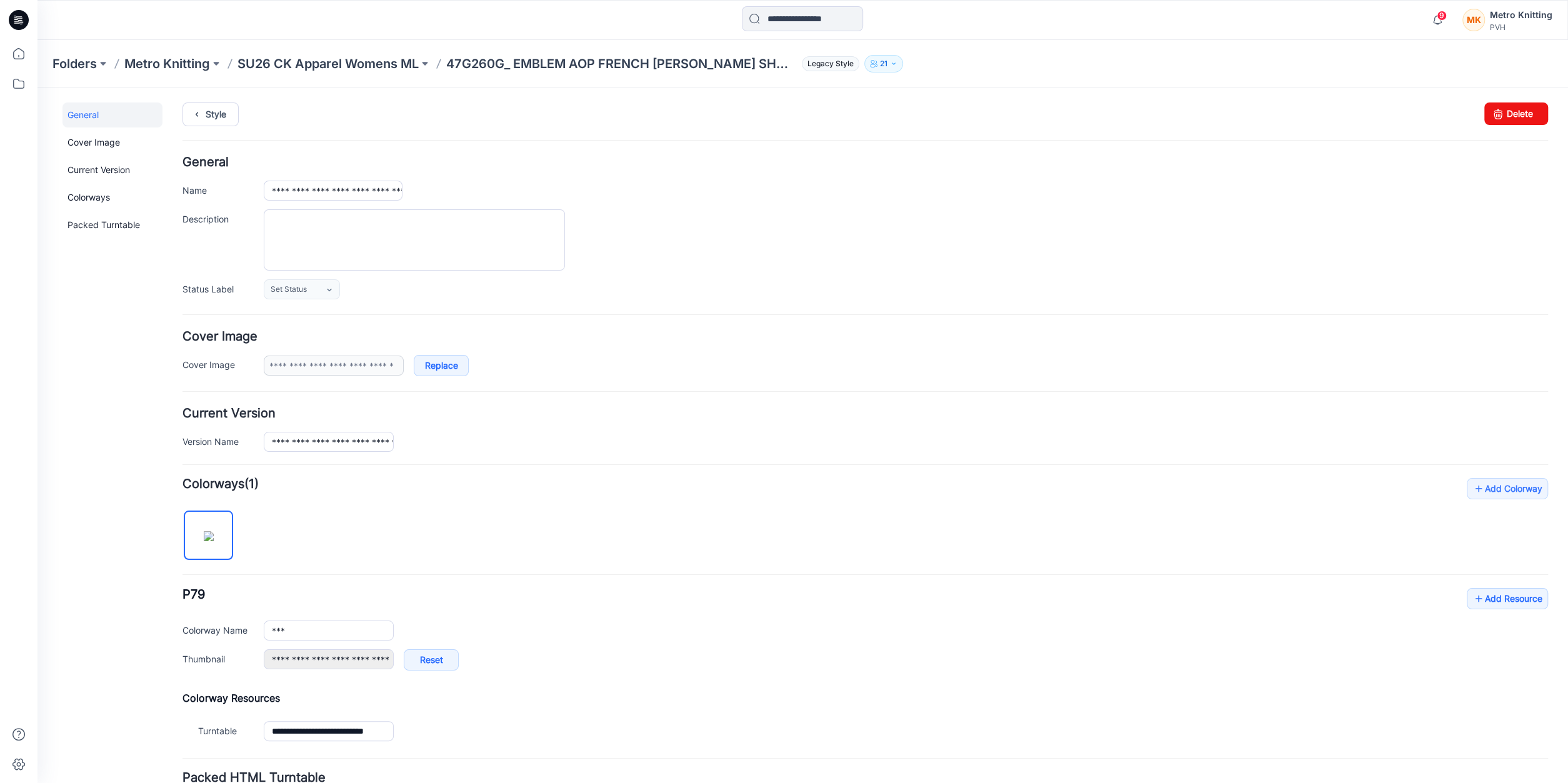
scroll to position [101, 0]
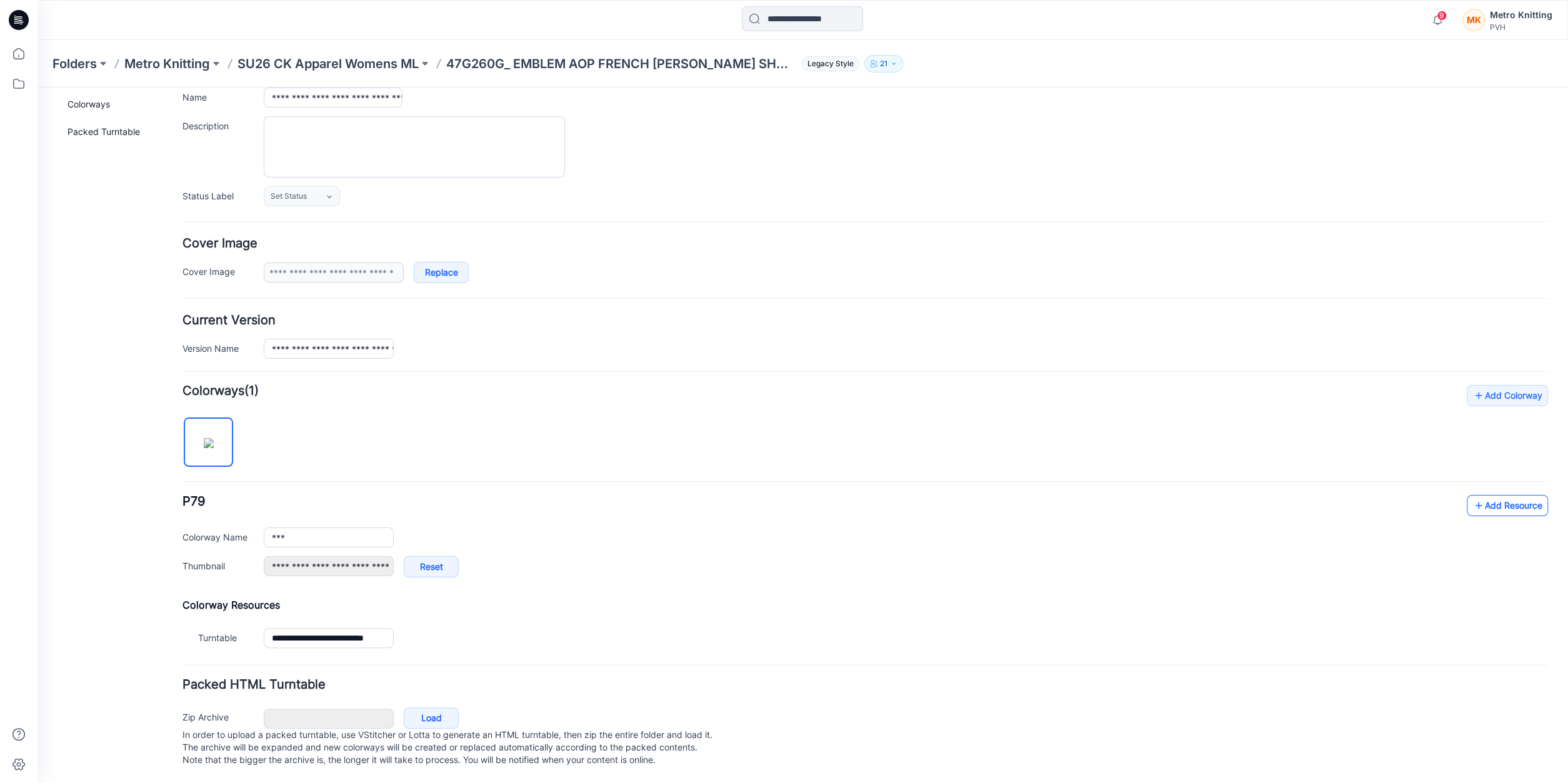
click at [1498, 495] on link "Add Resource" at bounding box center [1507, 505] width 82 height 21
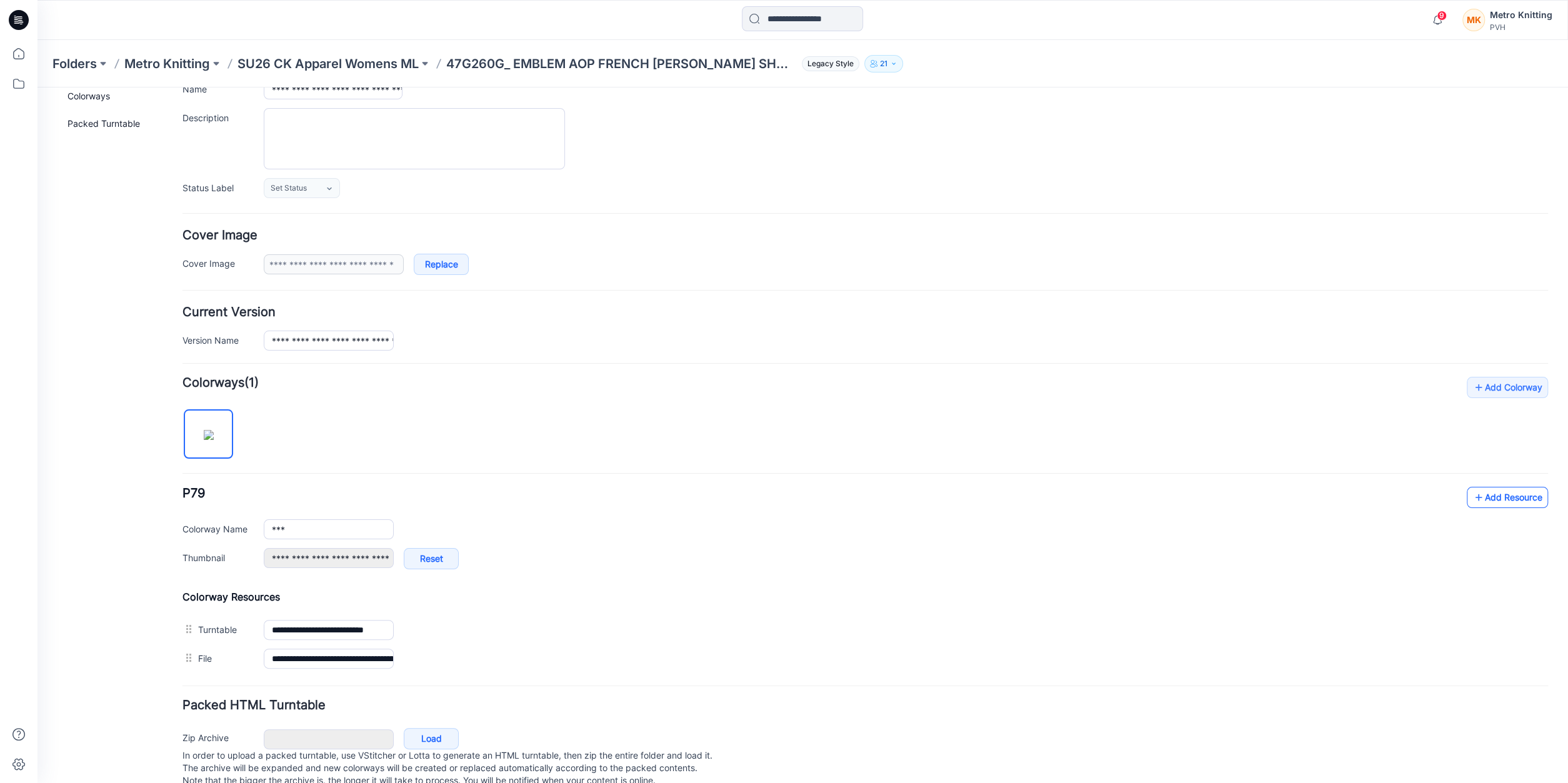
click at [1501, 494] on link "Add Resource" at bounding box center [1507, 497] width 82 height 21
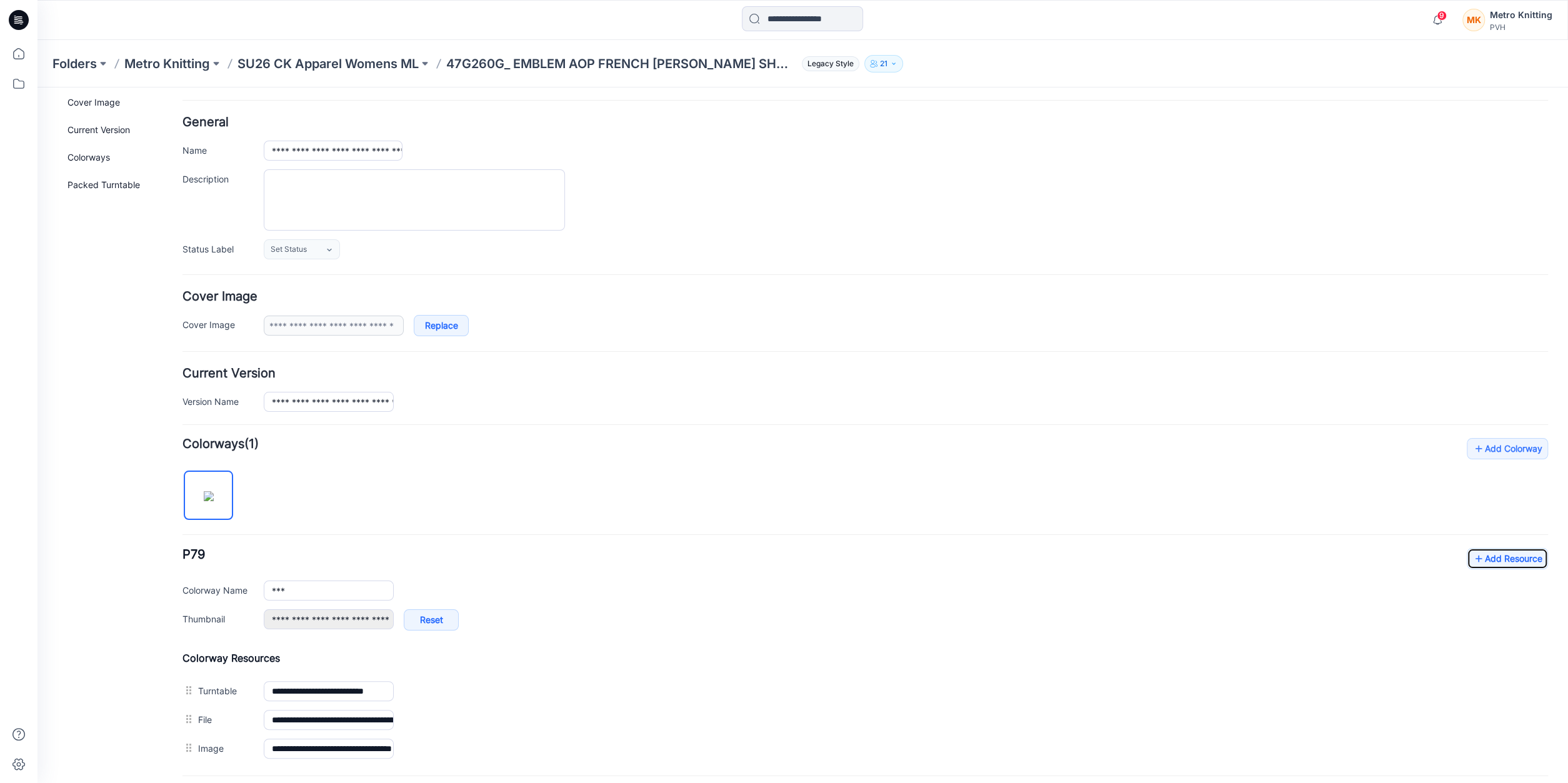
scroll to position [0, 0]
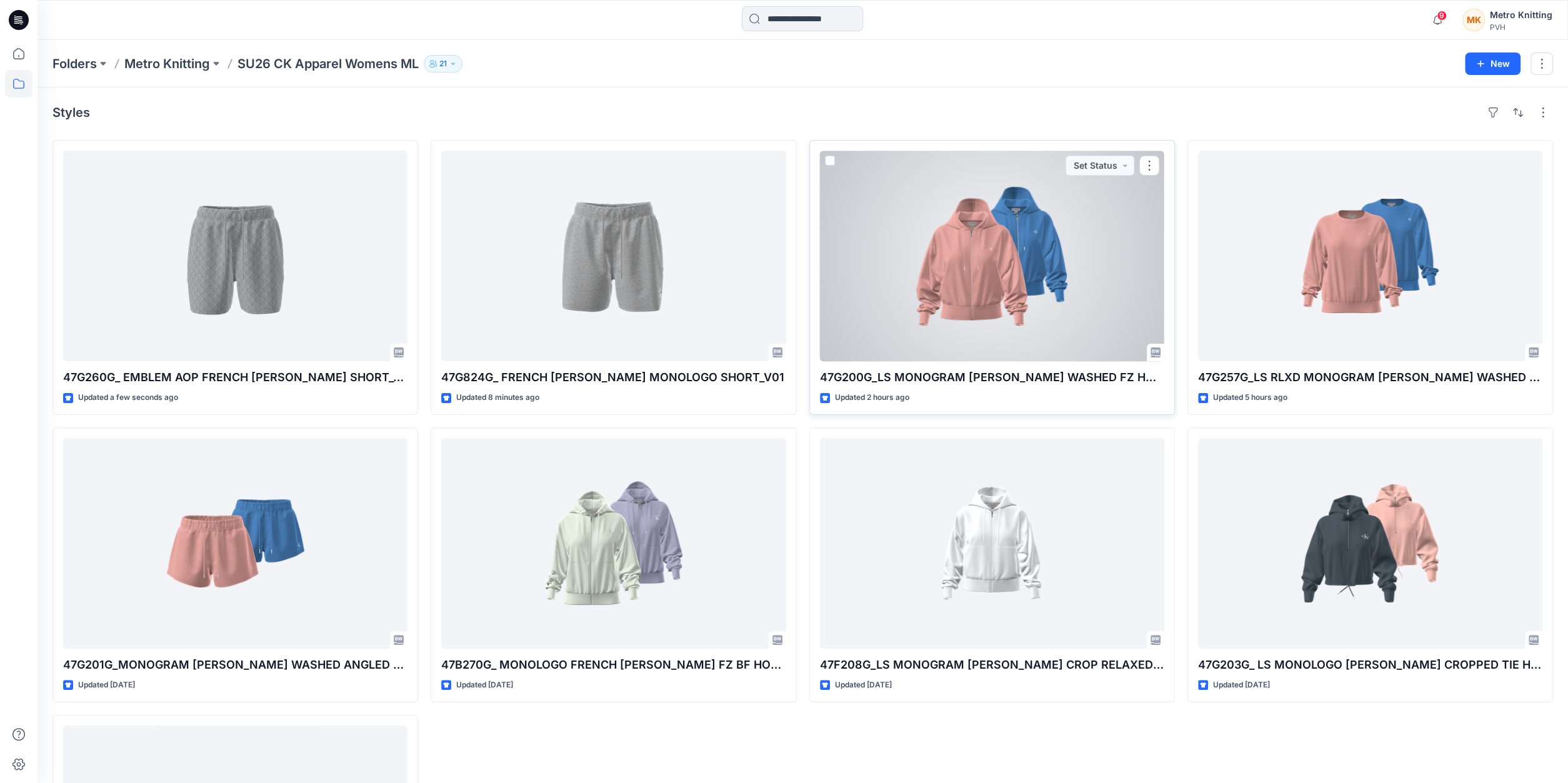
click at [953, 285] on div at bounding box center [993, 255] width 344 height 211
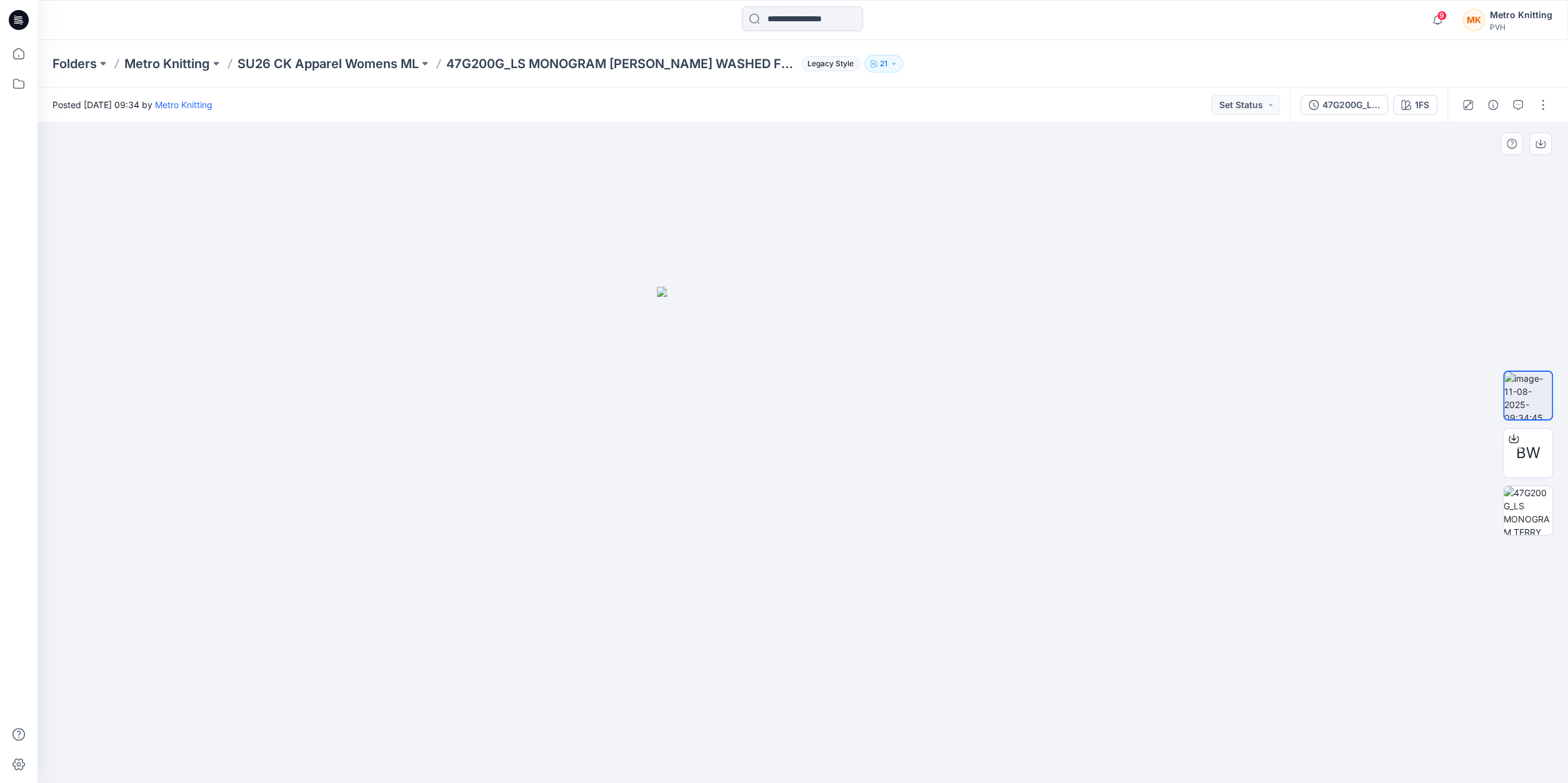
click at [158, 282] on div at bounding box center [803, 453] width 1531 height 660
click at [319, 63] on p "SU26 CK Apparel Womens ML" at bounding box center [328, 64] width 181 height 18
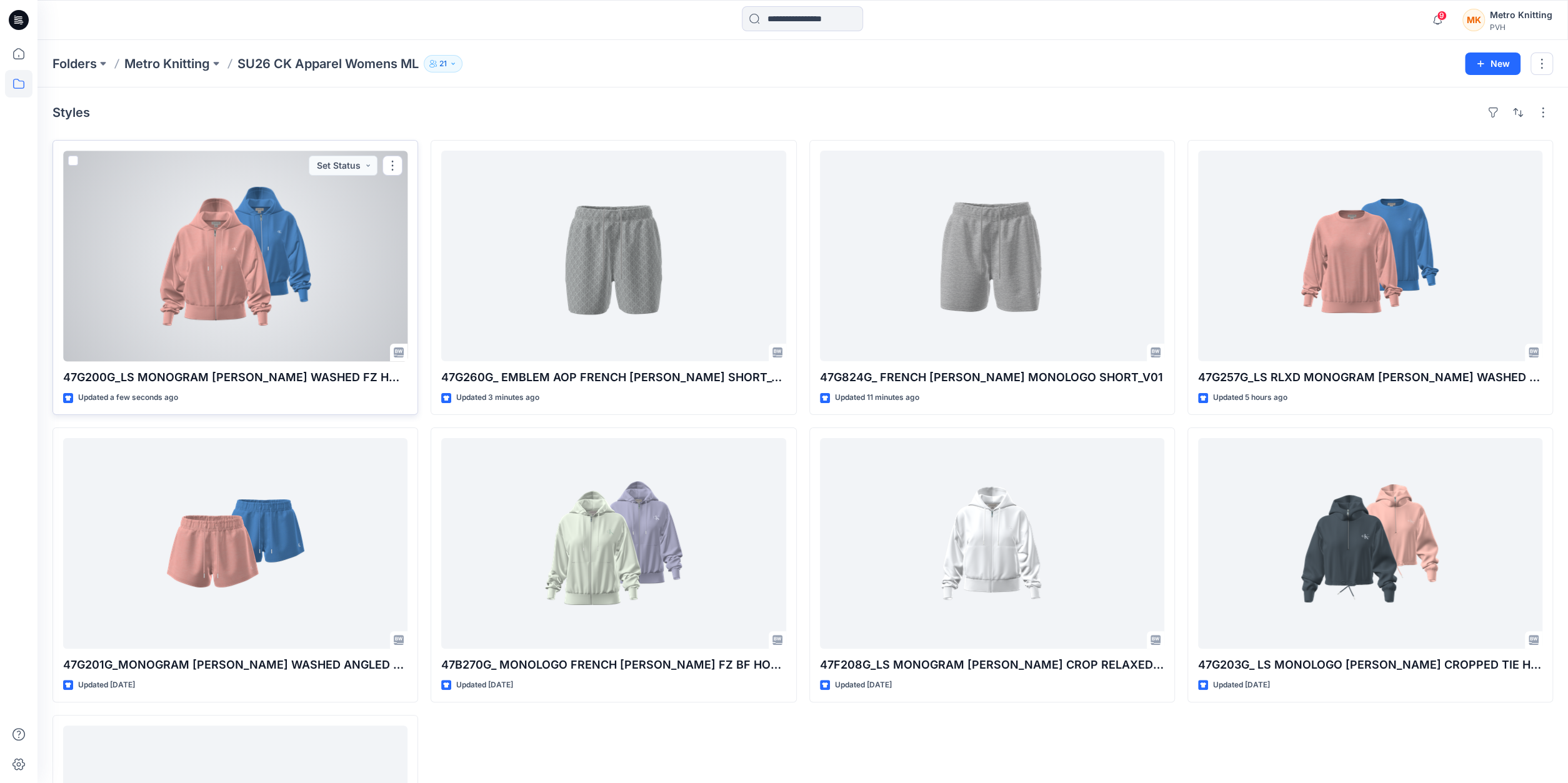
click at [328, 225] on div at bounding box center [235, 255] width 344 height 211
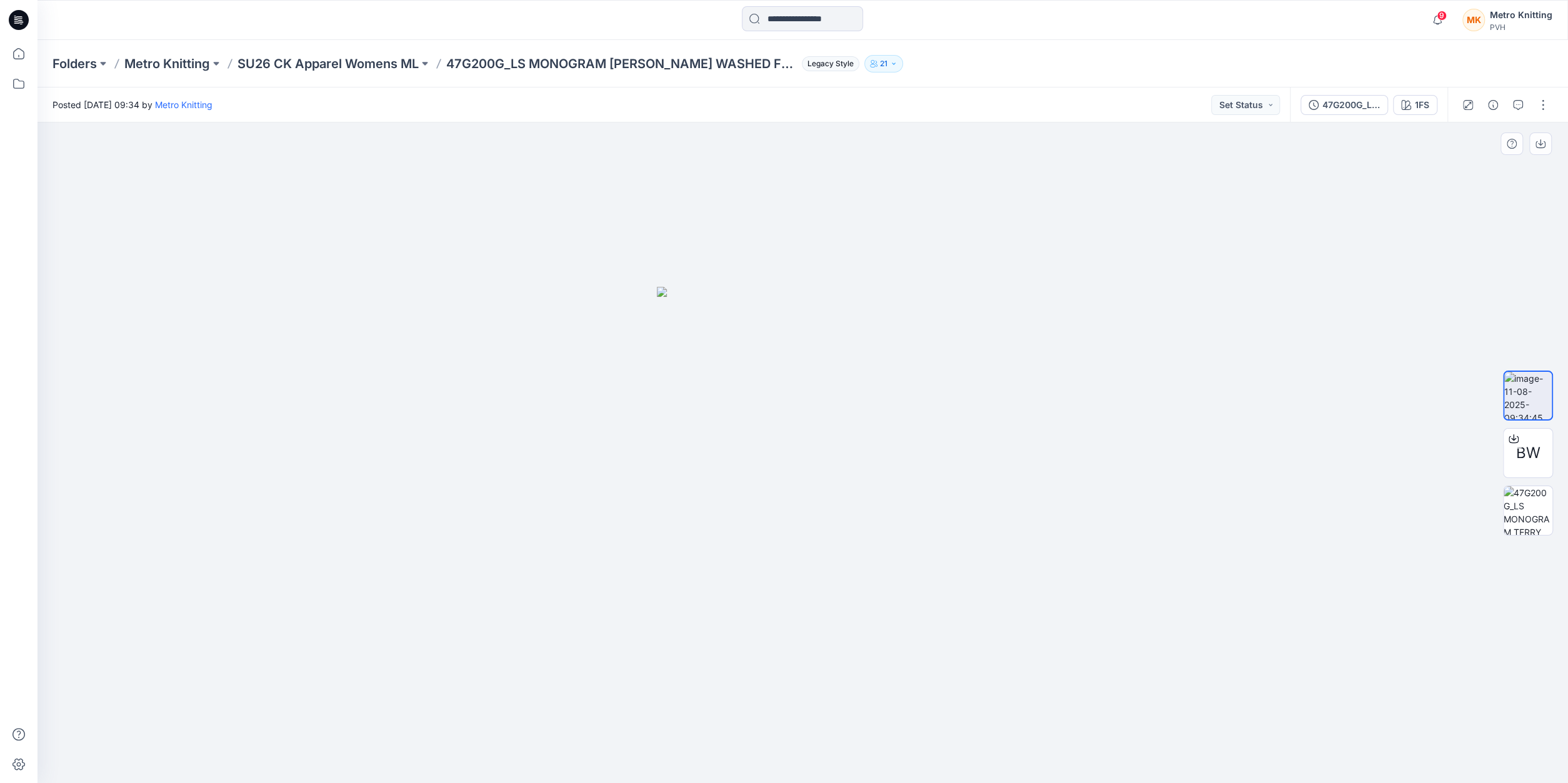
click at [917, 418] on img at bounding box center [803, 535] width 291 height 496
click at [912, 415] on img at bounding box center [803, 535] width 291 height 496
click at [795, 390] on img at bounding box center [803, 535] width 291 height 496
click at [1339, 106] on div "47G200G_LS MONOGRAM [PERSON_NAME] WASHED FZ HOODIE_V01" at bounding box center [1351, 104] width 57 height 14
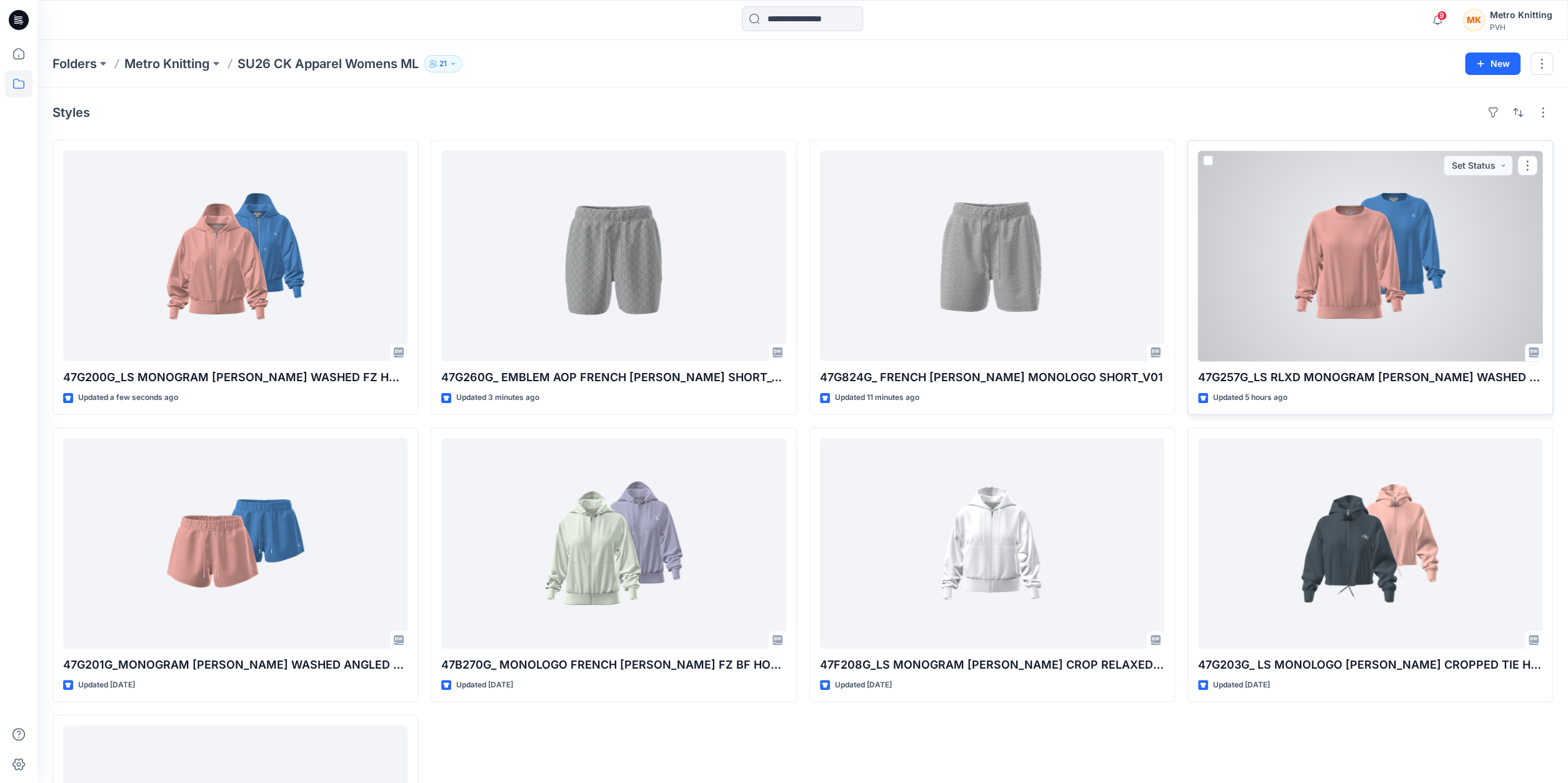
click at [1256, 310] on div at bounding box center [1370, 255] width 344 height 211
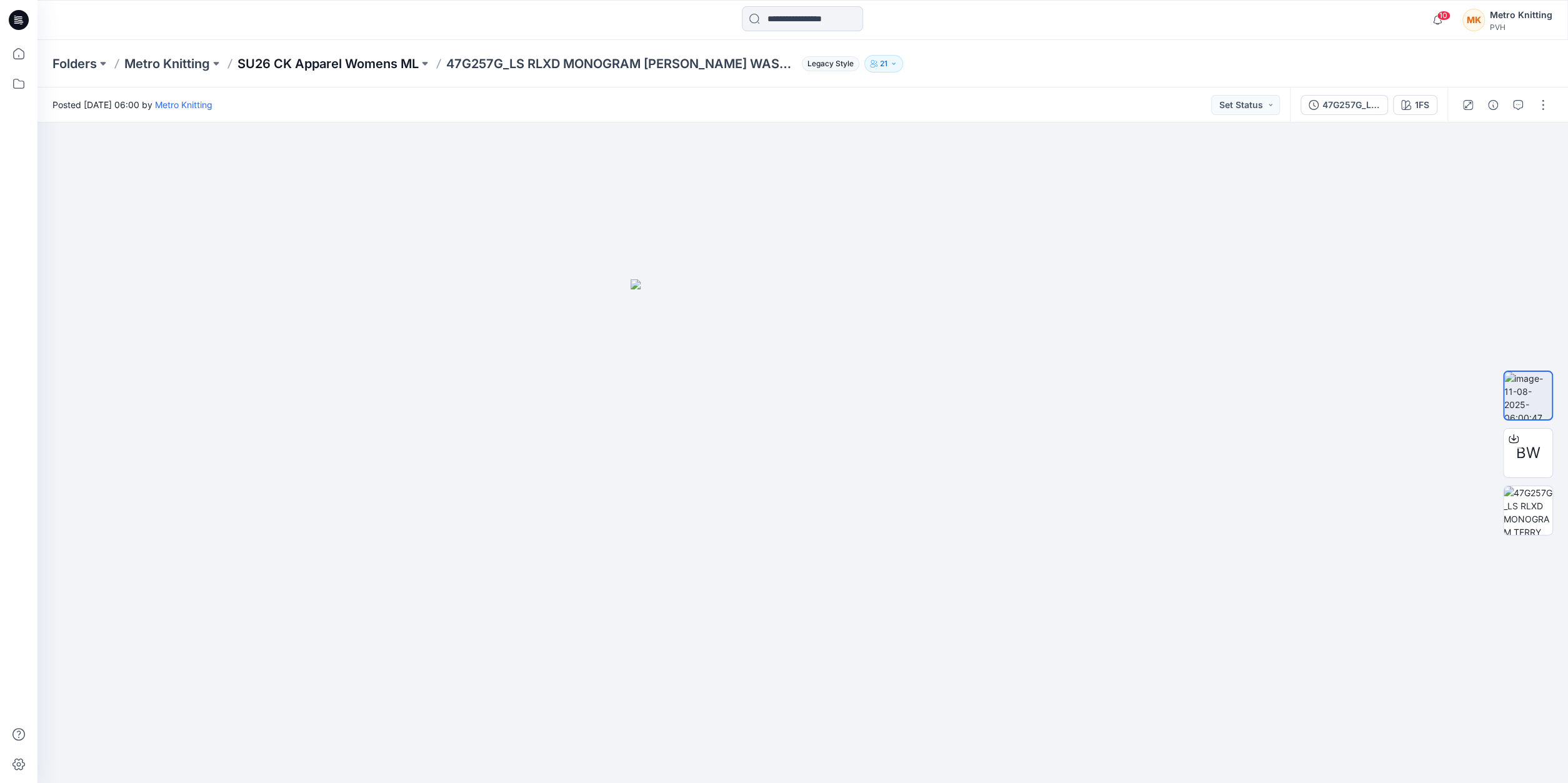
click at [318, 65] on p "SU26 CK Apparel Womens ML" at bounding box center [328, 64] width 181 height 18
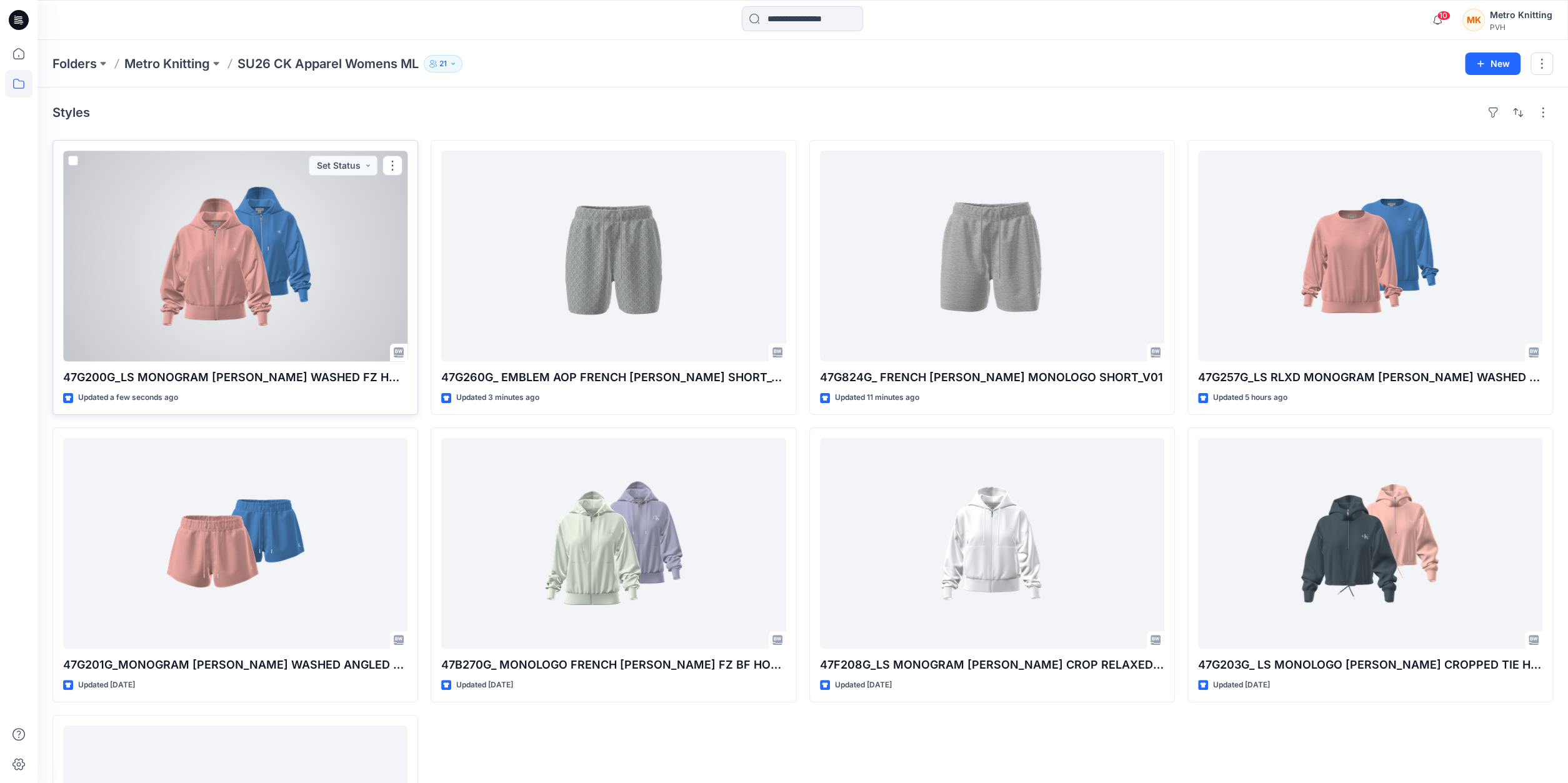
click at [294, 228] on div at bounding box center [235, 255] width 344 height 211
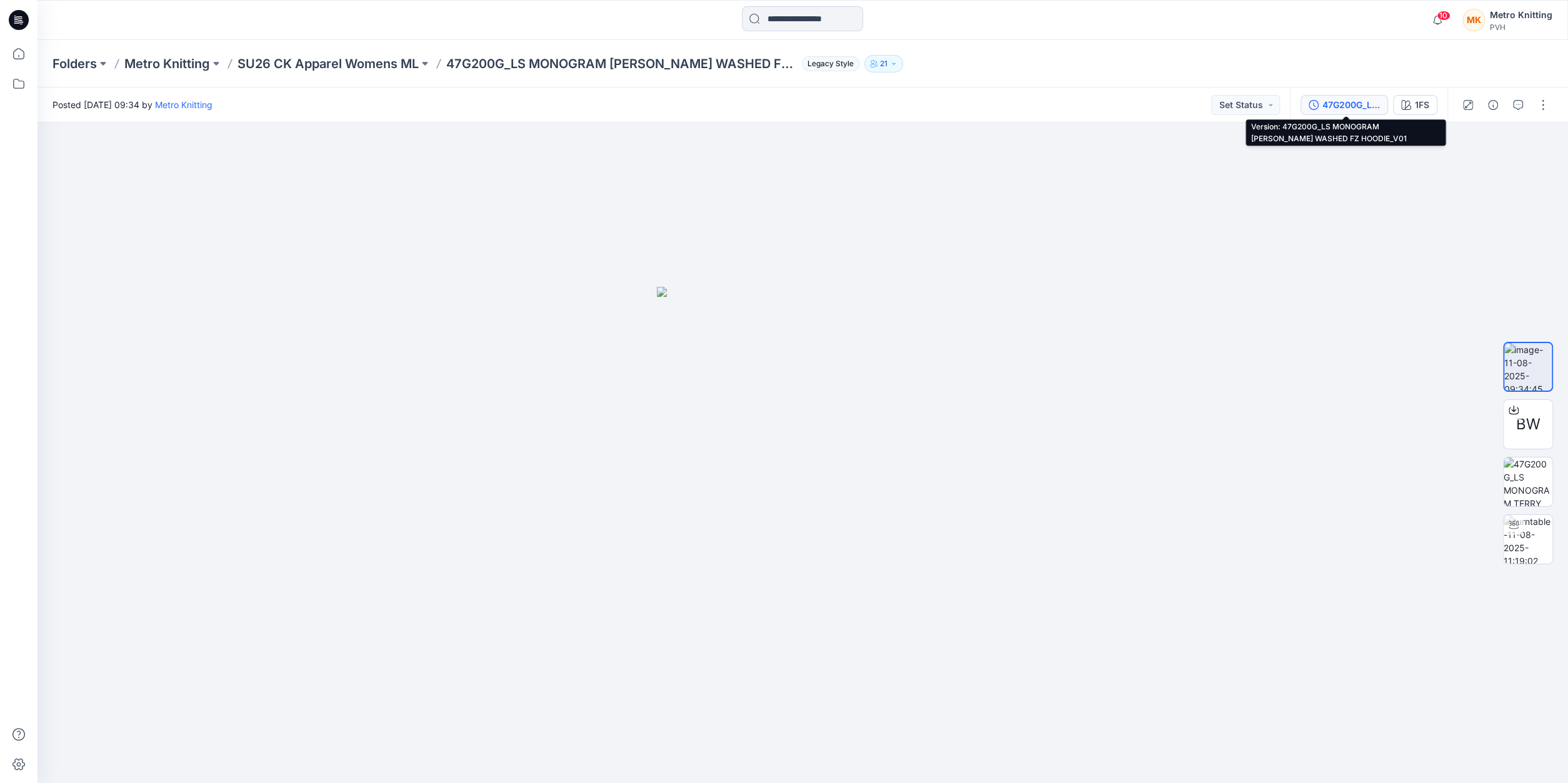
click at [1338, 103] on div "47G200G_LS MONOGRAM [PERSON_NAME] WASHED FZ HOODIE_V01" at bounding box center [1351, 104] width 57 height 14
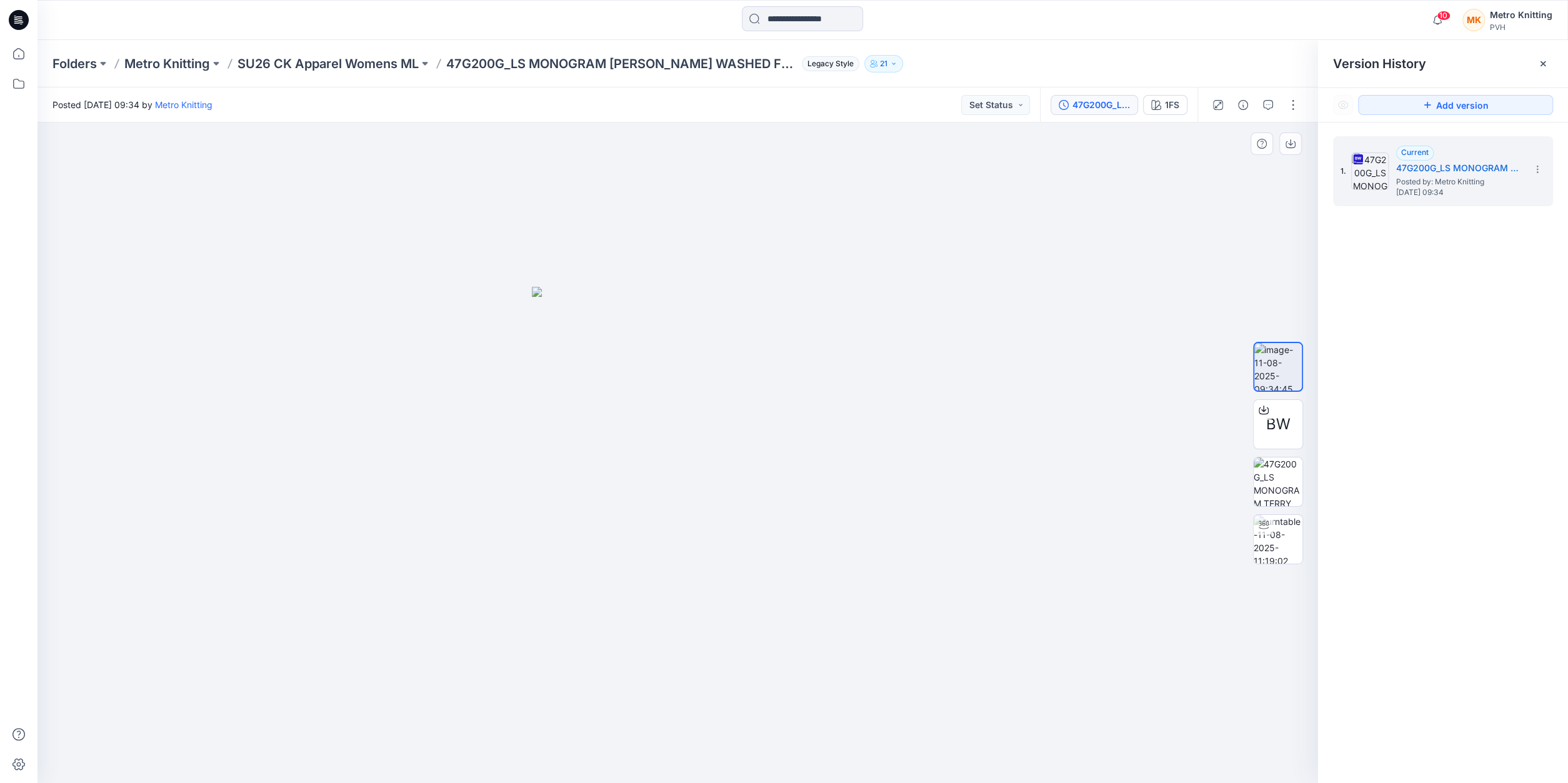
click at [644, 387] on img at bounding box center [677, 535] width 291 height 496
click at [683, 390] on img at bounding box center [677, 535] width 291 height 496
click at [1277, 533] on img at bounding box center [1278, 539] width 48 height 48
click at [1271, 488] on img at bounding box center [1278, 482] width 48 height 48
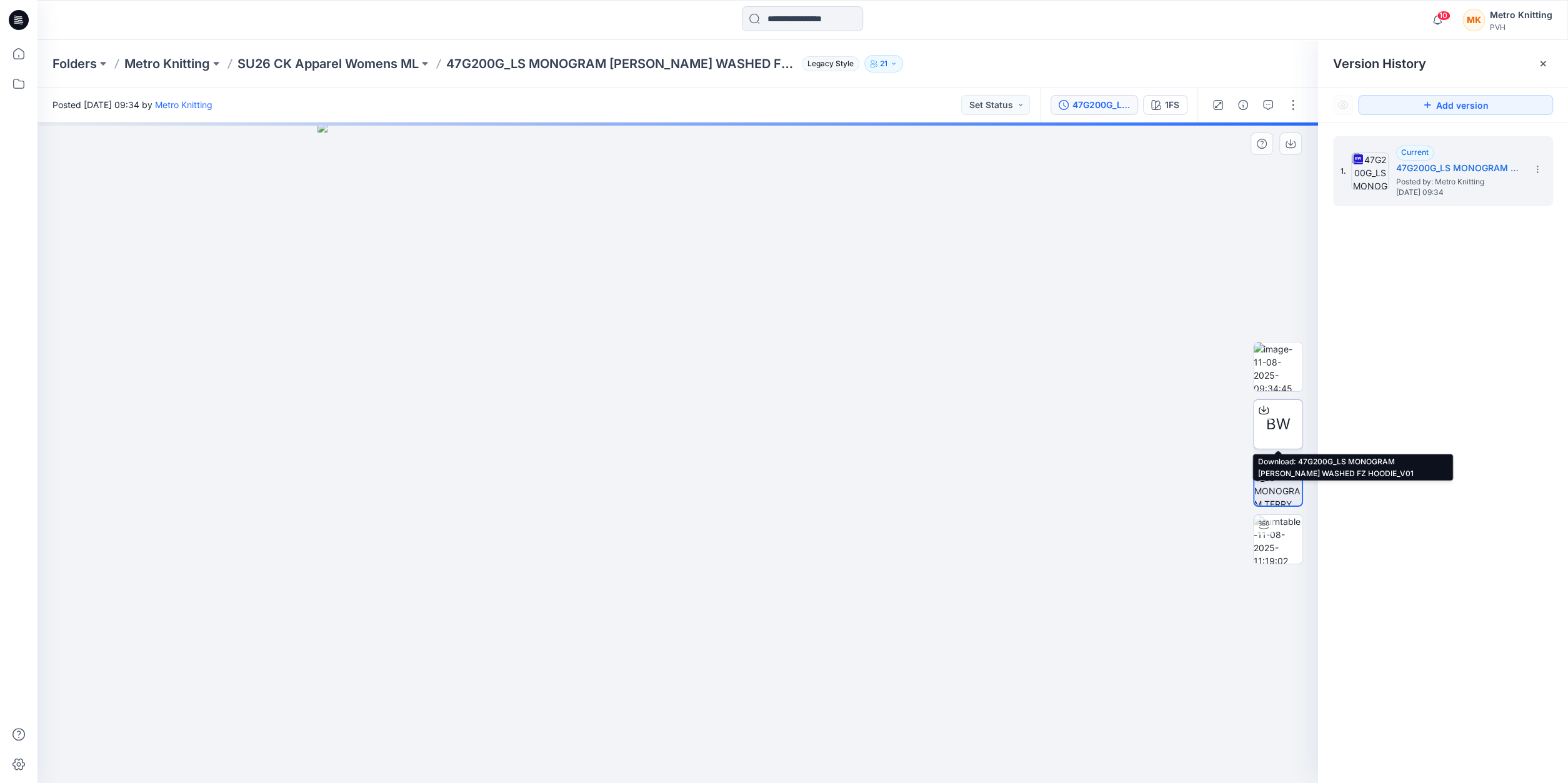
click at [1267, 434] on span "BW" at bounding box center [1279, 424] width 24 height 23
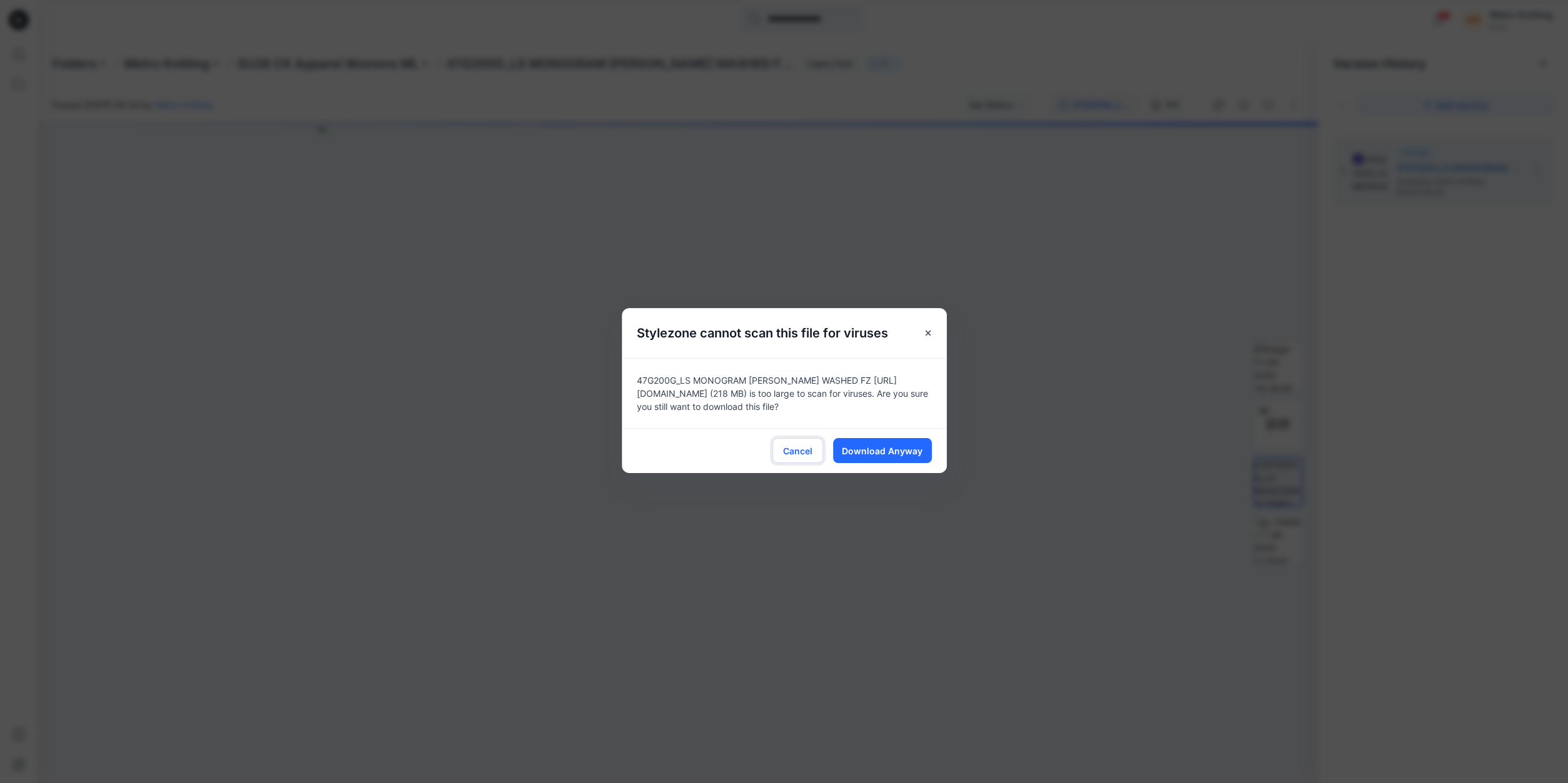
click at [795, 453] on span "Cancel" at bounding box center [798, 451] width 29 height 13
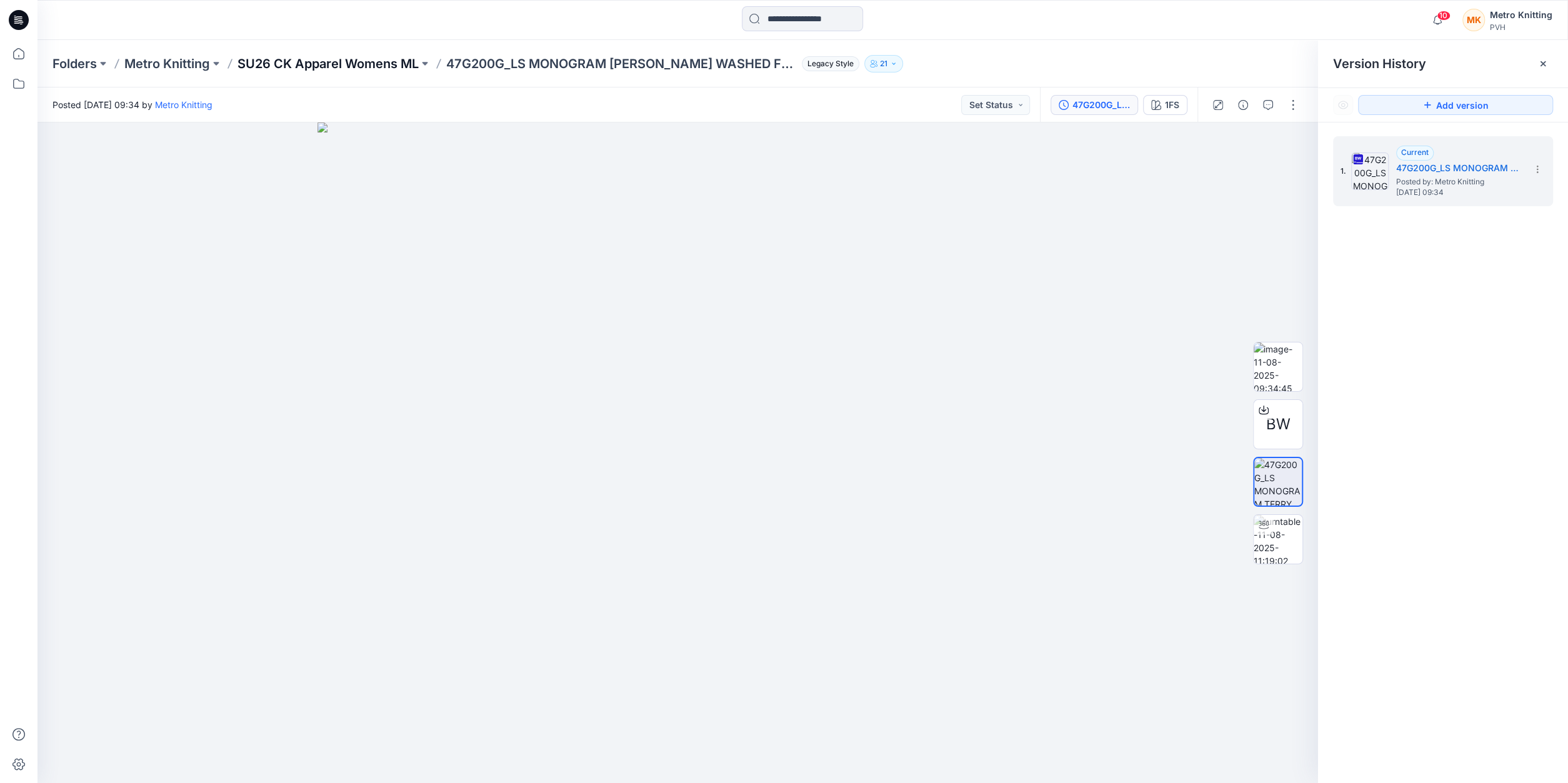
click at [316, 66] on p "SU26 CK Apparel Womens ML" at bounding box center [328, 64] width 181 height 18
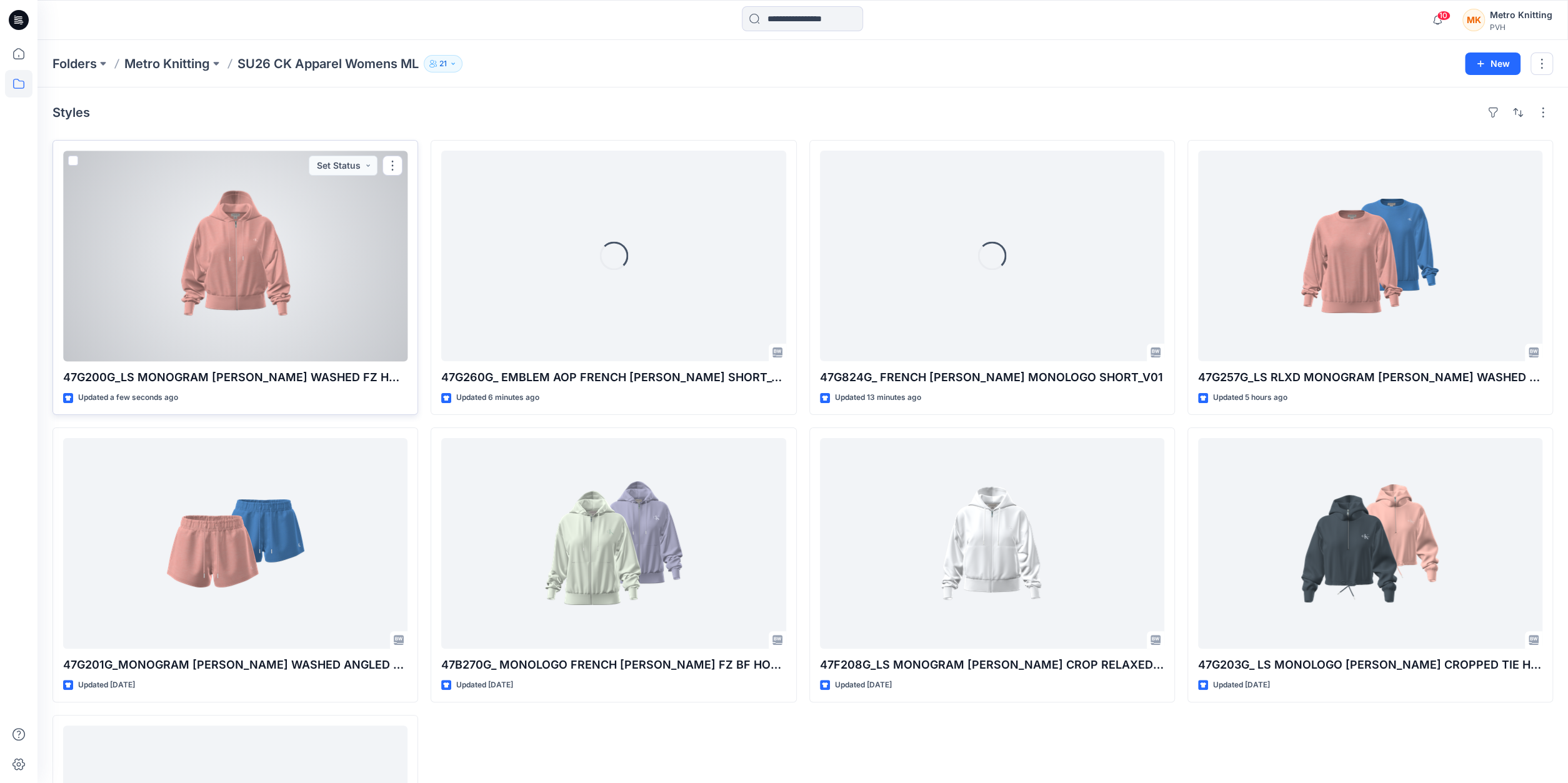
click at [346, 272] on div at bounding box center [235, 255] width 344 height 211
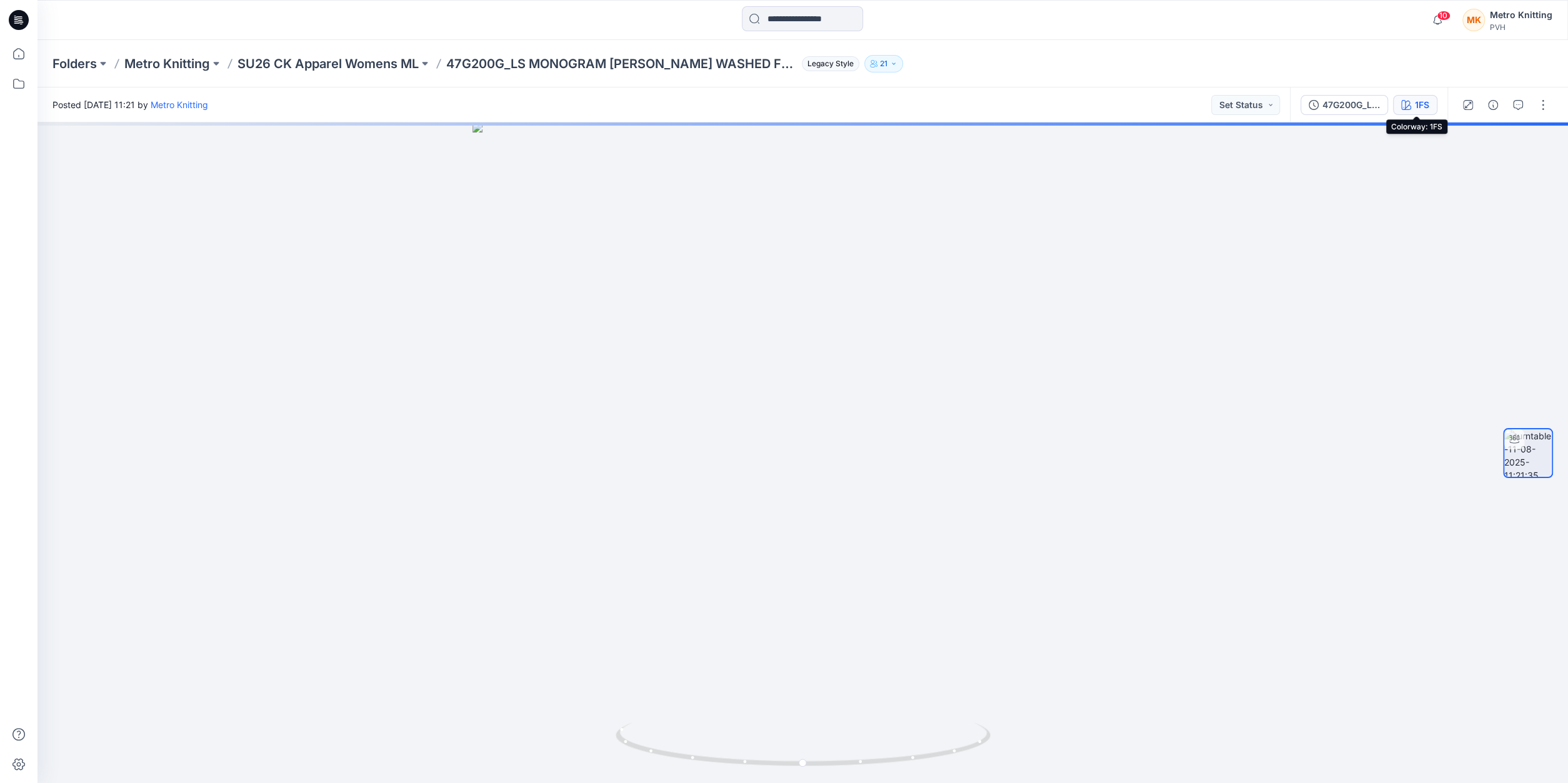
click at [1410, 106] on icon "button" at bounding box center [1406, 105] width 10 height 10
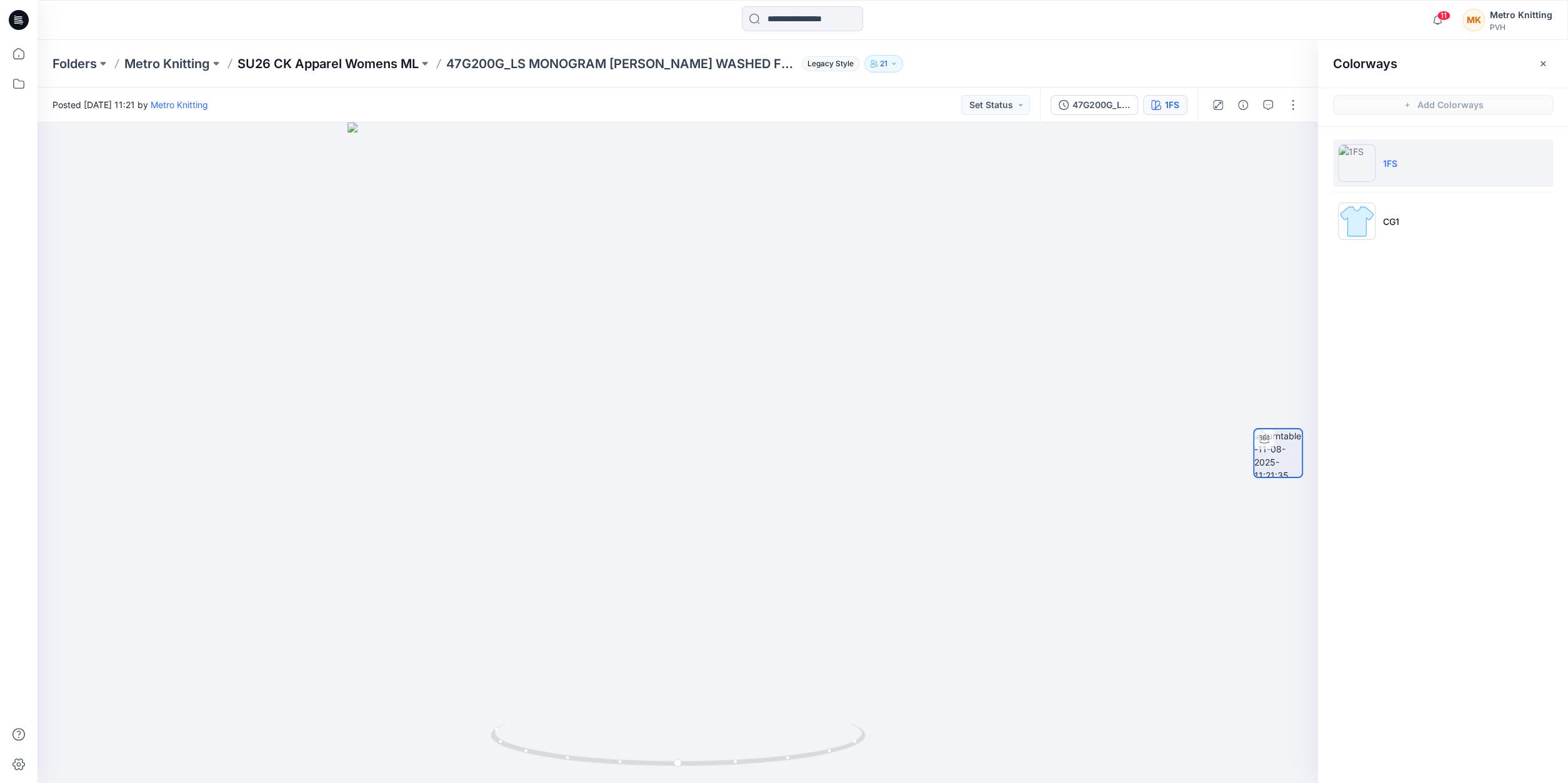
click at [349, 61] on p "SU26 CK Apparel Womens ML" at bounding box center [328, 64] width 181 height 18
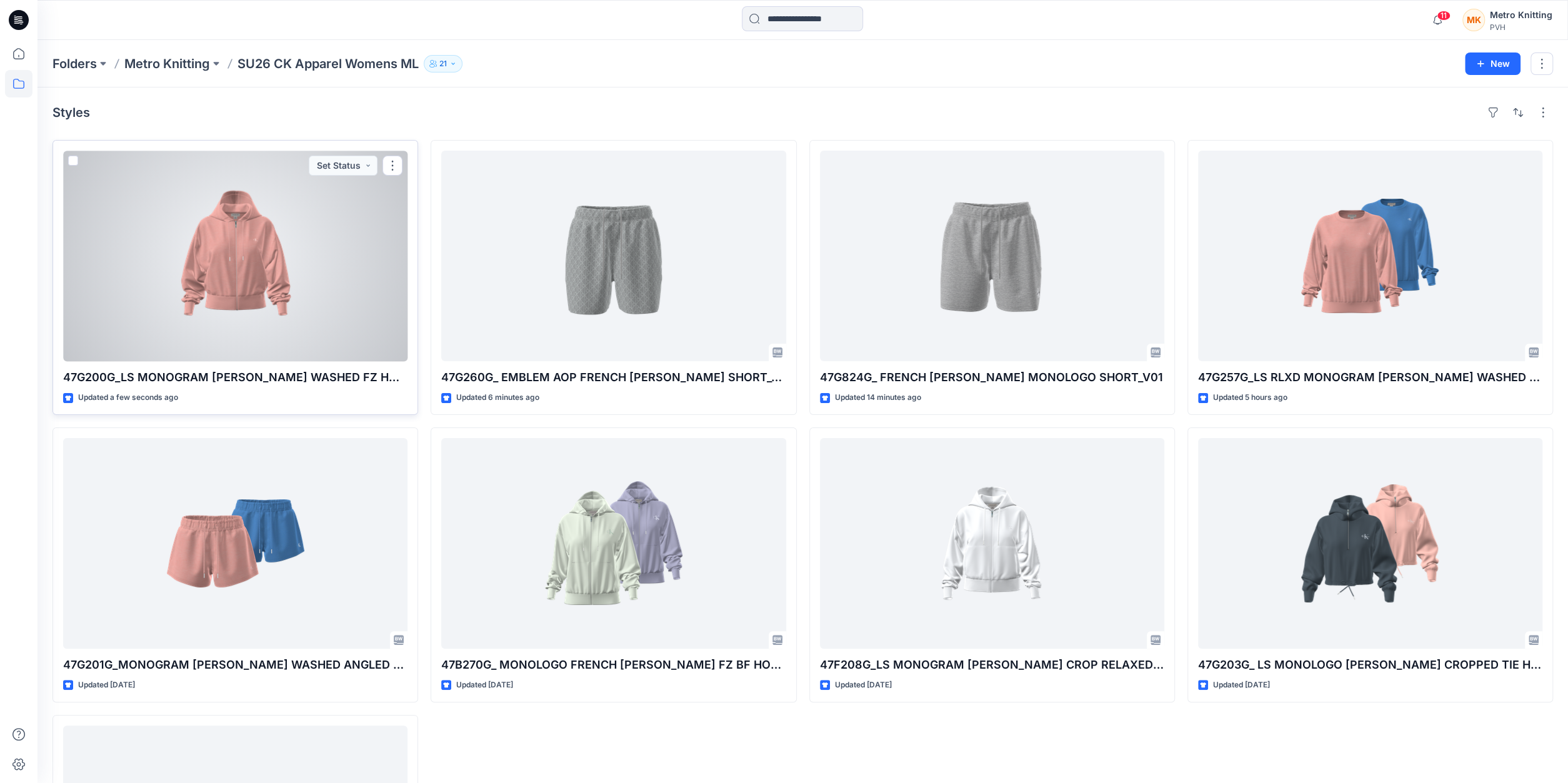
click at [315, 212] on div at bounding box center [235, 255] width 344 height 211
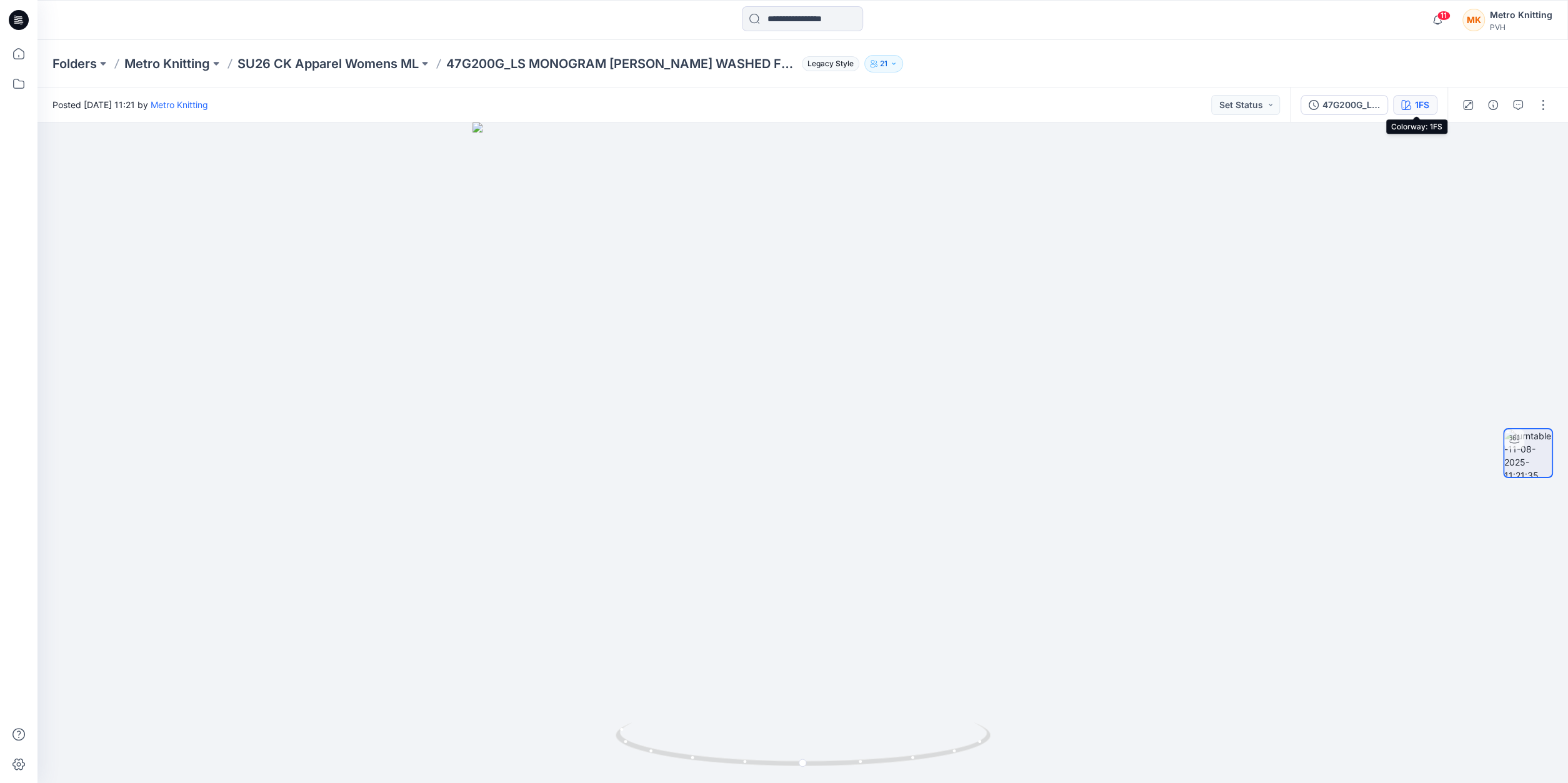
click at [1431, 102] on button "1FS" at bounding box center [1415, 105] width 44 height 20
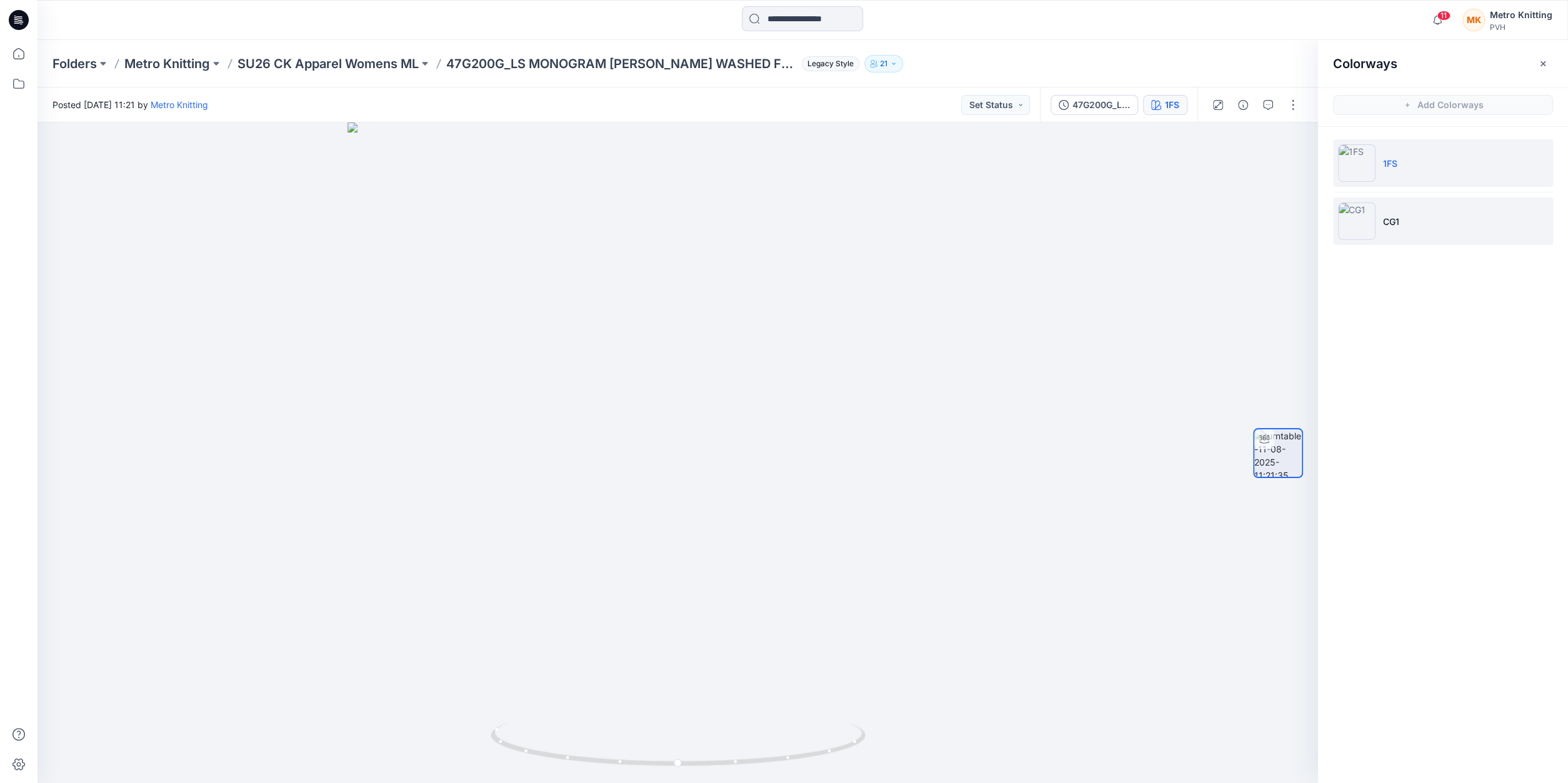
click at [1377, 209] on li "CG1" at bounding box center [1443, 221] width 220 height 48
click at [1368, 166] on img at bounding box center [1357, 163] width 37 height 37
click at [1261, 68] on div "Folders Metro Knitting SU26 CK Apparel Womens ML 47G200G_LS MONOGRAM TERRY WASH…" at bounding box center [754, 64] width 1403 height 18
click at [1542, 63] on icon "button" at bounding box center [1543, 64] width 10 height 10
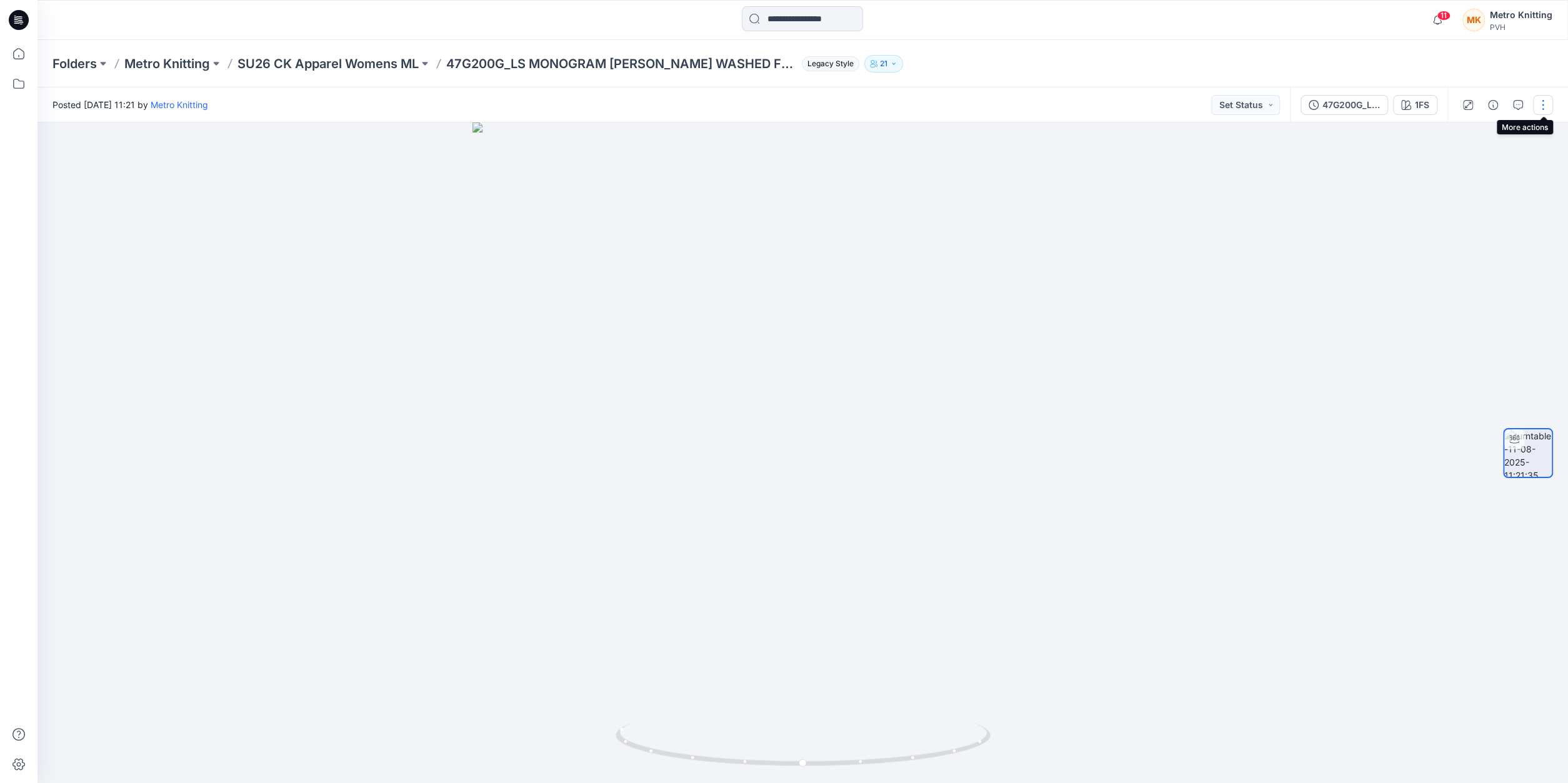
click at [1542, 103] on button "button" at bounding box center [1543, 105] width 20 height 20
click at [1467, 131] on p "Edit" at bounding box center [1463, 134] width 15 height 13
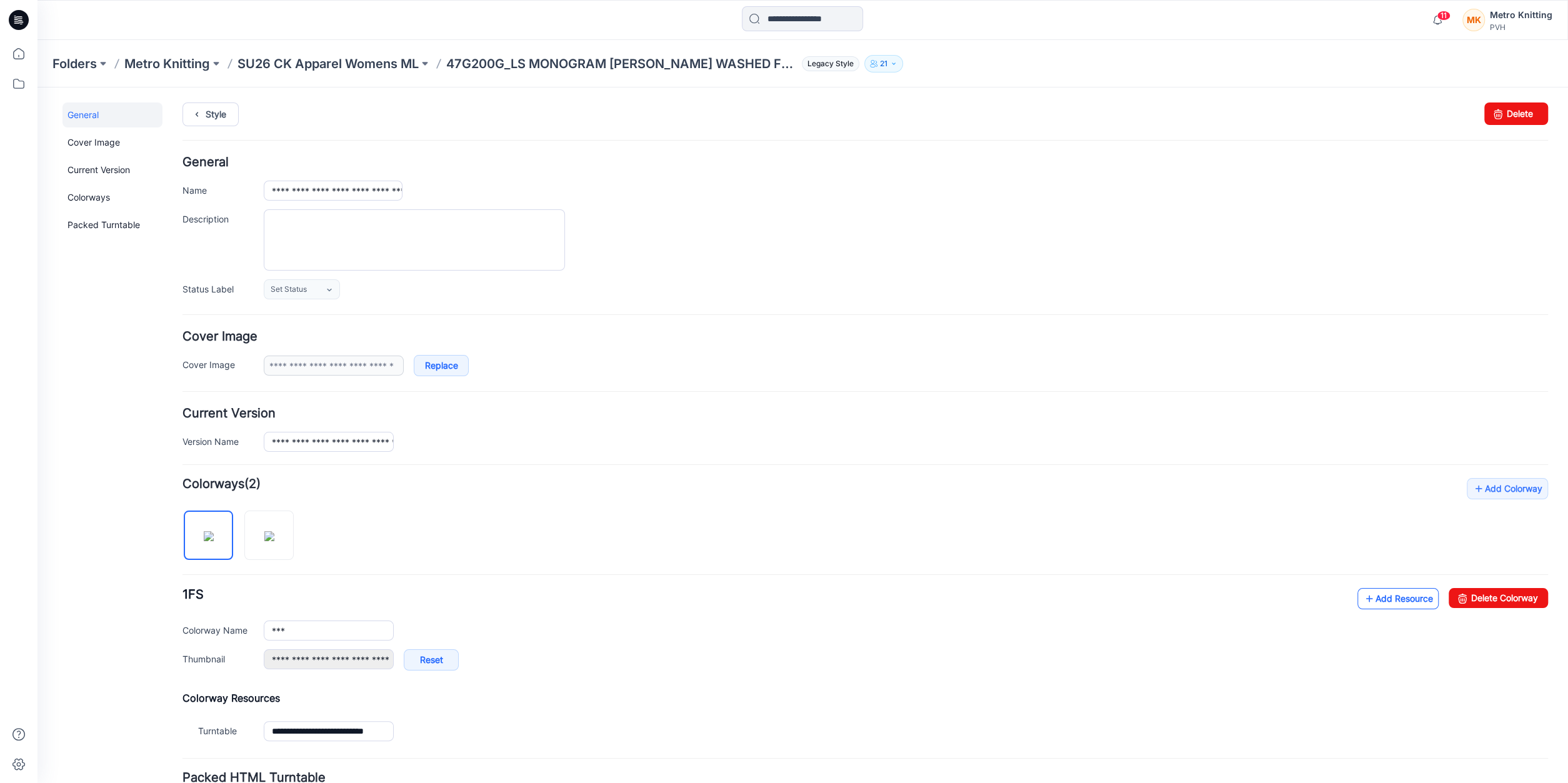
click at [1372, 588] on link "Add Resource" at bounding box center [1398, 599] width 82 height 21
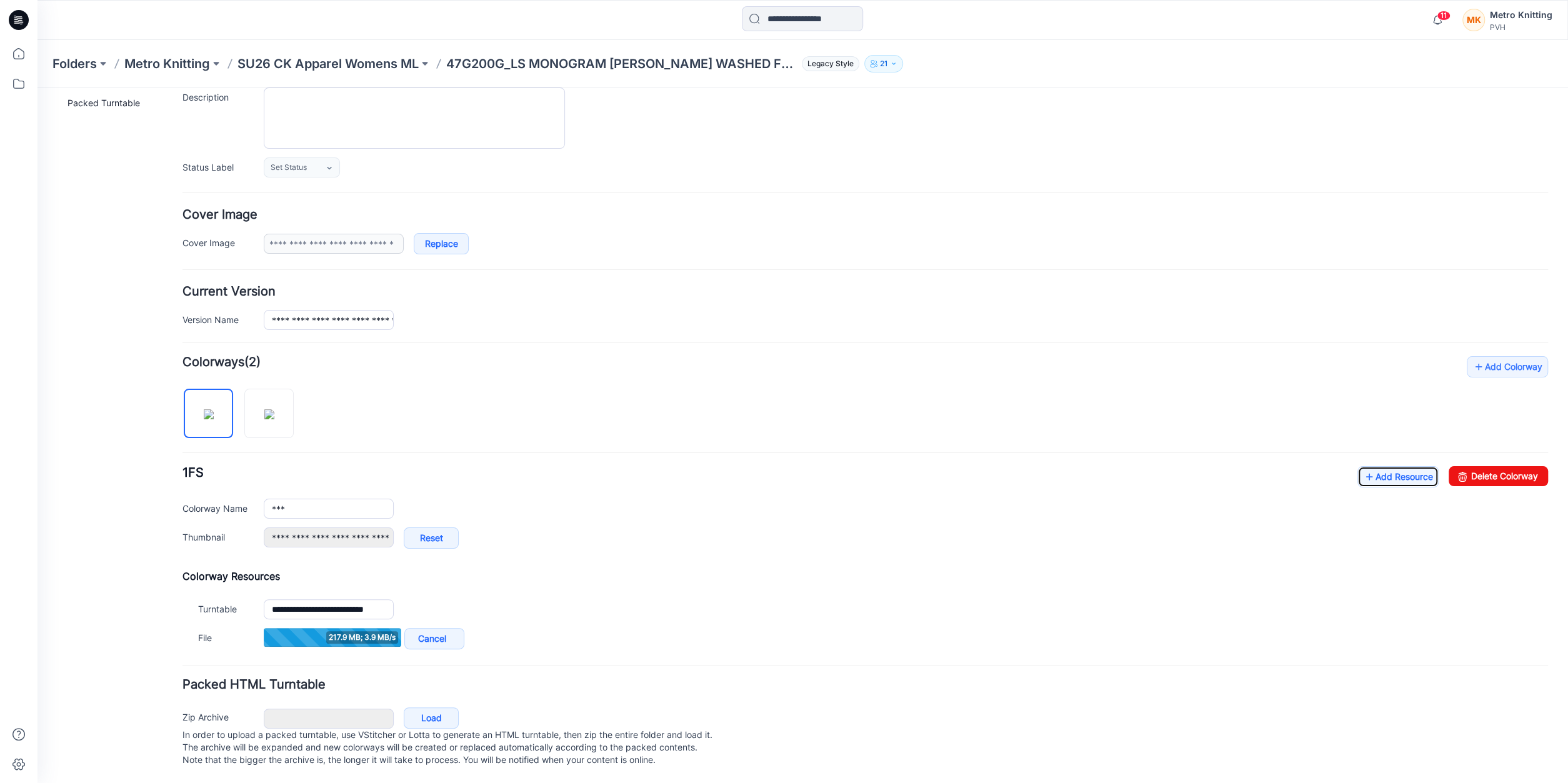
scroll to position [130, 0]
click at [1369, 466] on link "Add Resource" at bounding box center [1398, 477] width 82 height 21
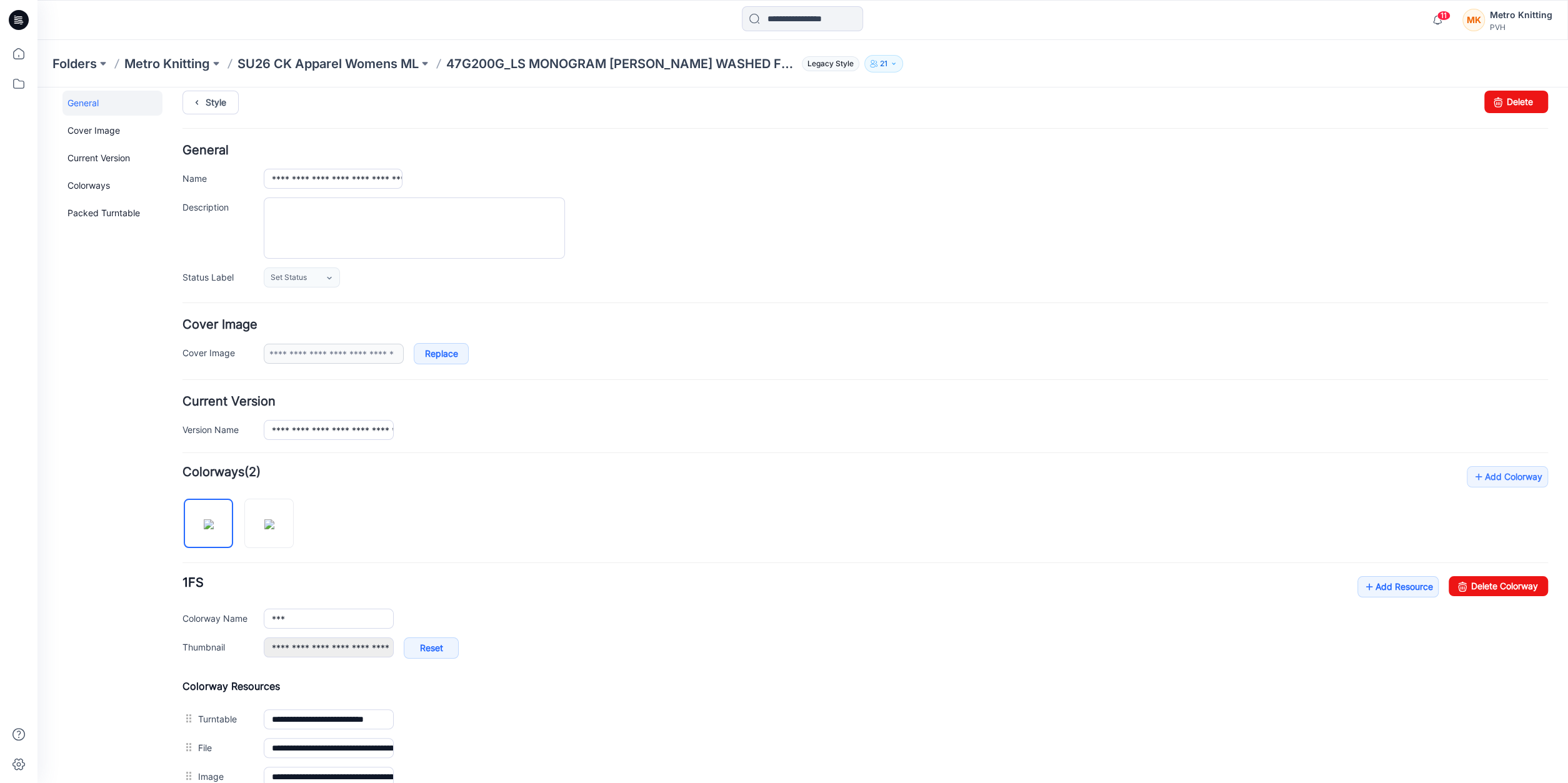
scroll to position [0, 0]
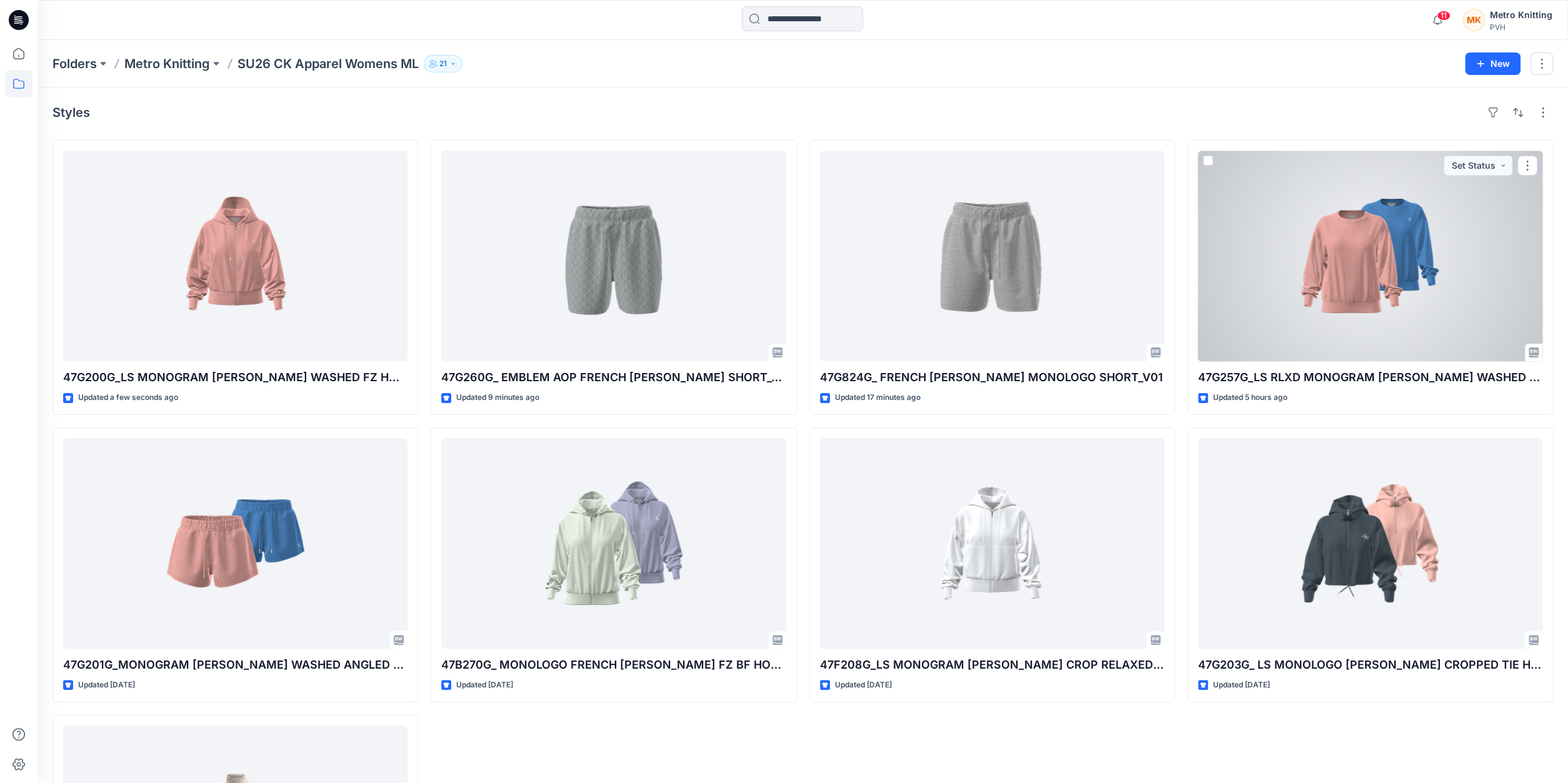
click at [1250, 306] on div at bounding box center [1370, 255] width 344 height 211
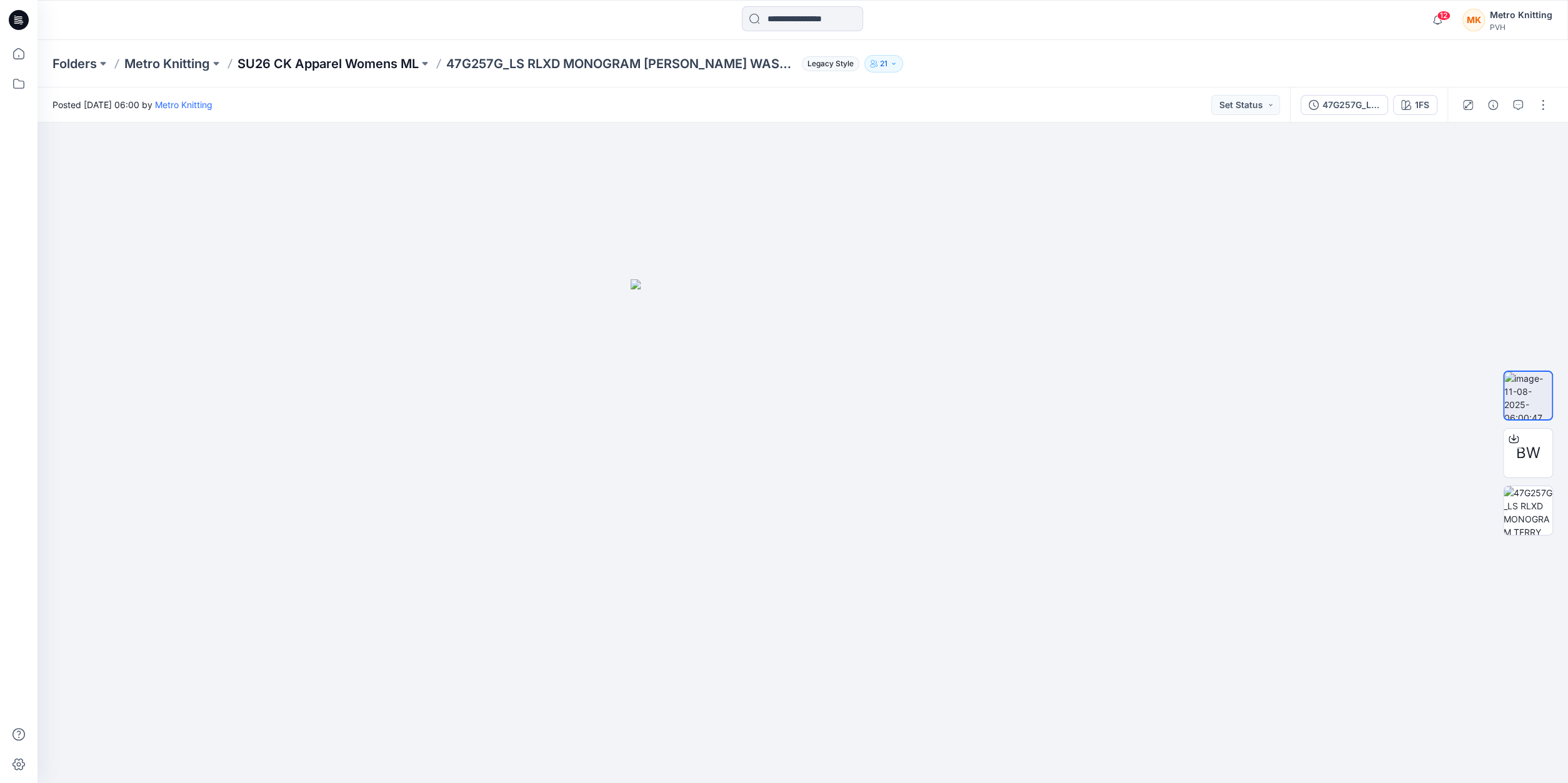
click at [367, 61] on p "SU26 CK Apparel Womens ML" at bounding box center [328, 64] width 181 height 18
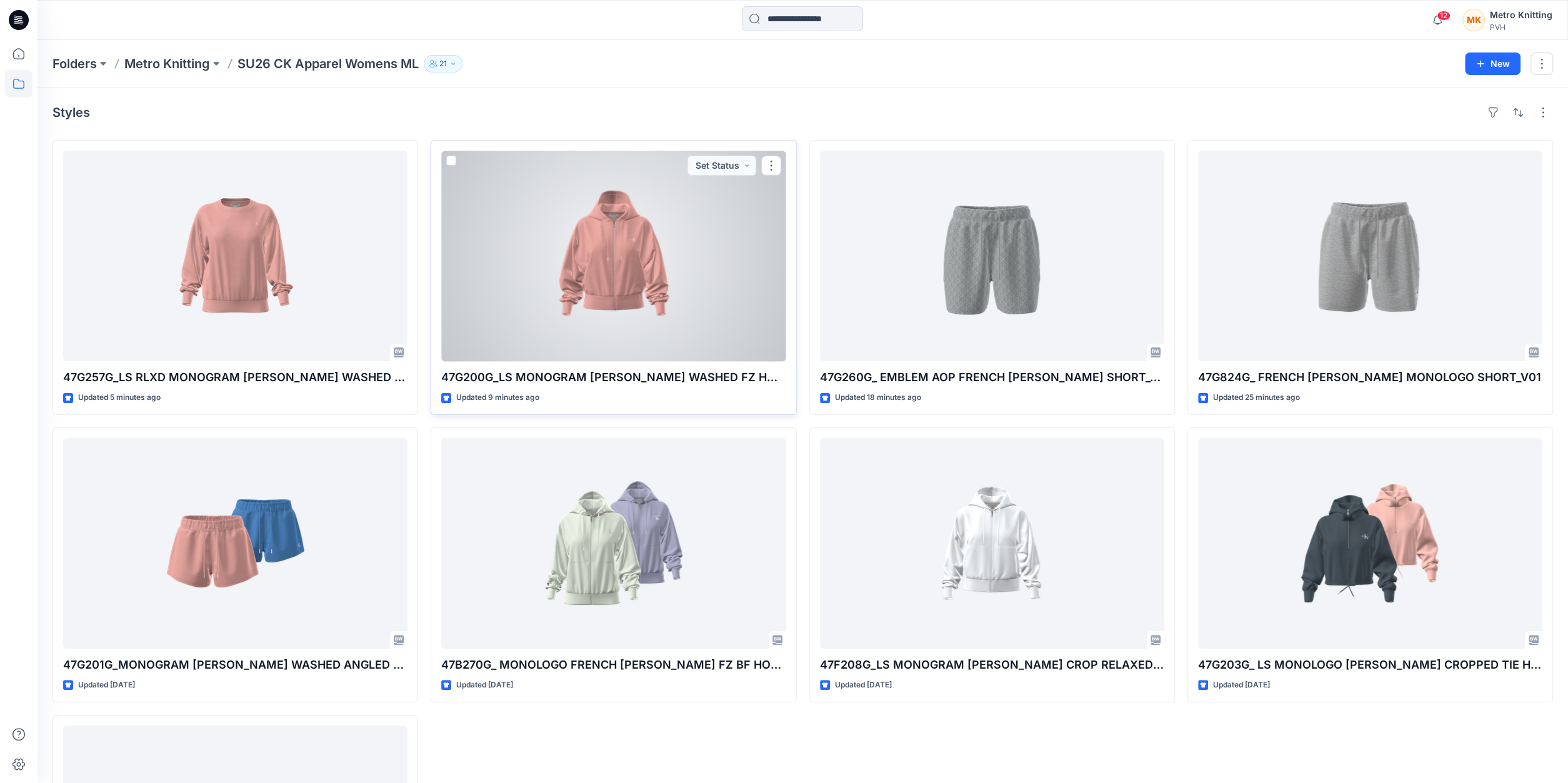
click at [652, 301] on div at bounding box center [613, 255] width 344 height 211
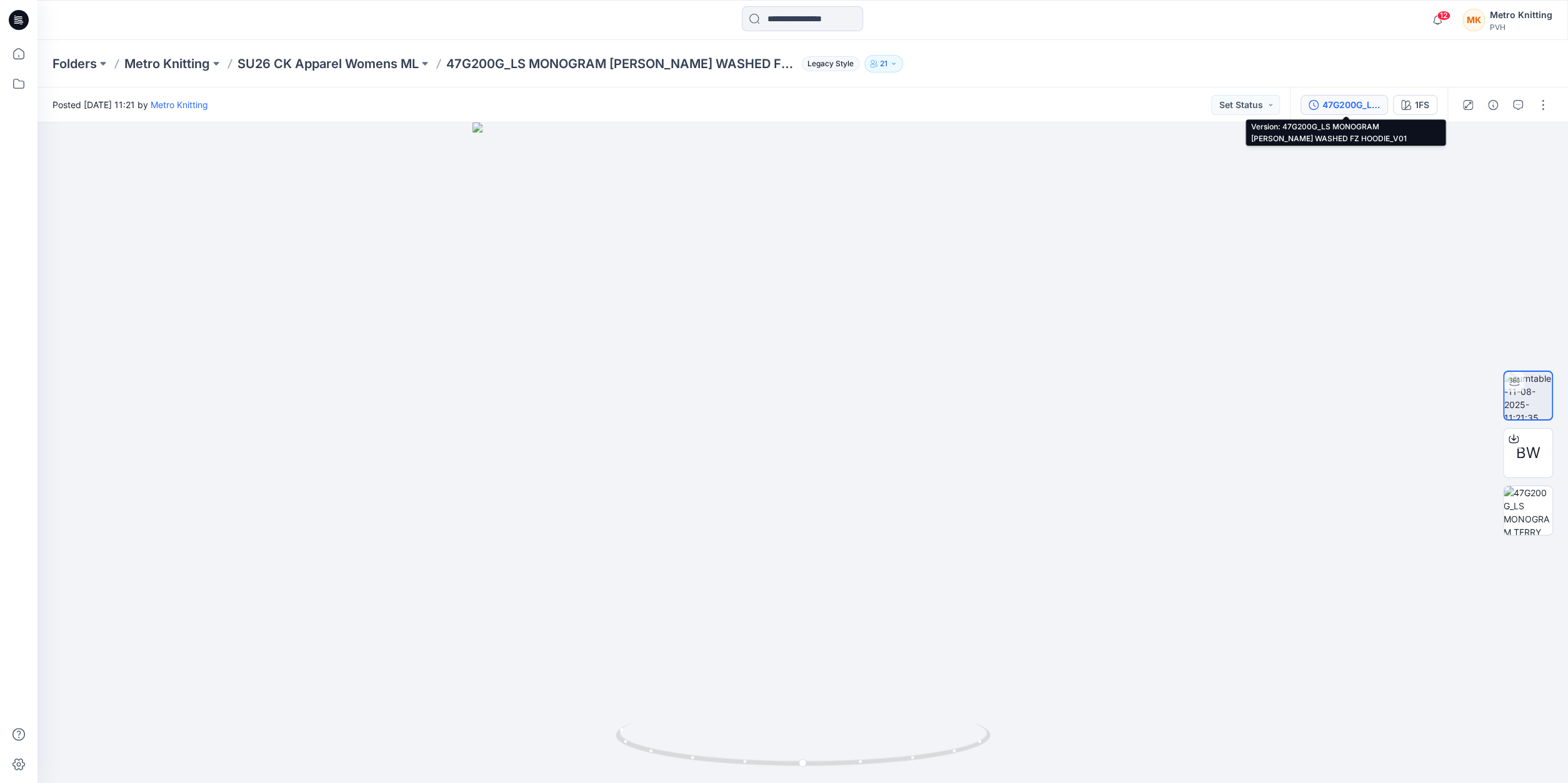
click at [1336, 107] on div "47G200G_LS MONOGRAM [PERSON_NAME] WASHED FZ HOODIE_V01" at bounding box center [1351, 104] width 57 height 14
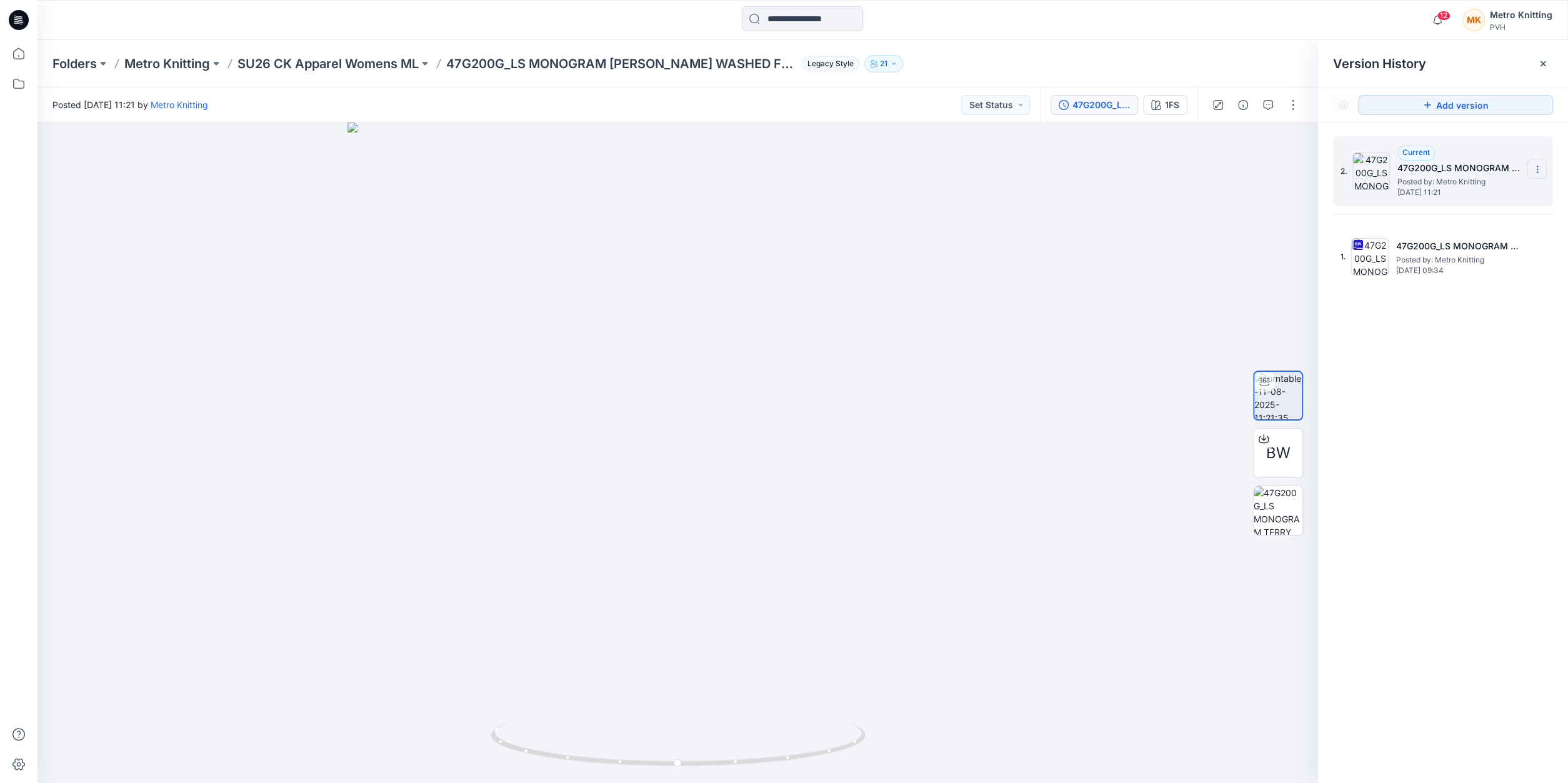
click at [1539, 170] on icon at bounding box center [1537, 169] width 10 height 10
click at [1424, 348] on div "2. Current 47G200G_LS MONOGRAM TERRY WASHED FZ HOODIE_V01 Posted by: Metro Knit…" at bounding box center [1443, 462] width 250 height 679
click at [1163, 103] on button "1FS" at bounding box center [1165, 105] width 44 height 20
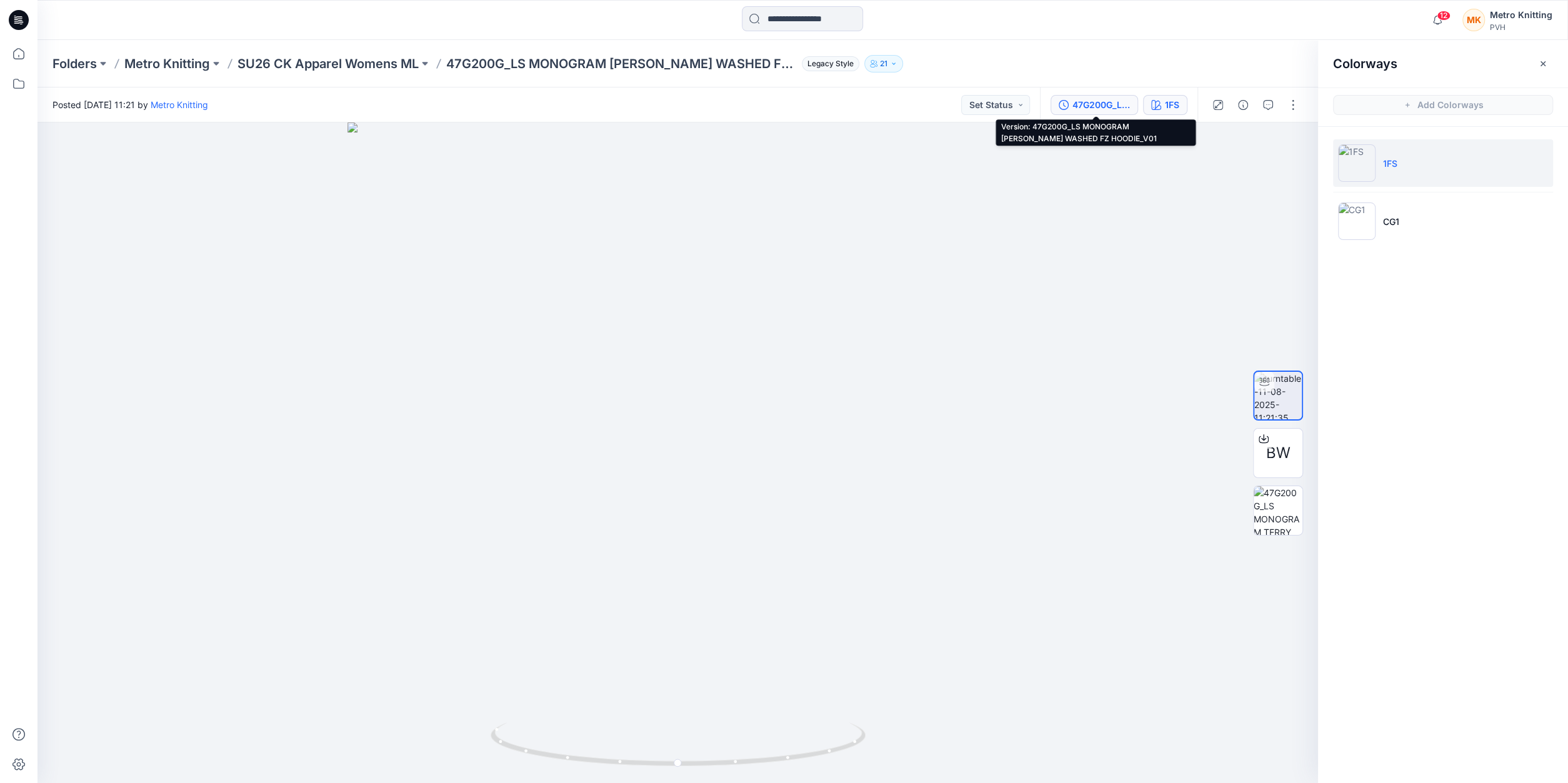
click at [1114, 109] on div "47G200G_LS MONOGRAM [PERSON_NAME] WASHED FZ HOODIE_V01" at bounding box center [1101, 104] width 57 height 14
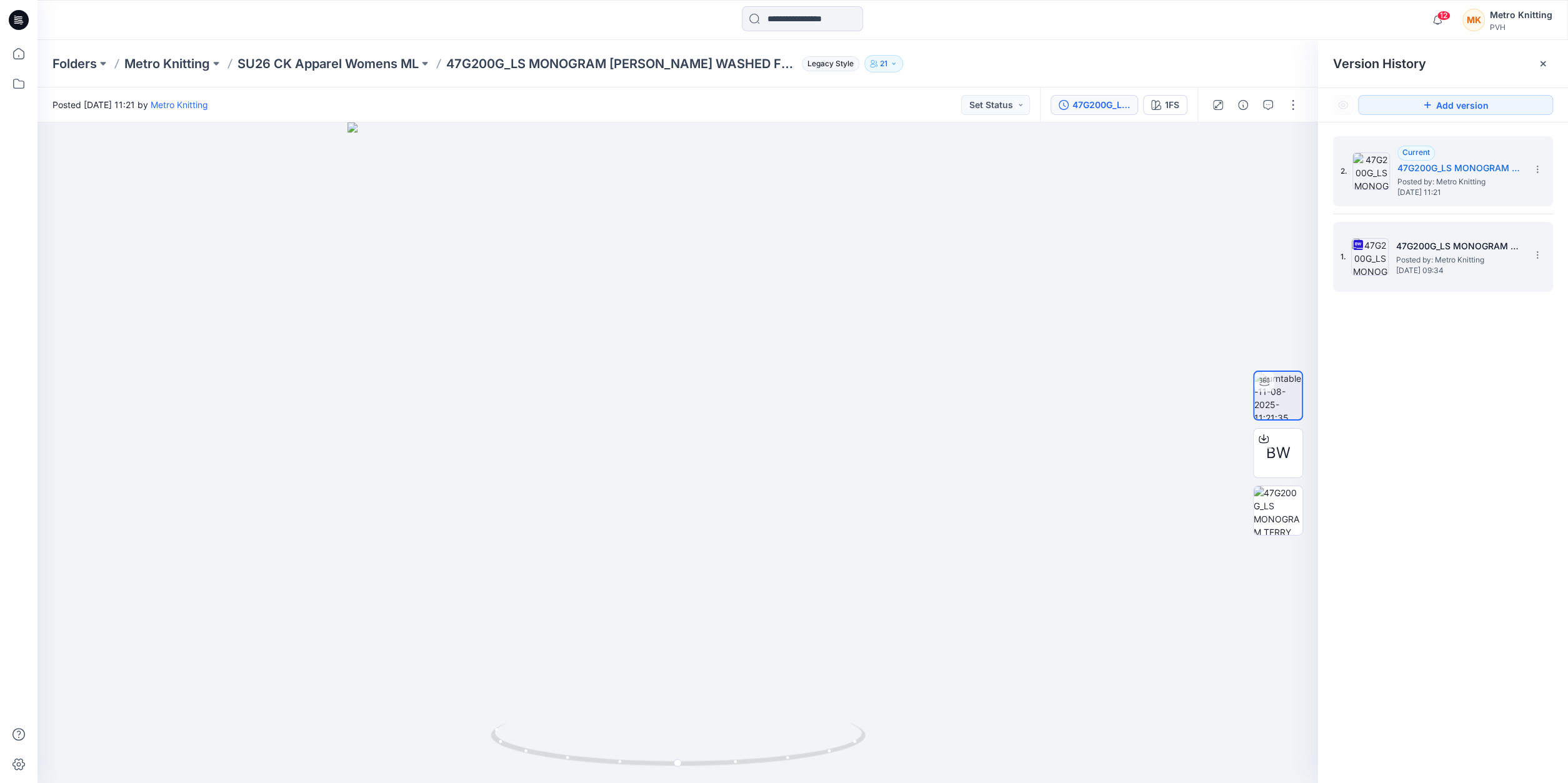
click at [1415, 259] on span "Posted by: Metro Knitting" at bounding box center [1458, 259] width 125 height 12
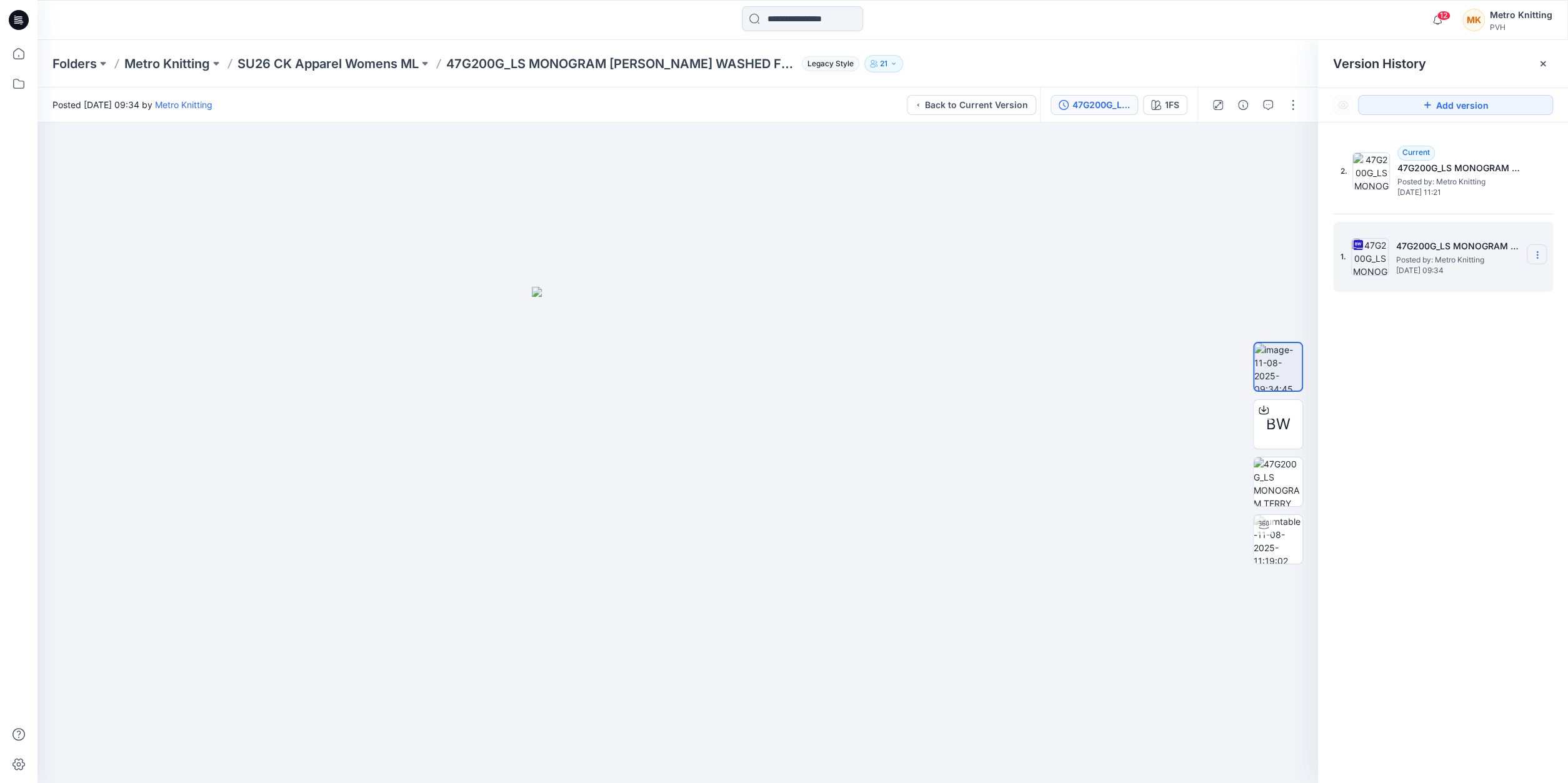
click at [1534, 255] on icon at bounding box center [1537, 255] width 10 height 10
click at [1443, 385] on span "Delete Version" at bounding box center [1451, 384] width 58 height 15
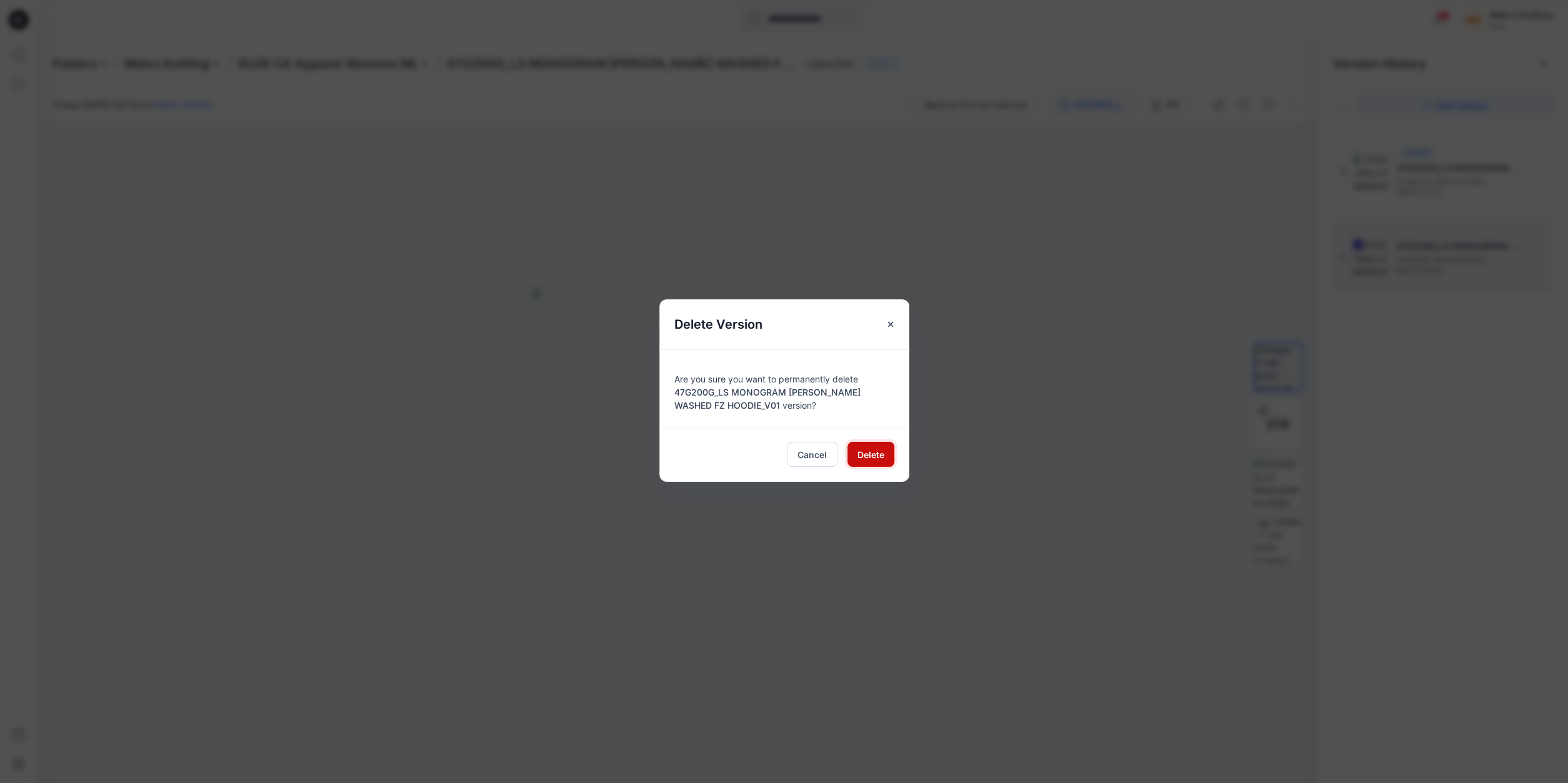
click at [861, 461] on button "Delete" at bounding box center [871, 454] width 47 height 25
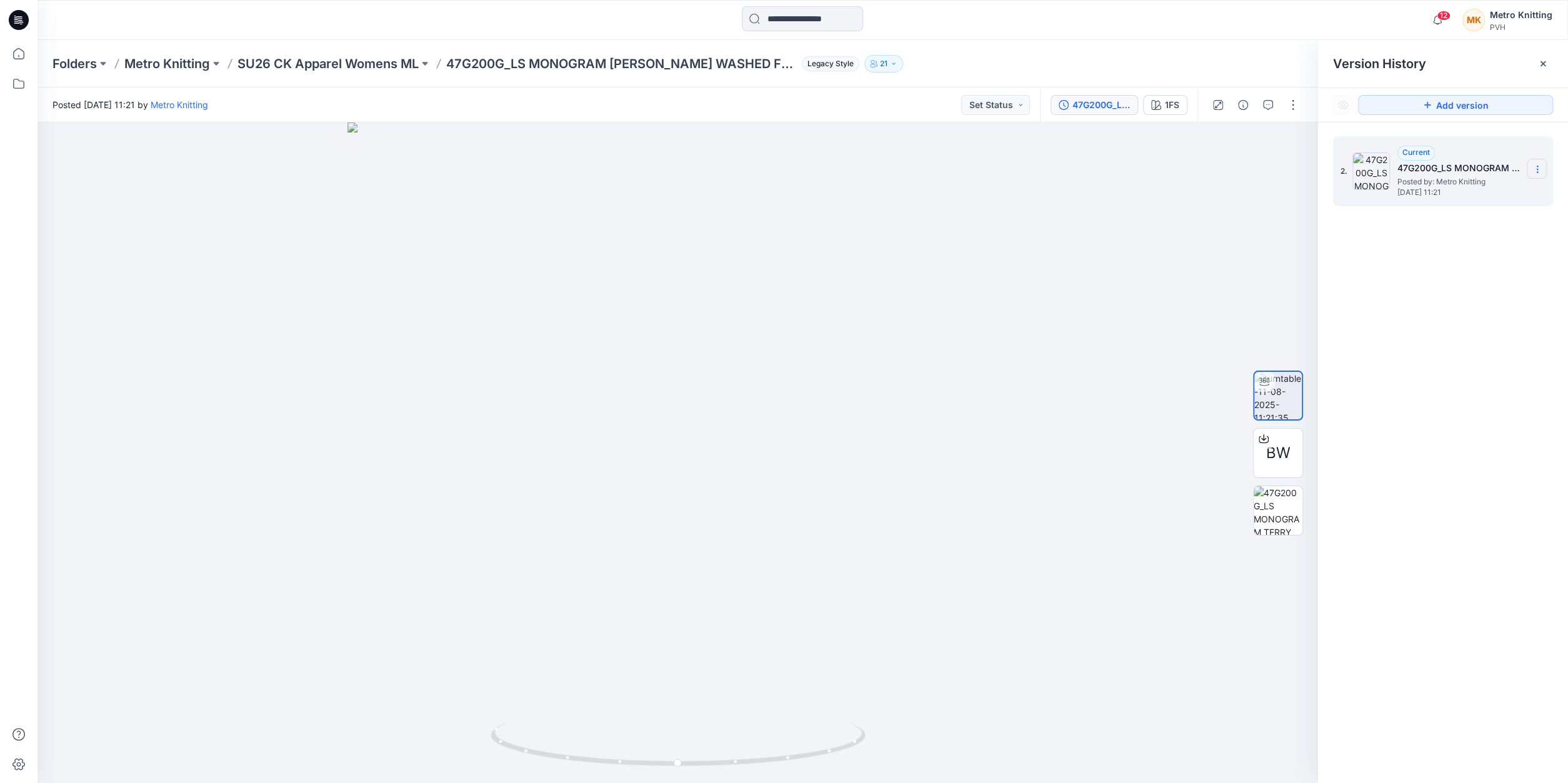
click at [1536, 175] on section at bounding box center [1536, 168] width 20 height 20
click at [1498, 285] on div "2. Current 47G200G_LS MONOGRAM TERRY WASHED FZ HOODIE_V01 Posted by: Metro Knit…" at bounding box center [1443, 462] width 250 height 679
click at [1300, 106] on button "button" at bounding box center [1293, 105] width 20 height 20
click at [1250, 135] on button "Edit" at bounding box center [1241, 134] width 115 height 23
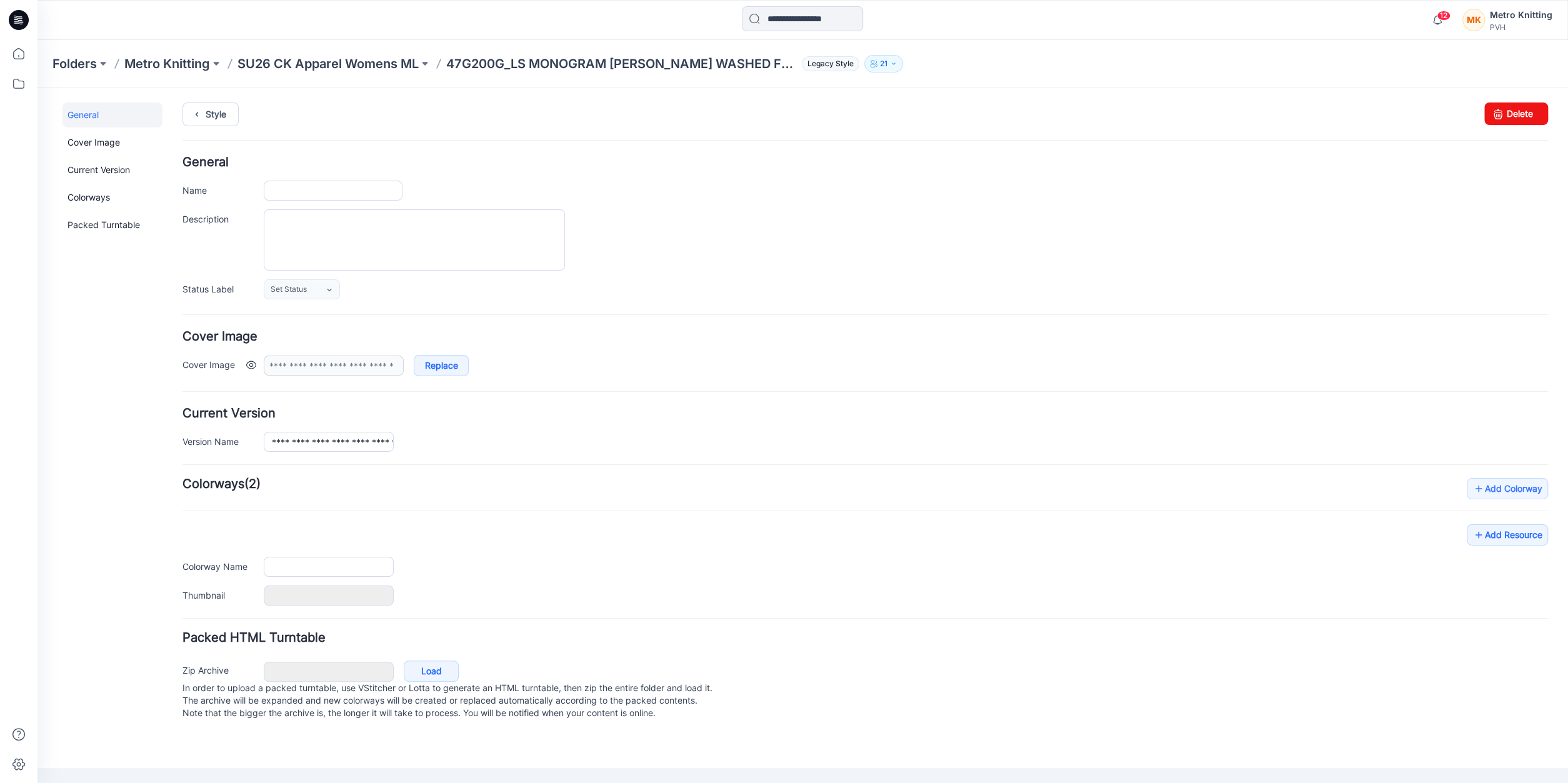
type input "**********"
type input "***"
type input "**********"
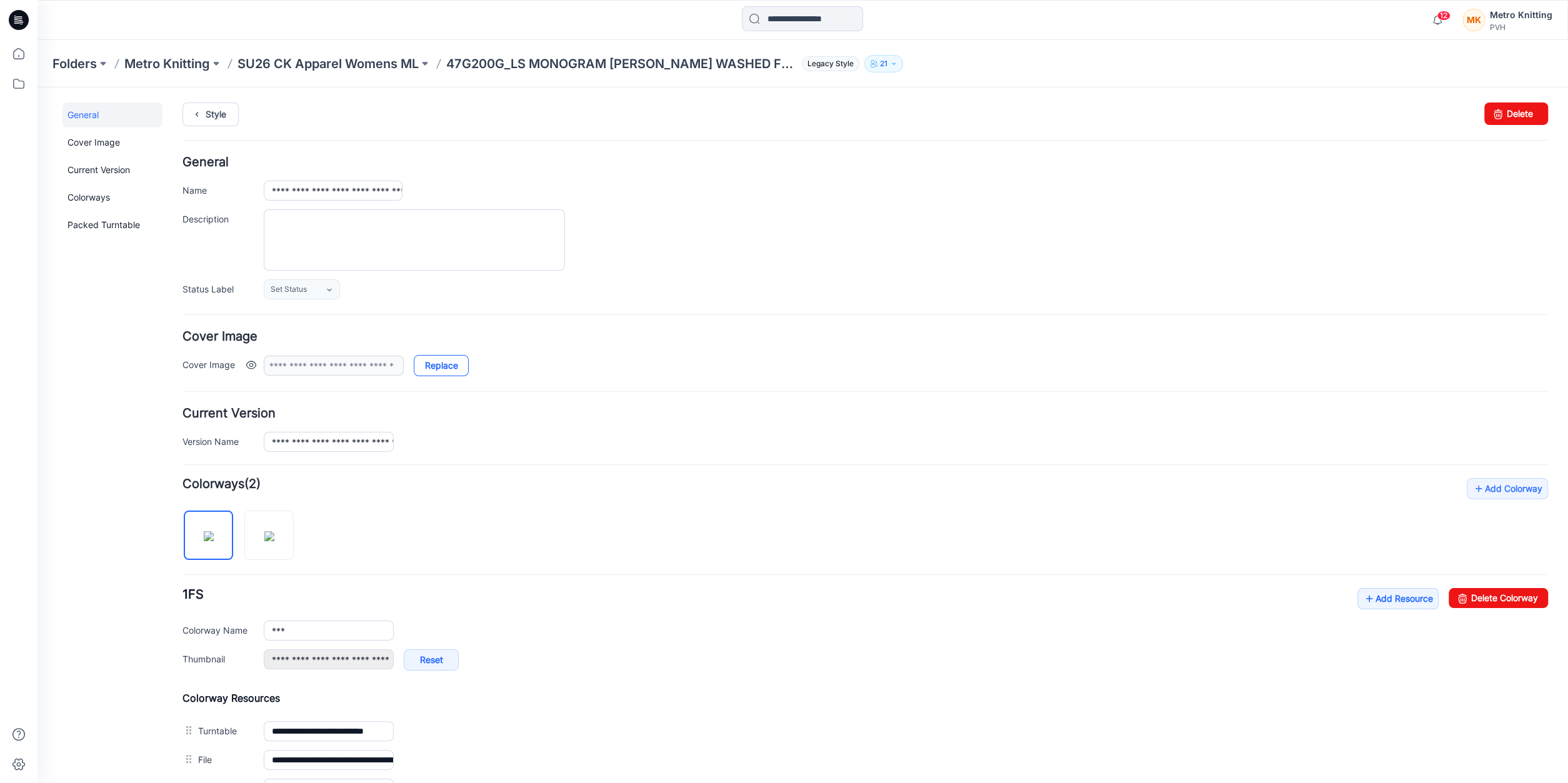
click at [426, 360] on link "Replace" at bounding box center [441, 365] width 55 height 21
type input "**********"
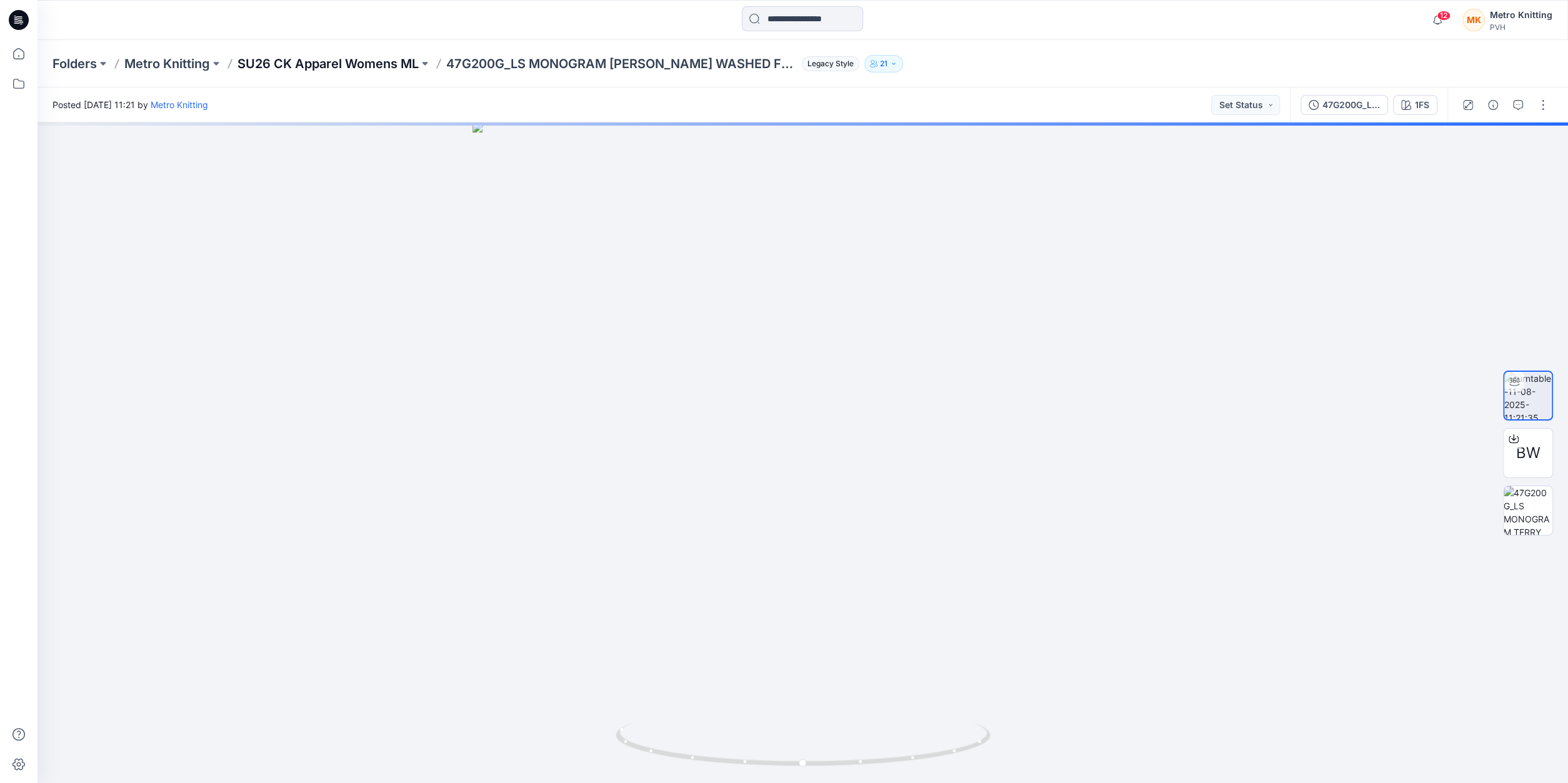
click at [316, 60] on p "SU26 CK Apparel Womens ML" at bounding box center [328, 64] width 181 height 18
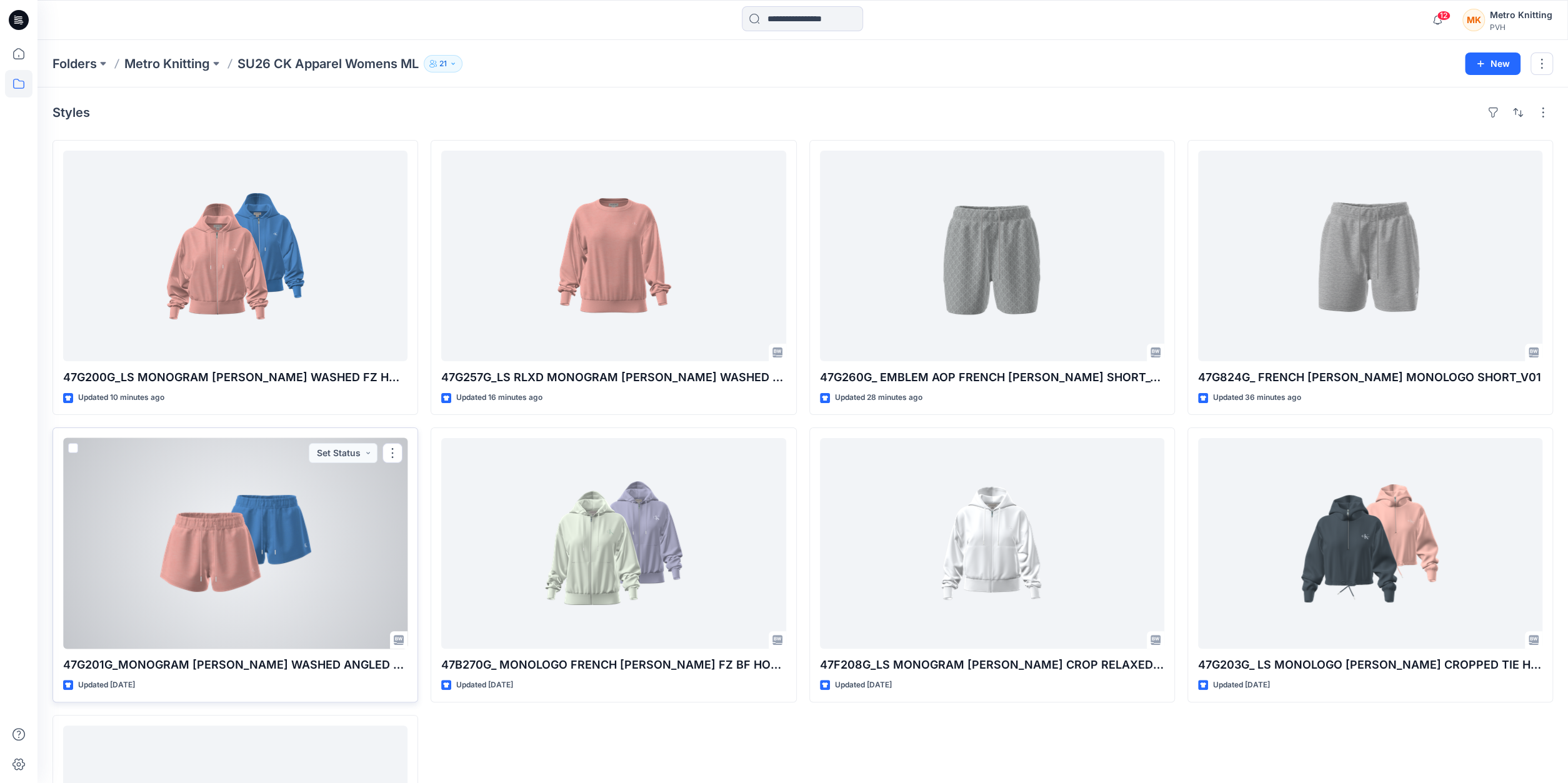
click at [156, 598] on div at bounding box center [235, 543] width 344 height 211
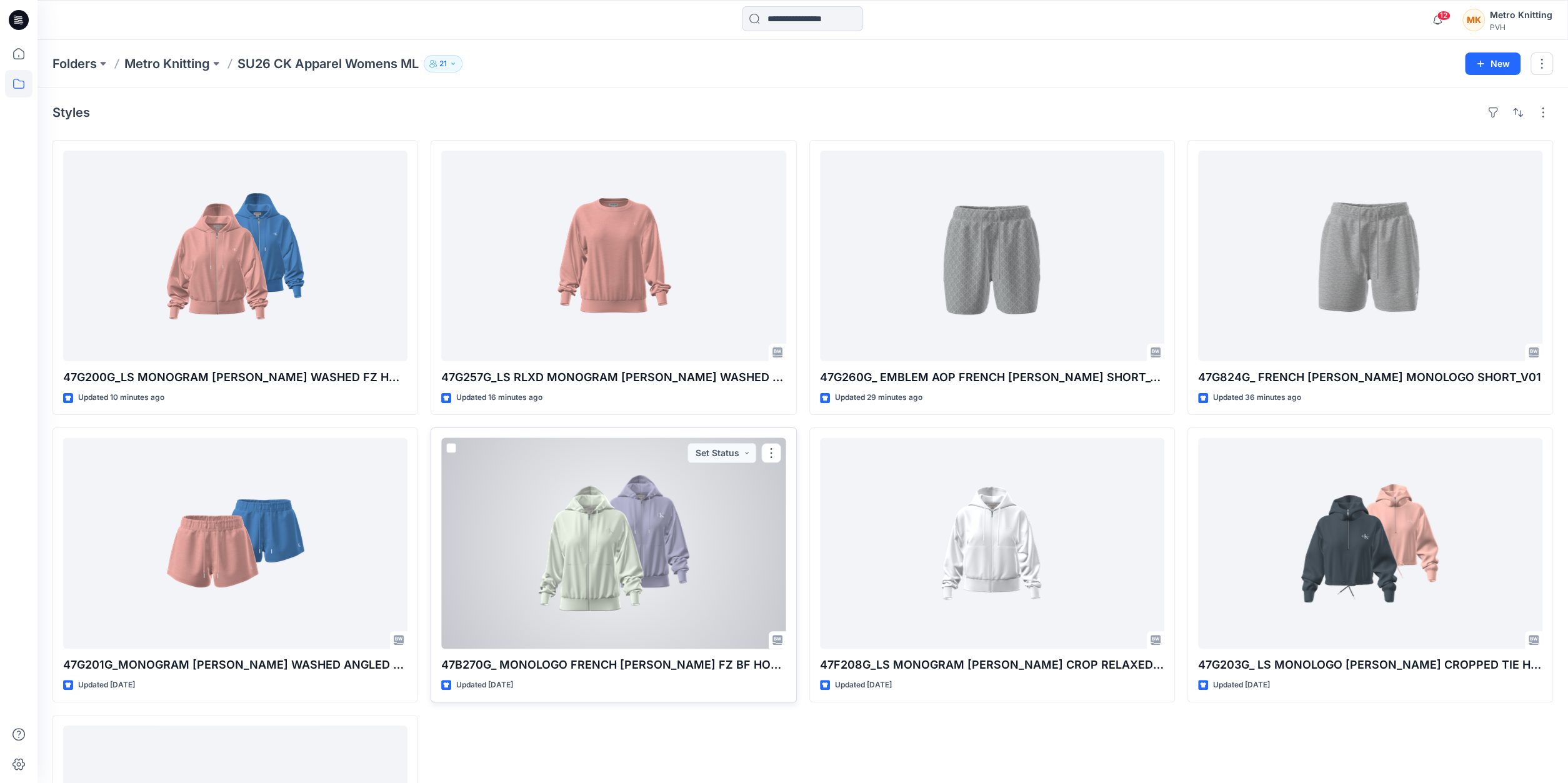
click at [586, 513] on div at bounding box center [613, 543] width 344 height 211
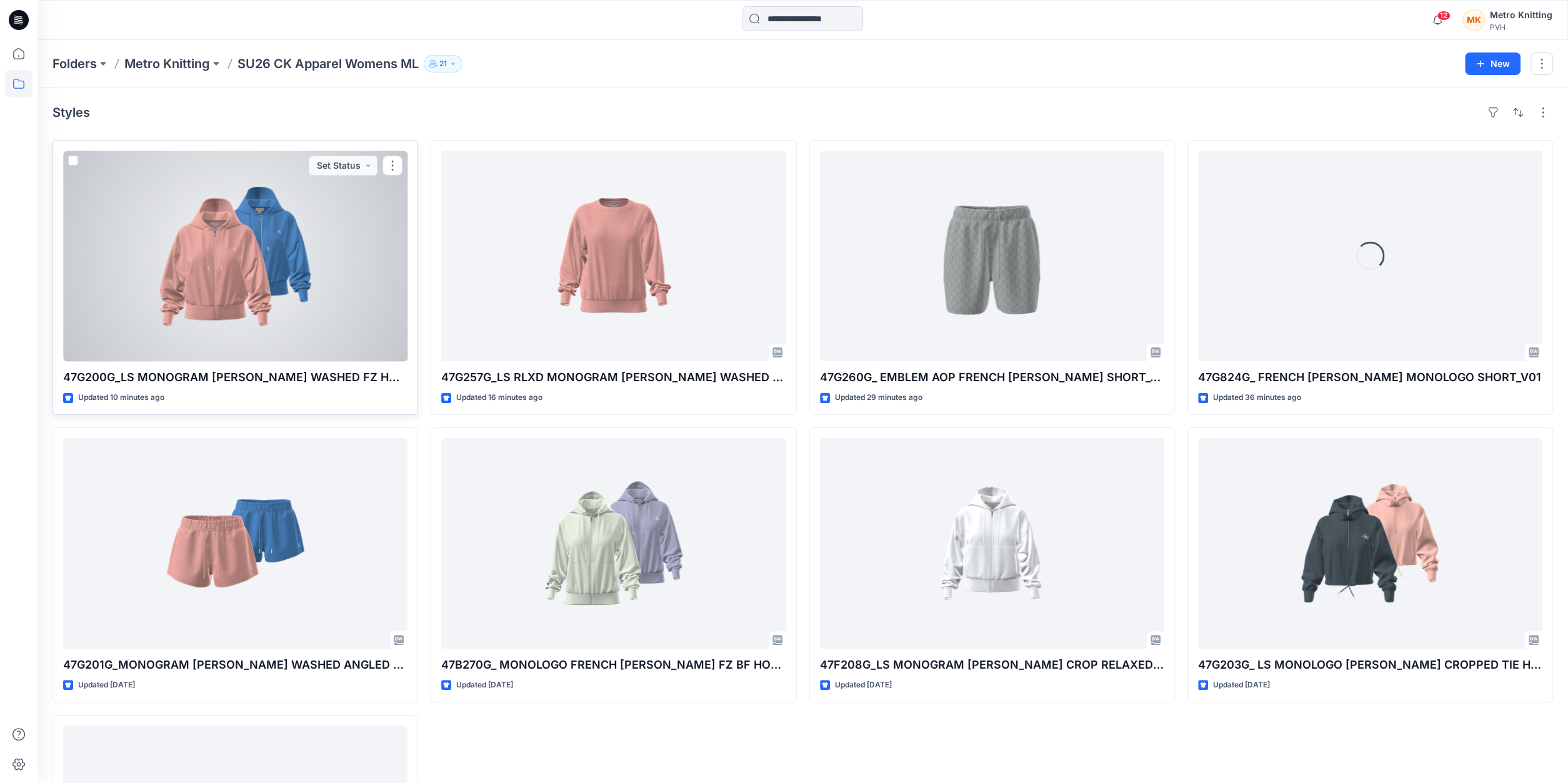
click at [309, 217] on div at bounding box center [235, 255] width 344 height 211
